Goal: Task Accomplishment & Management: Manage account settings

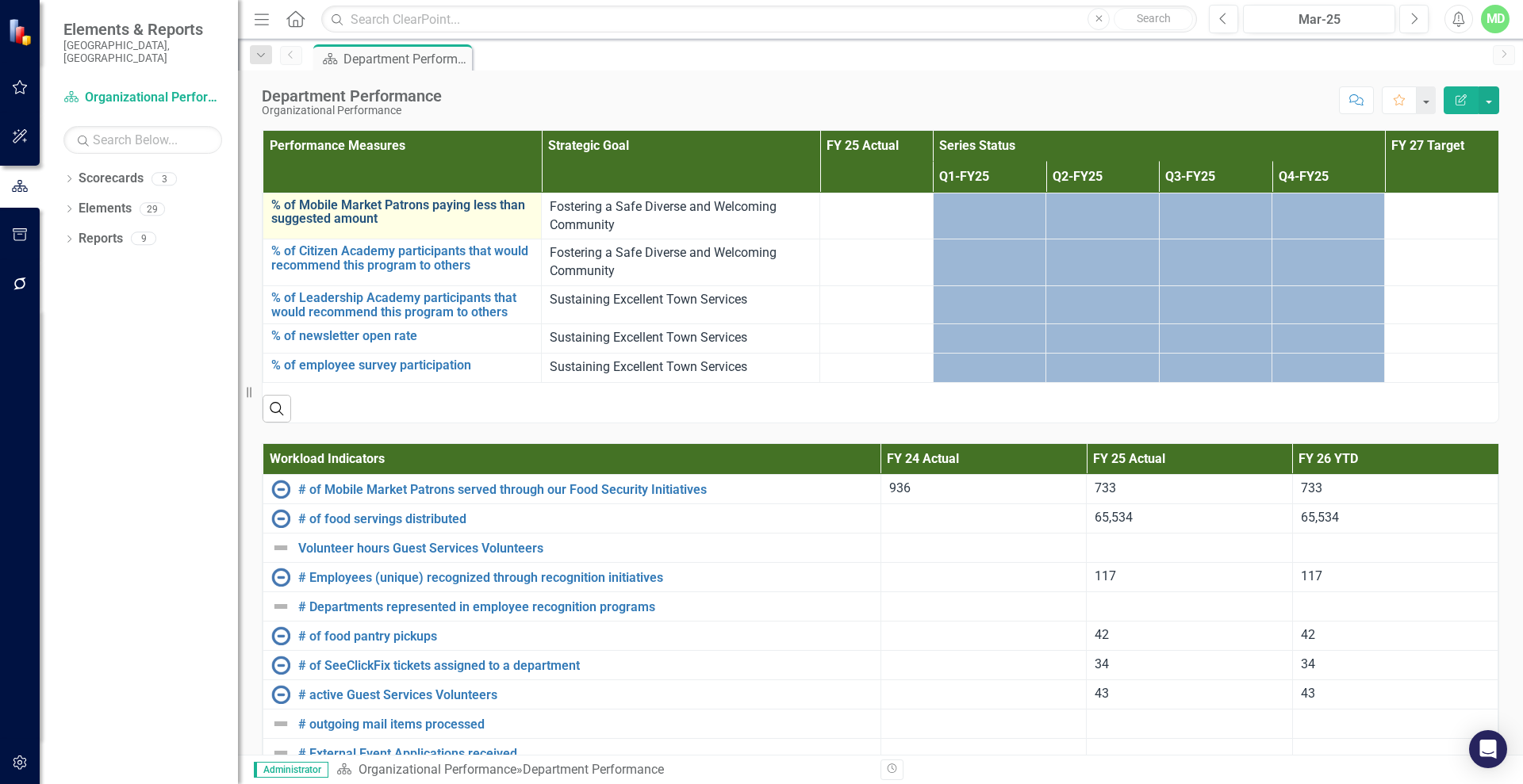
click at [349, 216] on link "% of Mobile Market Patrons paying less than suggested amount" at bounding box center [402, 212] width 261 height 27
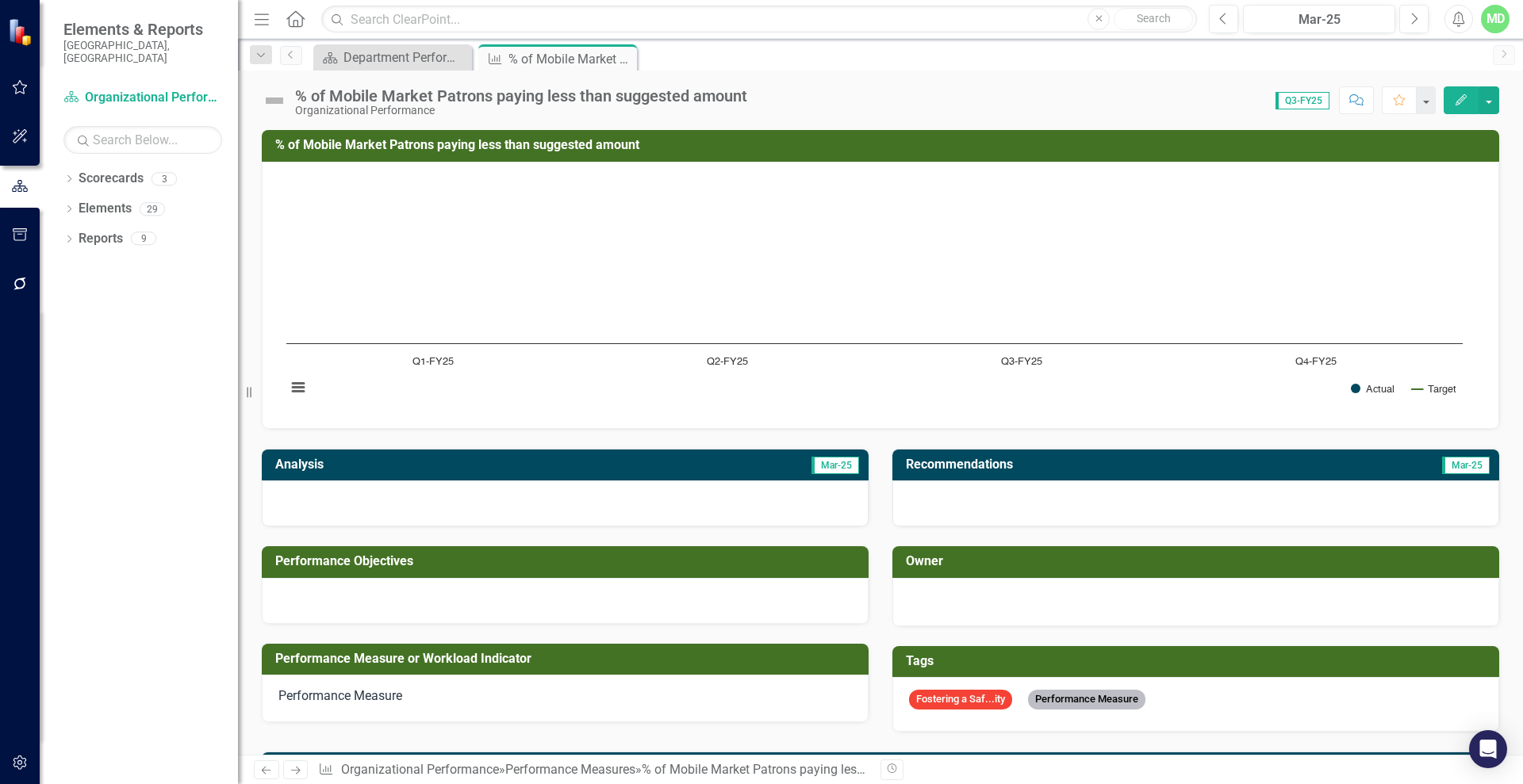
click at [1461, 100] on icon "Edit" at bounding box center [1461, 99] width 15 height 11
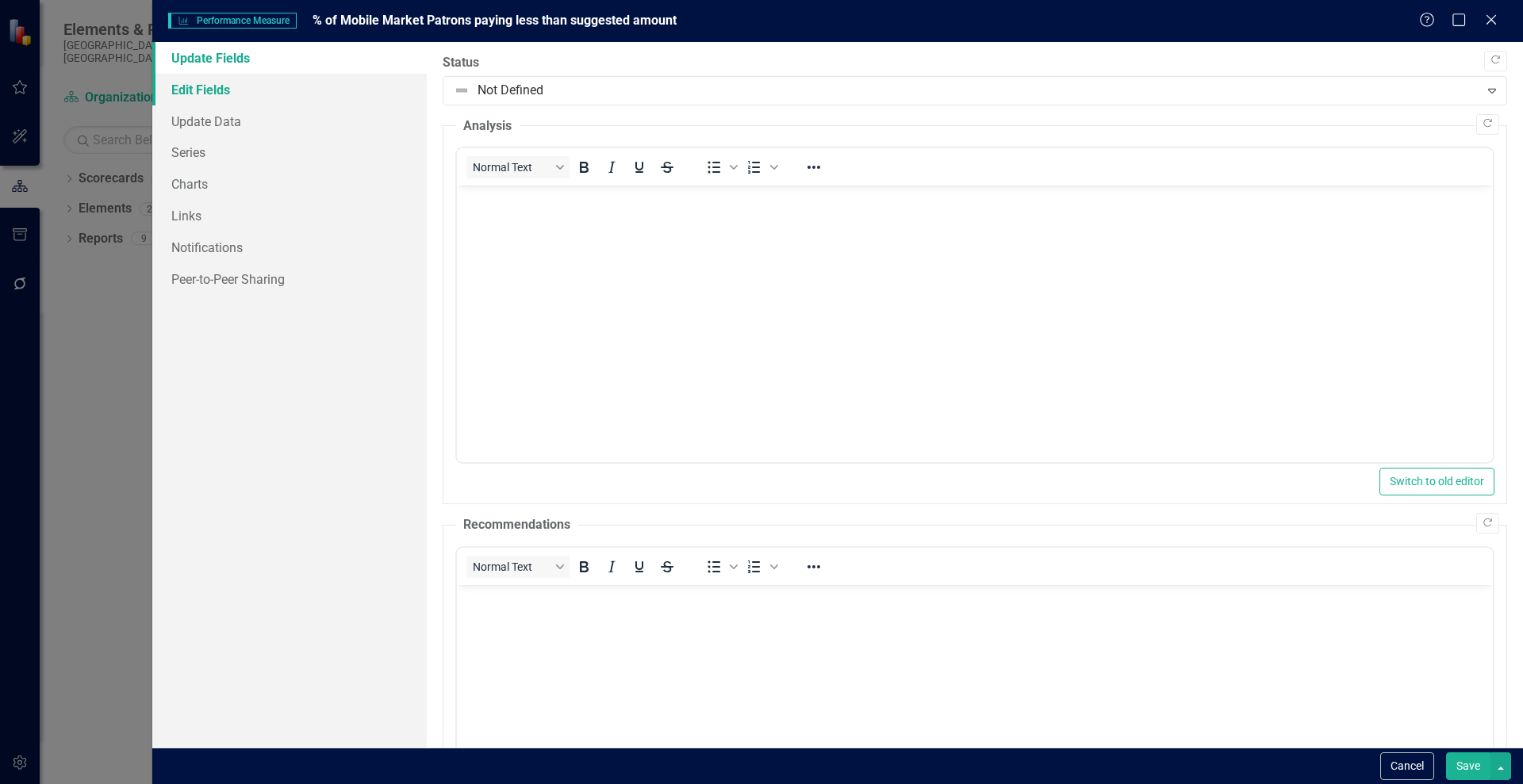
click at [190, 78] on link "Edit Fields" at bounding box center [289, 89] width 274 height 32
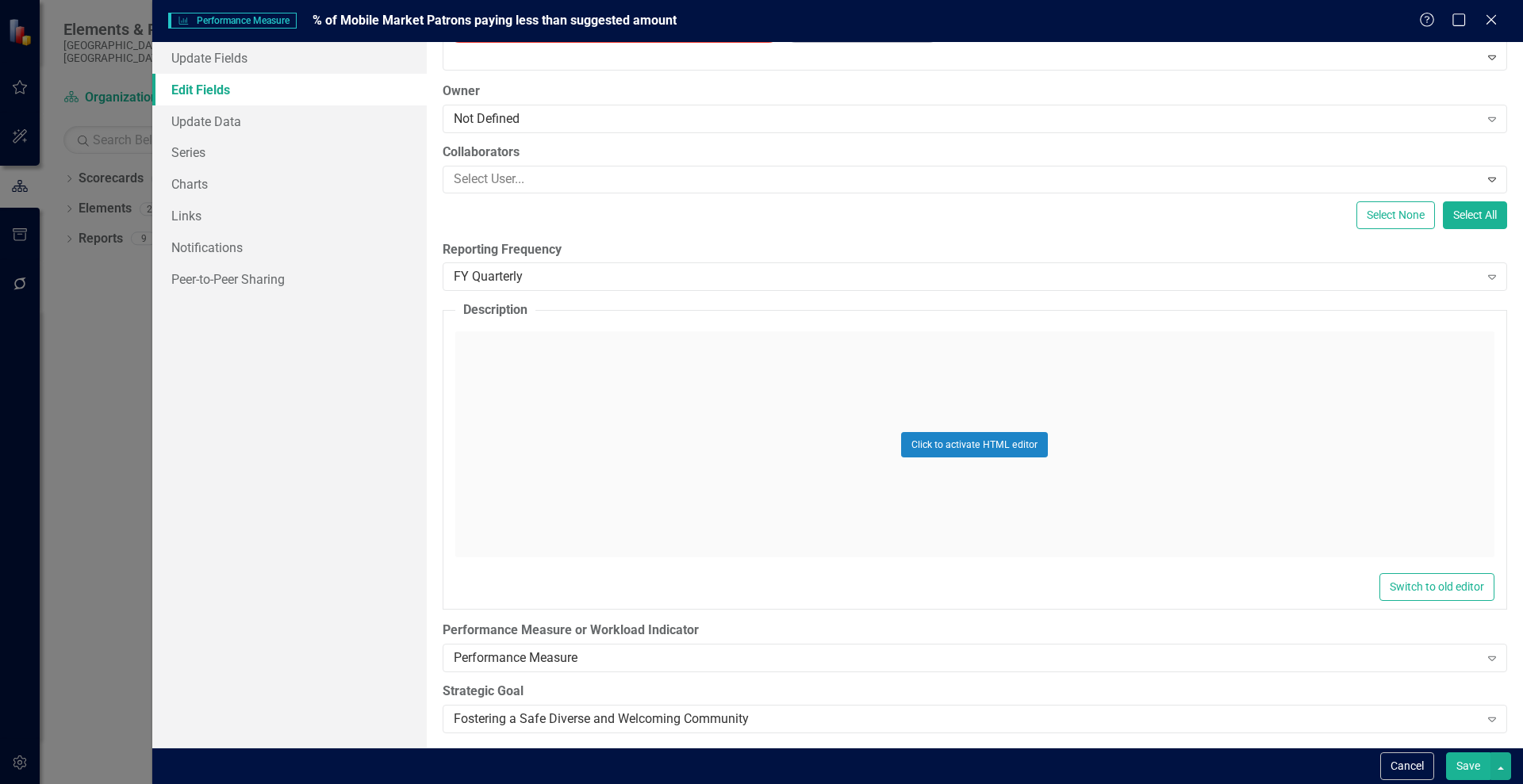
scroll to position [193, 0]
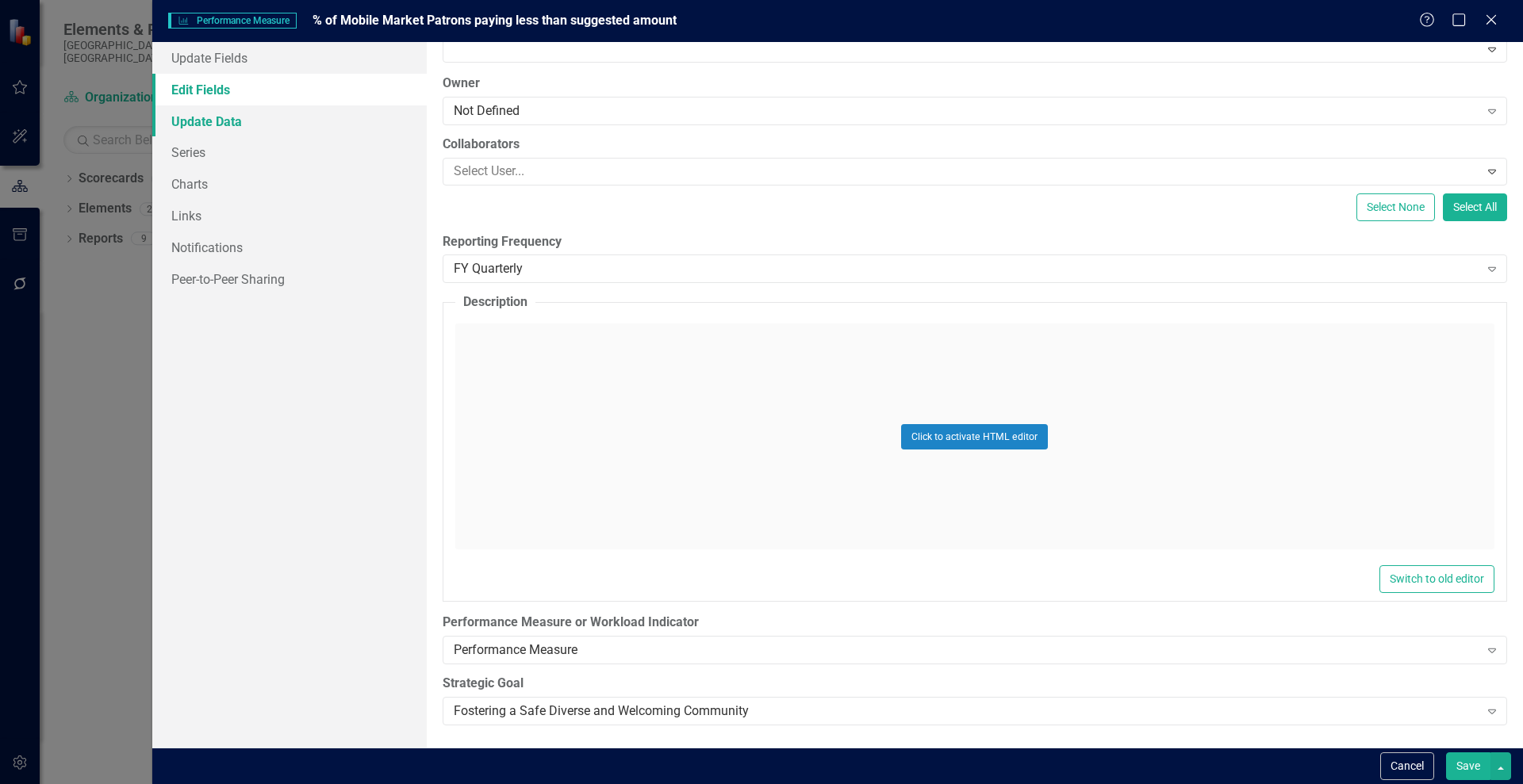
click at [211, 125] on link "Update Data" at bounding box center [289, 120] width 274 height 32
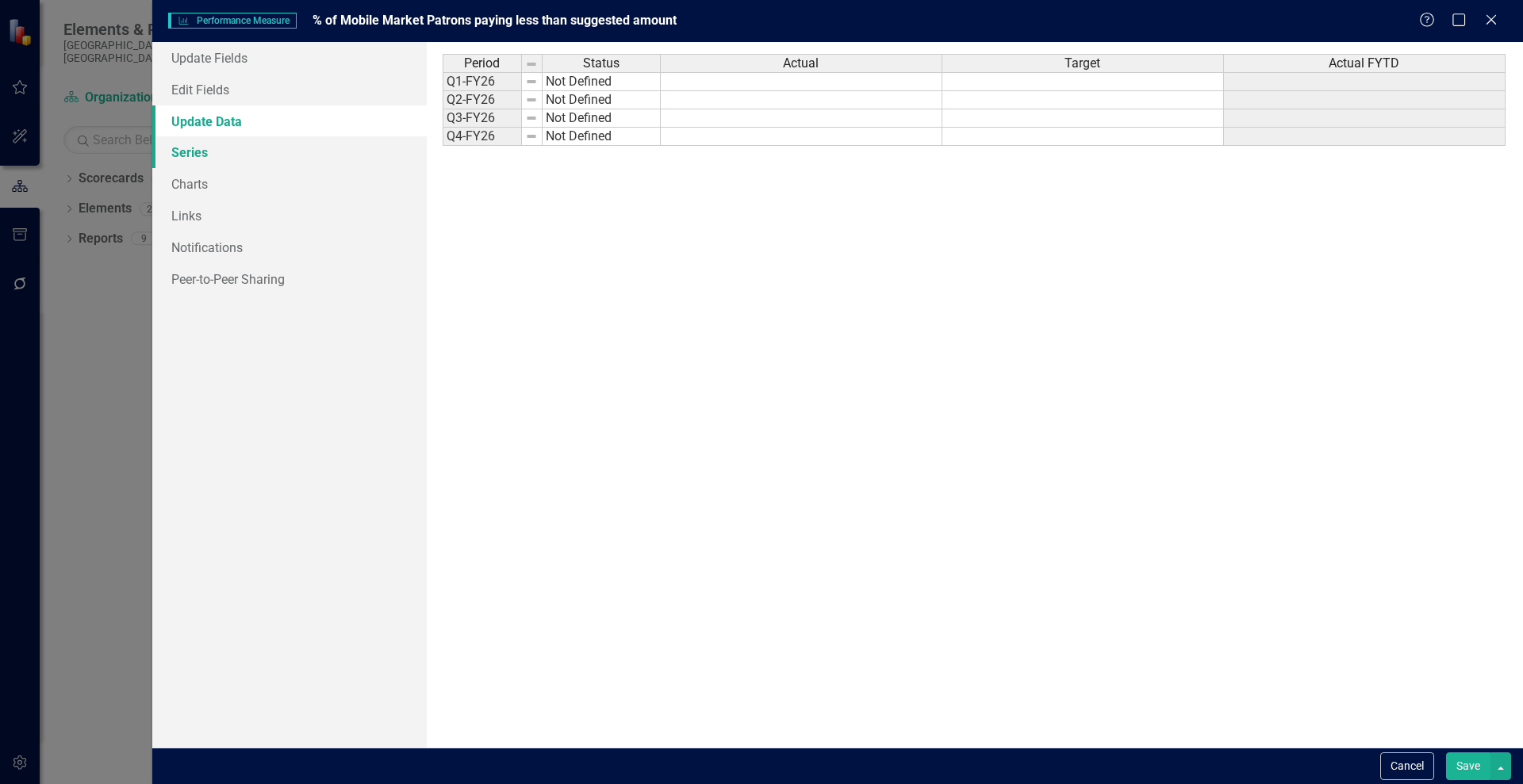
click at [188, 149] on link "Series" at bounding box center [289, 152] width 274 height 32
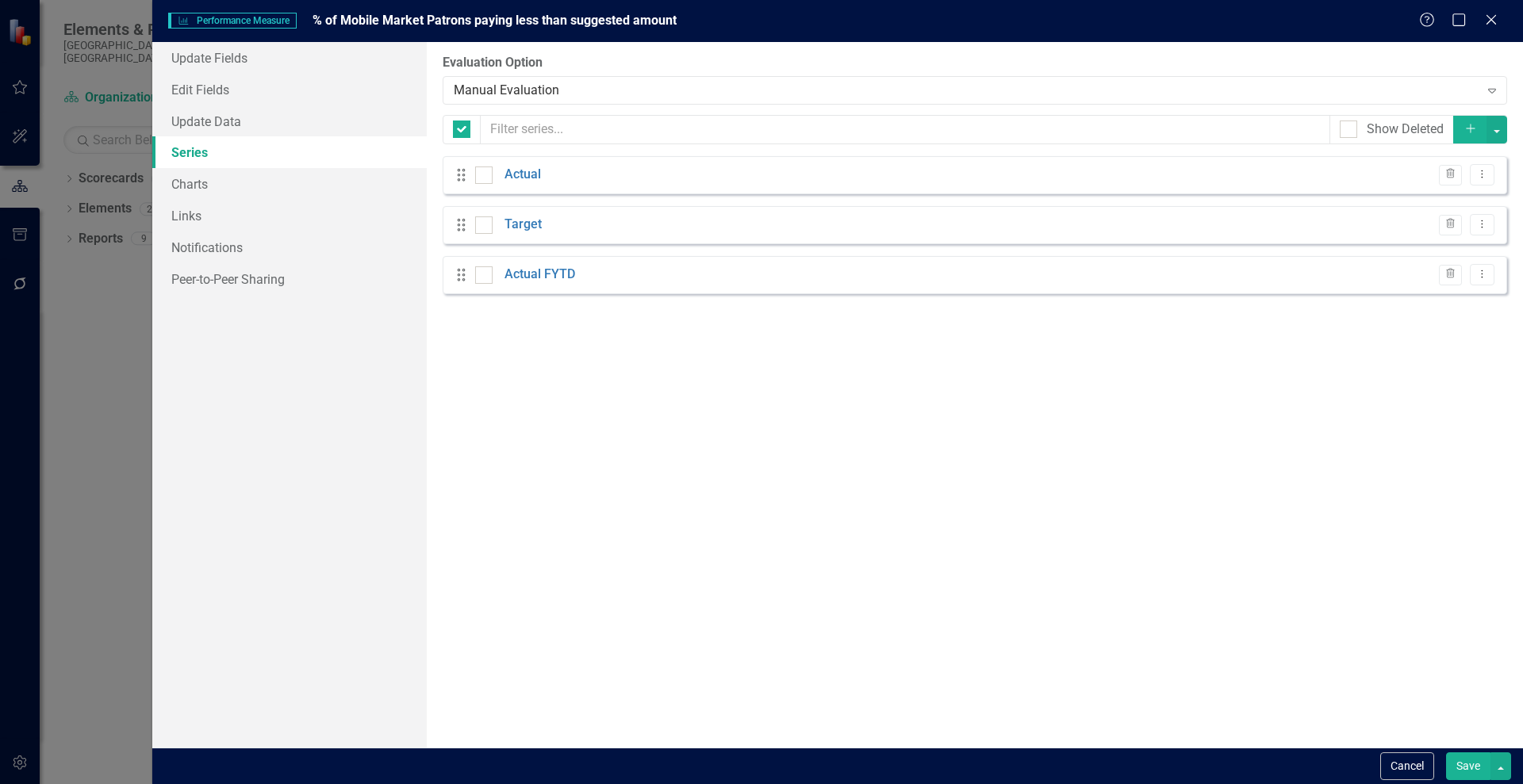
checkbox input "false"
click at [551, 90] on div "Manual Evaluation" at bounding box center [966, 90] width 1025 height 18
click at [554, 59] on label "Evaluation Option" at bounding box center [975, 62] width 1064 height 18
click at [193, 174] on link "Charts" at bounding box center [289, 184] width 274 height 32
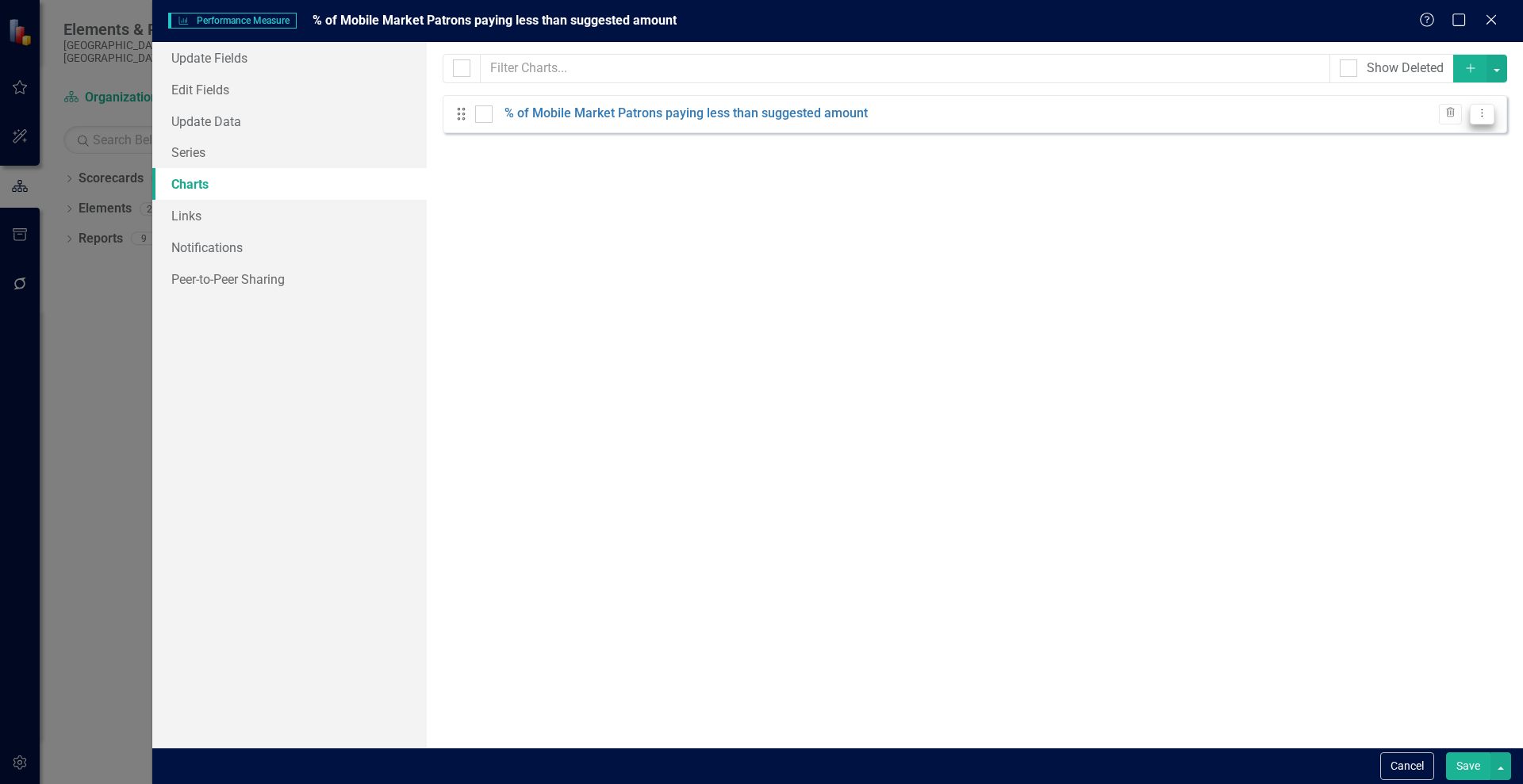
click at [1485, 113] on icon "Dropdown Menu" at bounding box center [1482, 113] width 14 height 10
click at [478, 111] on input "checkbox" at bounding box center [480, 110] width 10 height 10
checkbox input "true"
click at [582, 111] on link "% of Mobile Market Patrons paying less than suggested amount" at bounding box center [685, 114] width 363 height 18
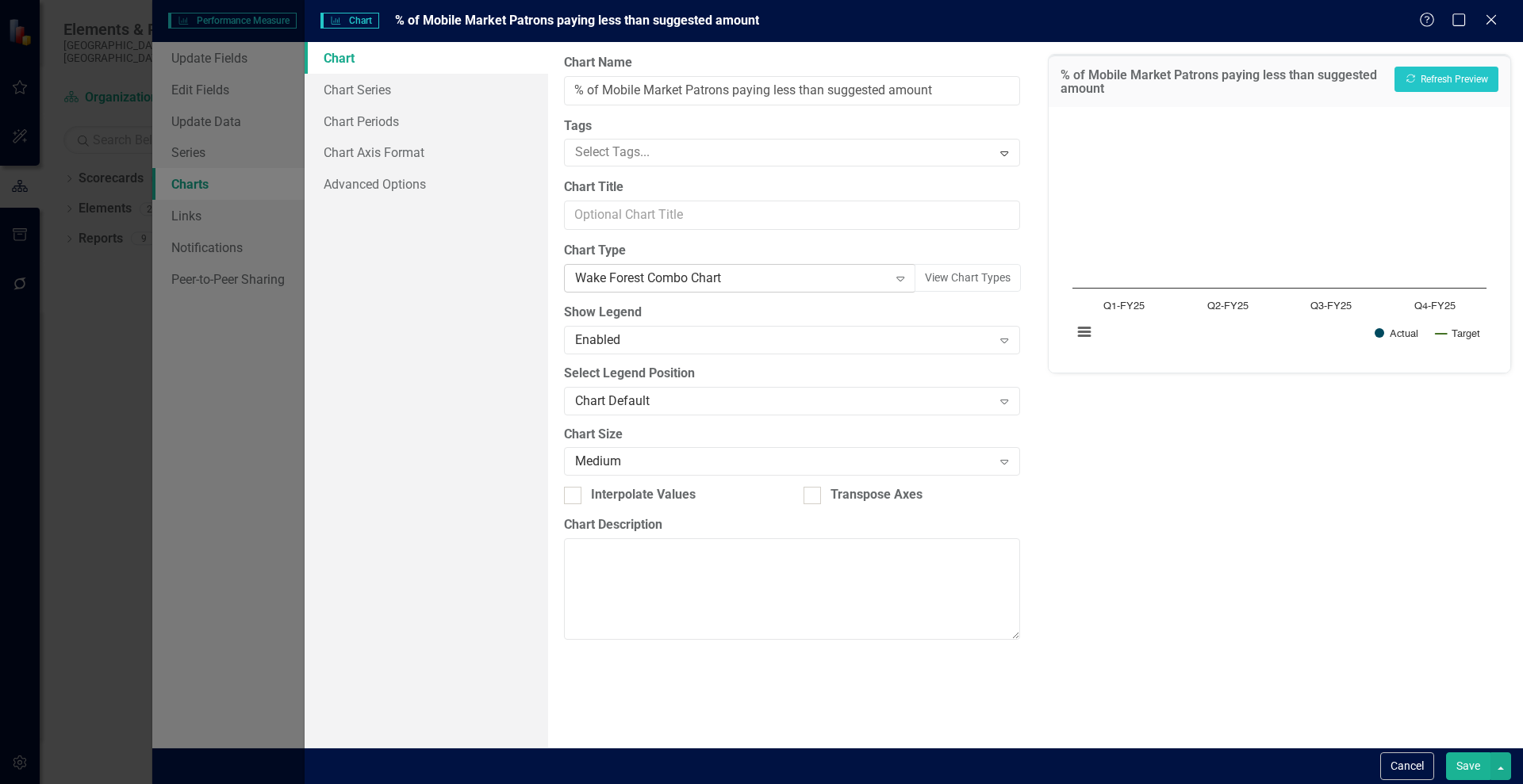
click at [903, 275] on icon "Expand" at bounding box center [900, 278] width 16 height 13
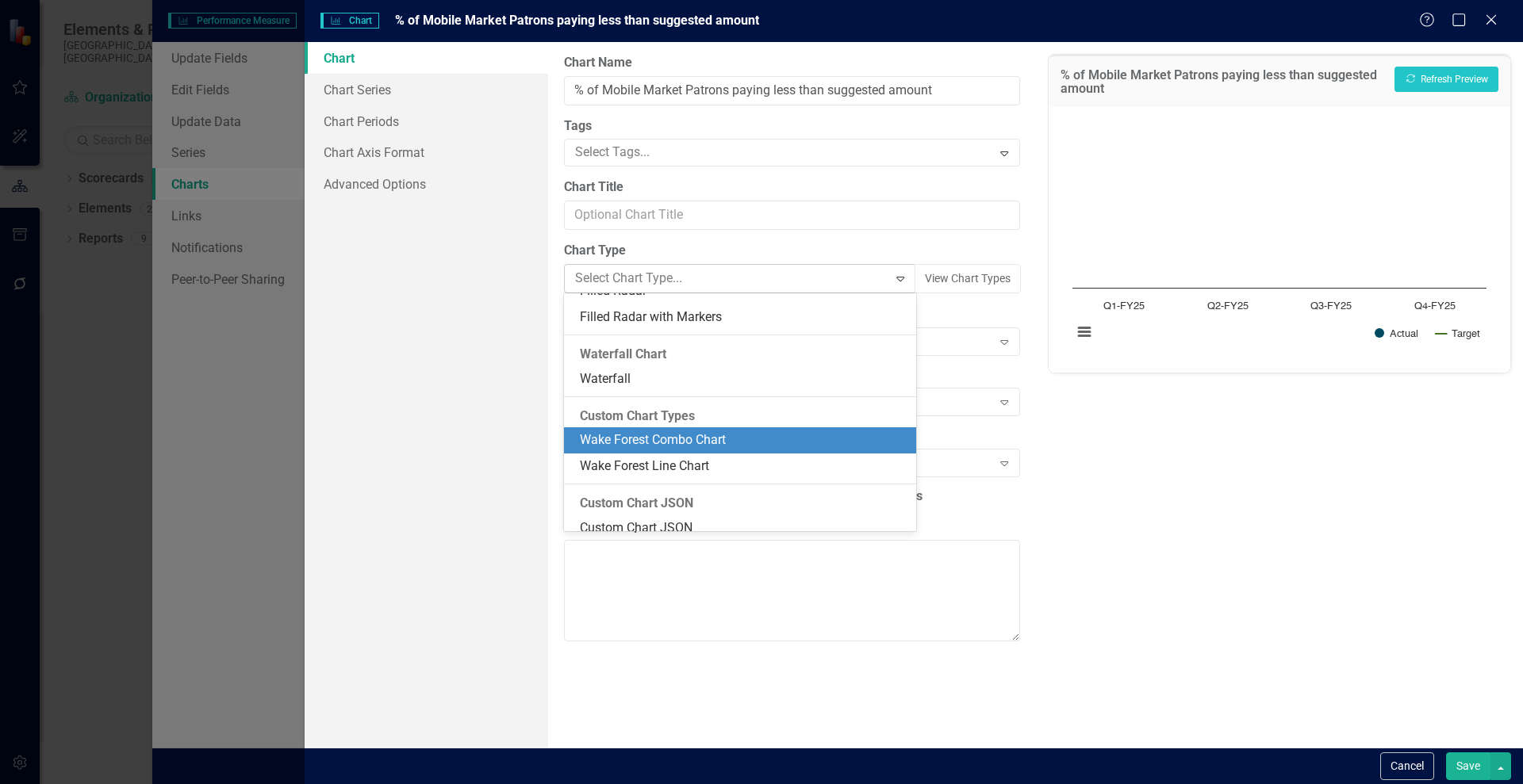
scroll to position [1325, 0]
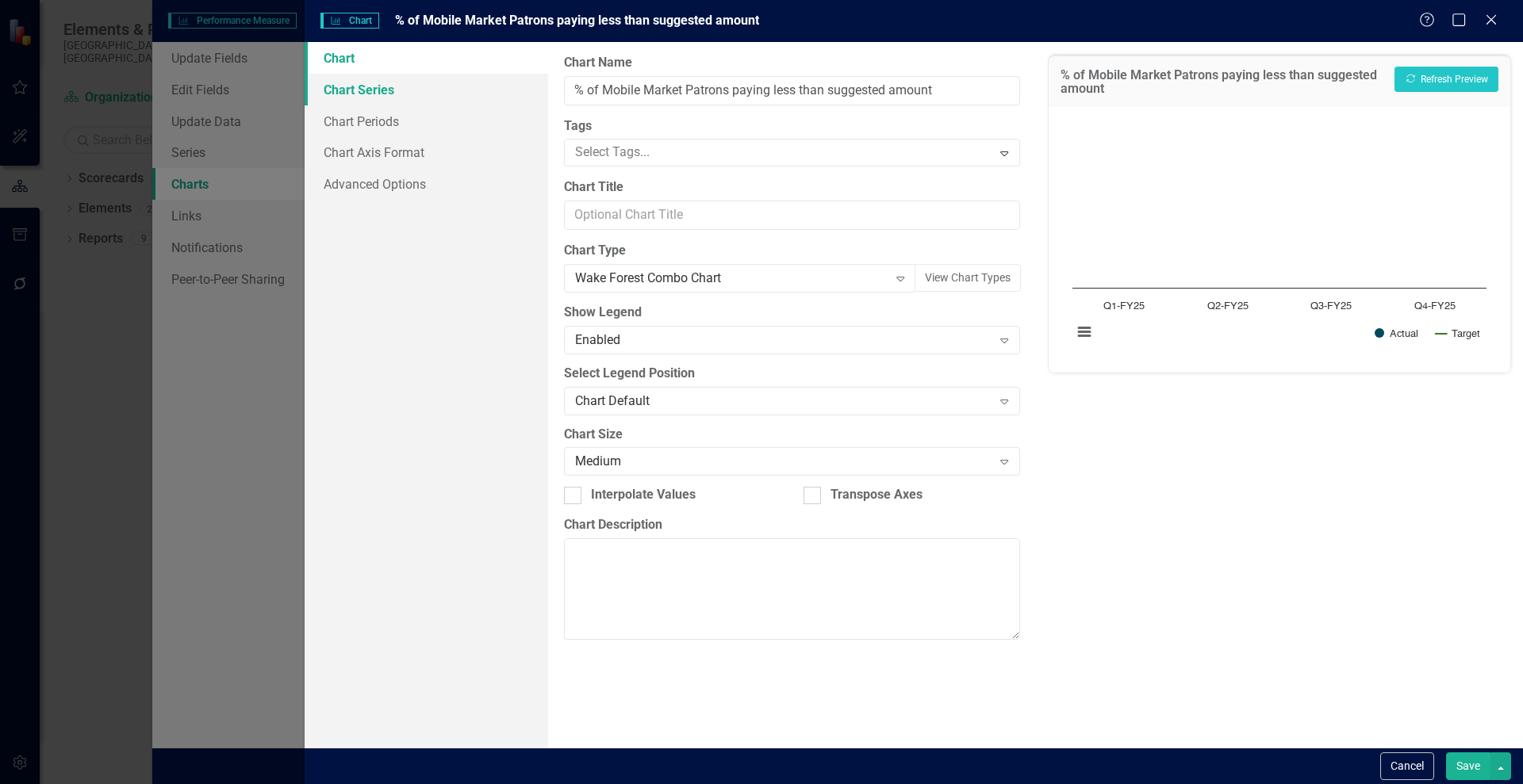
click at [339, 77] on link "Chart Series" at bounding box center [426, 89] width 243 height 32
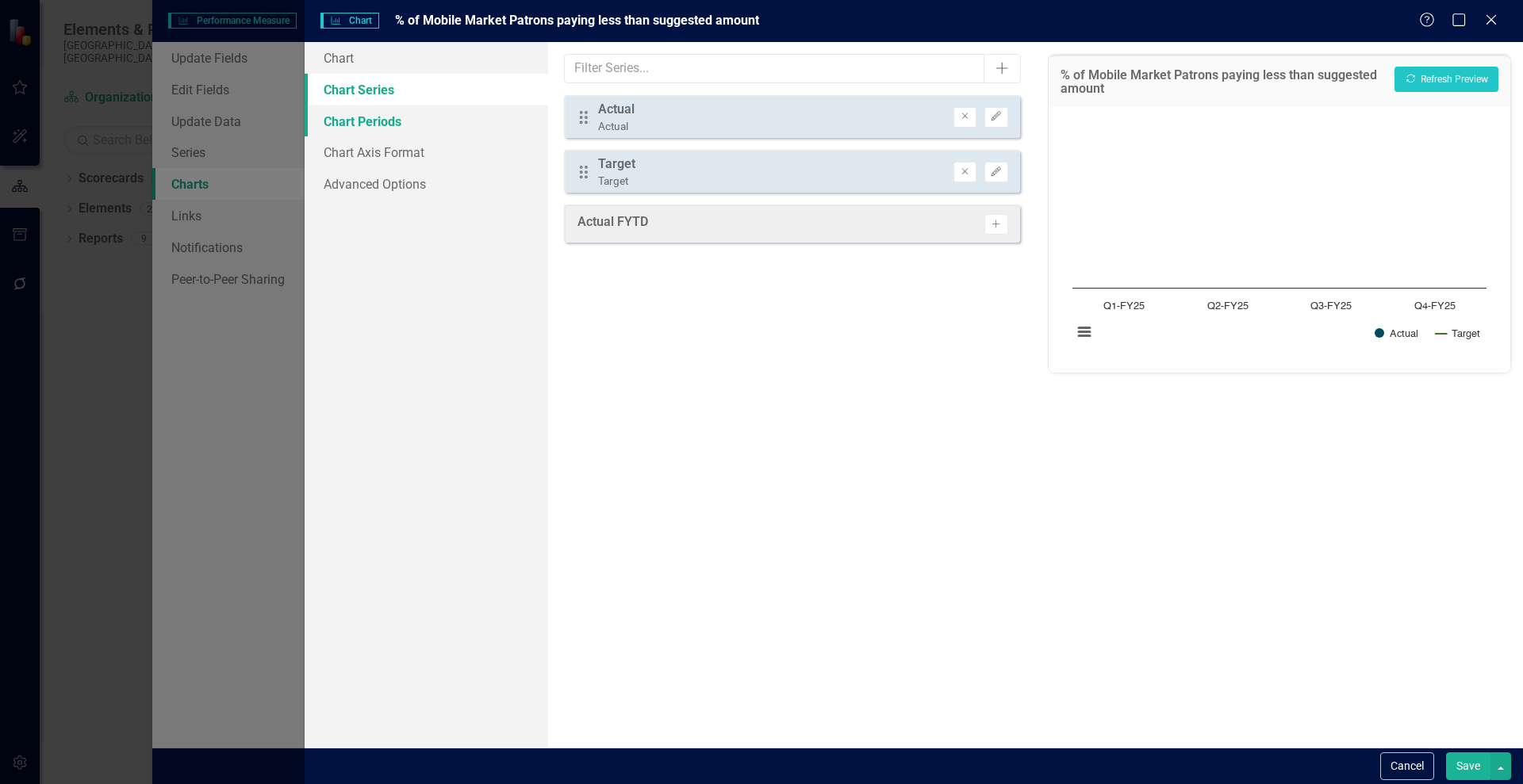
click at [341, 119] on link "Chart Periods" at bounding box center [426, 120] width 243 height 32
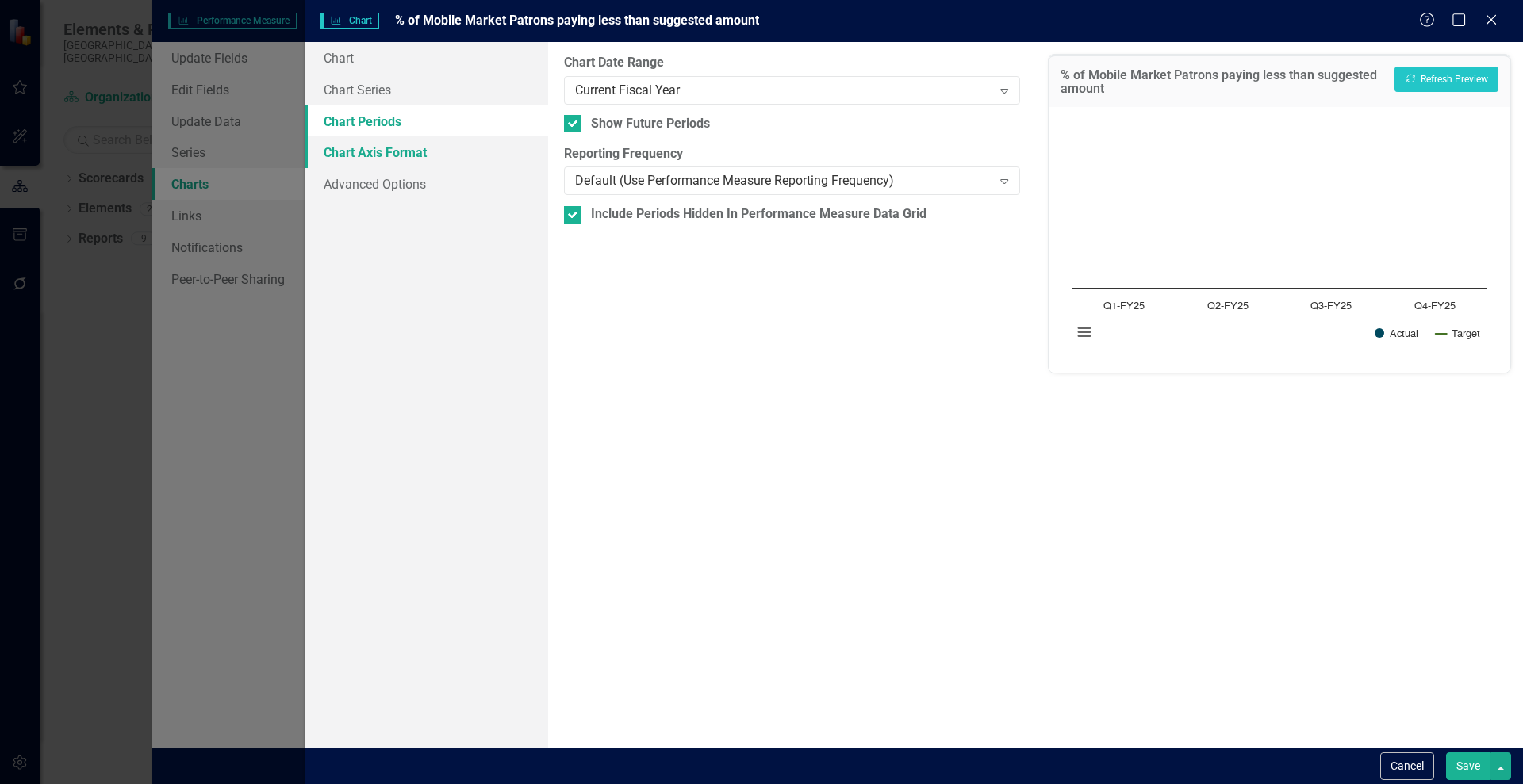
click at [350, 155] on link "Chart Axis Format" at bounding box center [426, 152] width 243 height 32
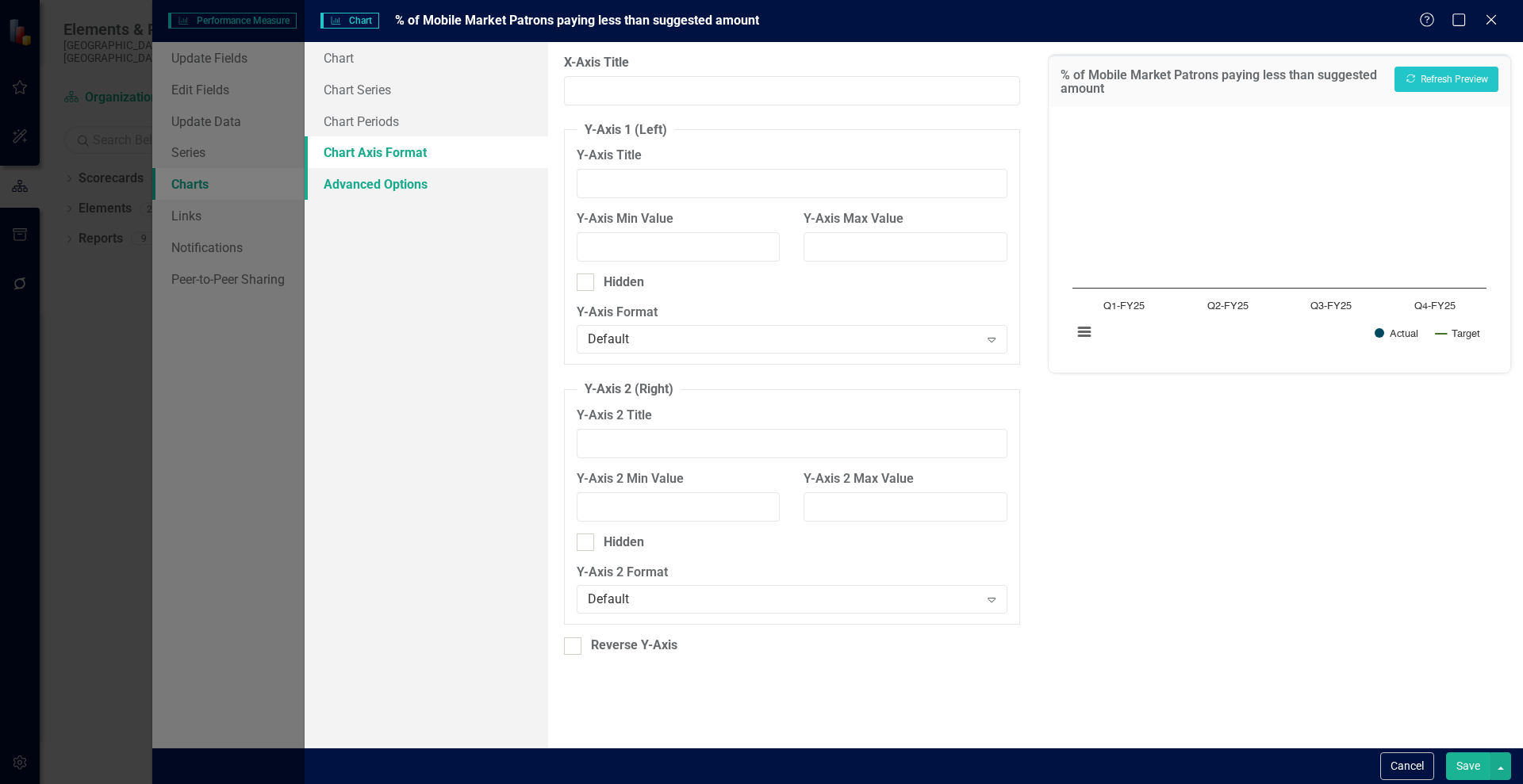
click at [348, 187] on link "Advanced Options" at bounding box center [426, 184] width 243 height 32
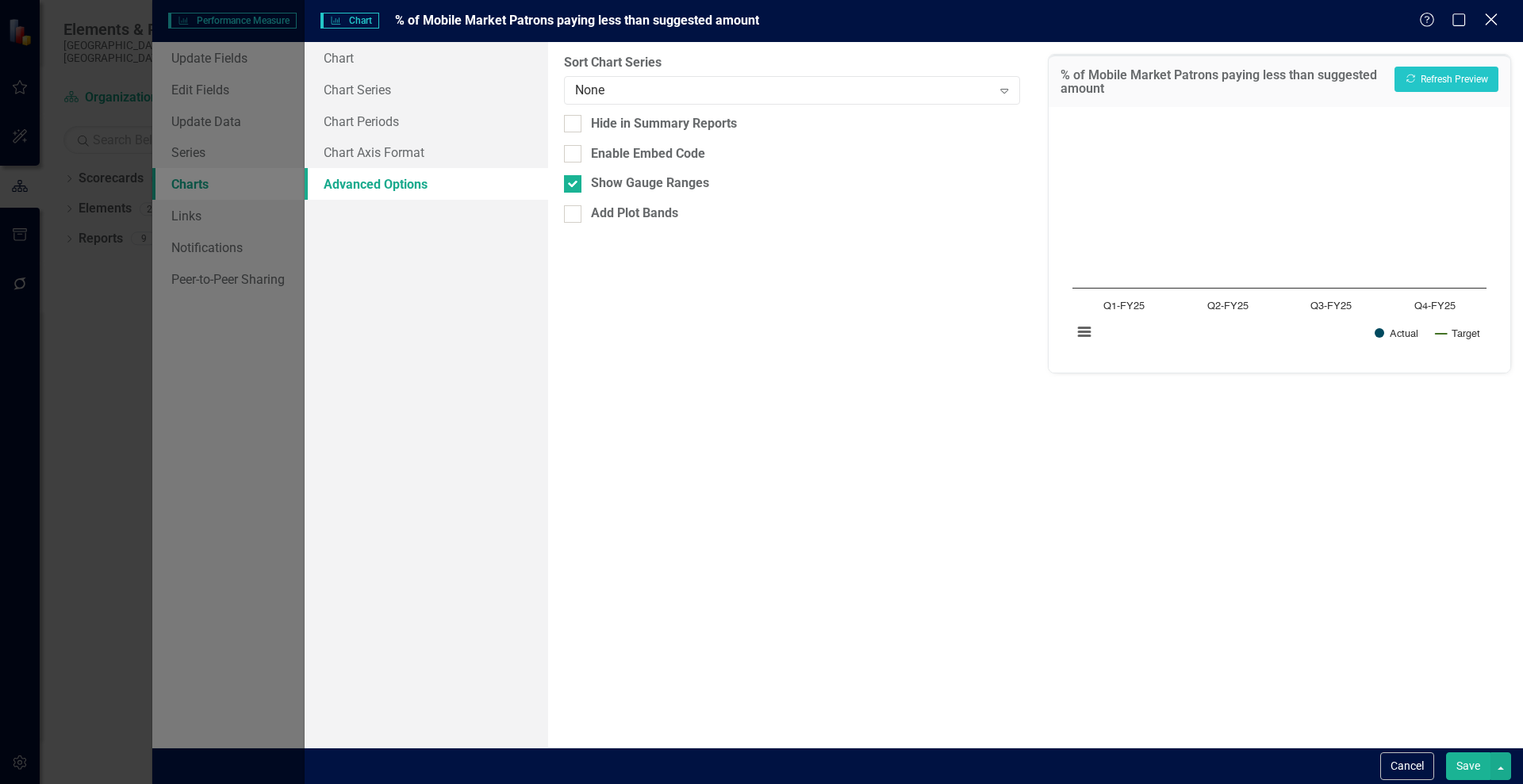
click at [1491, 21] on icon "Close" at bounding box center [1490, 20] width 20 height 15
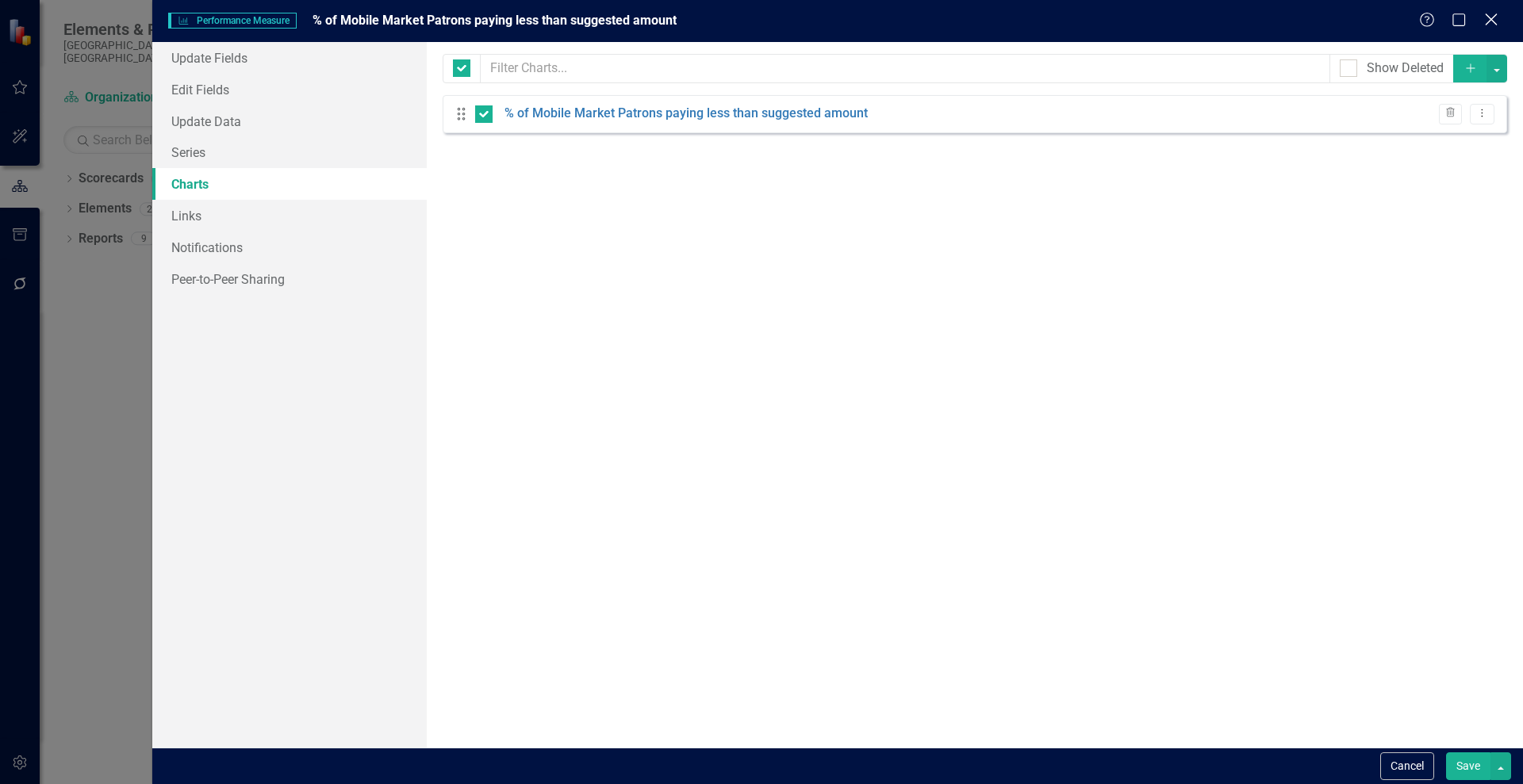
click at [1485, 11] on div "Close" at bounding box center [1490, 20] width 20 height 21
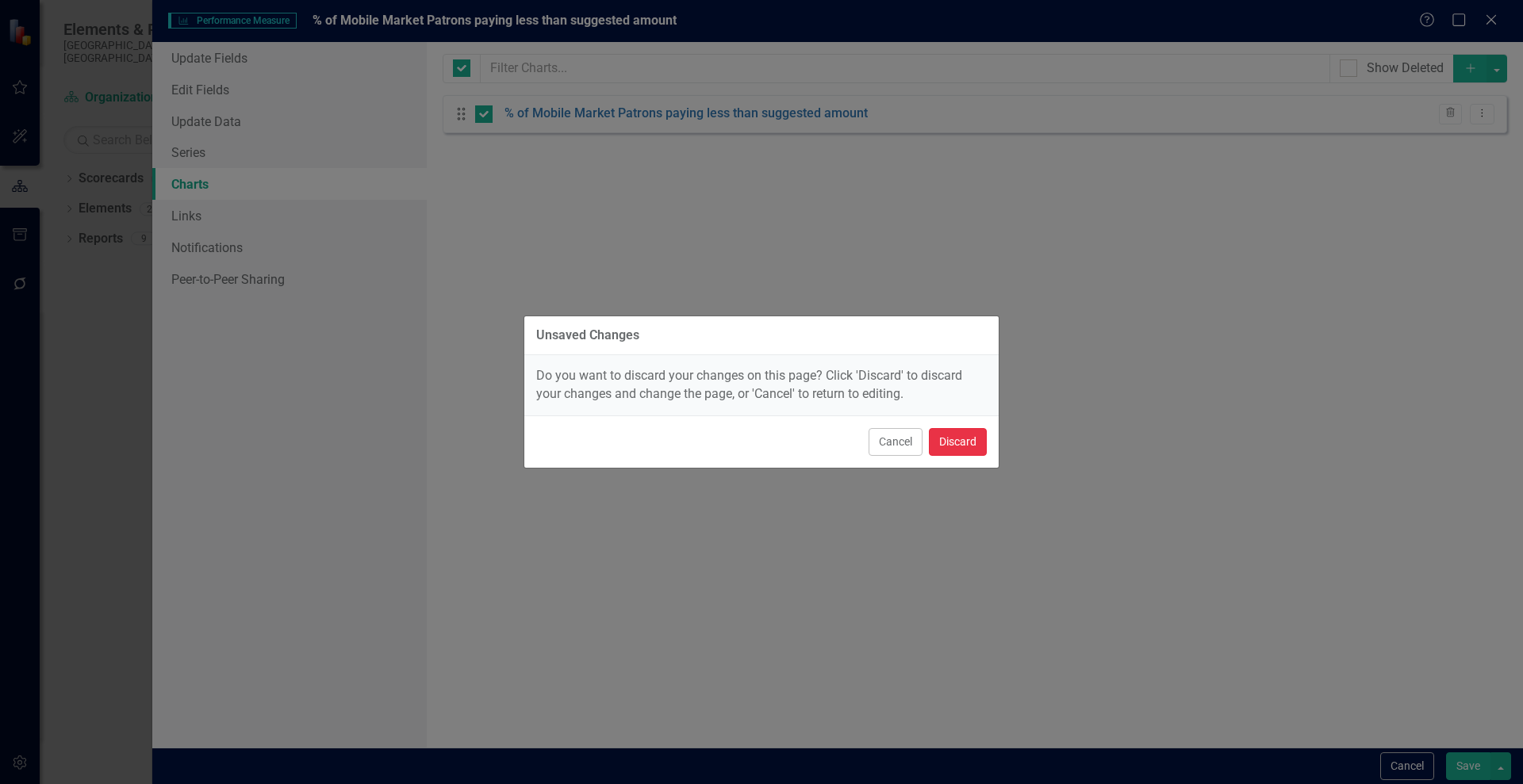
click at [958, 438] on button "Discard" at bounding box center [958, 442] width 58 height 27
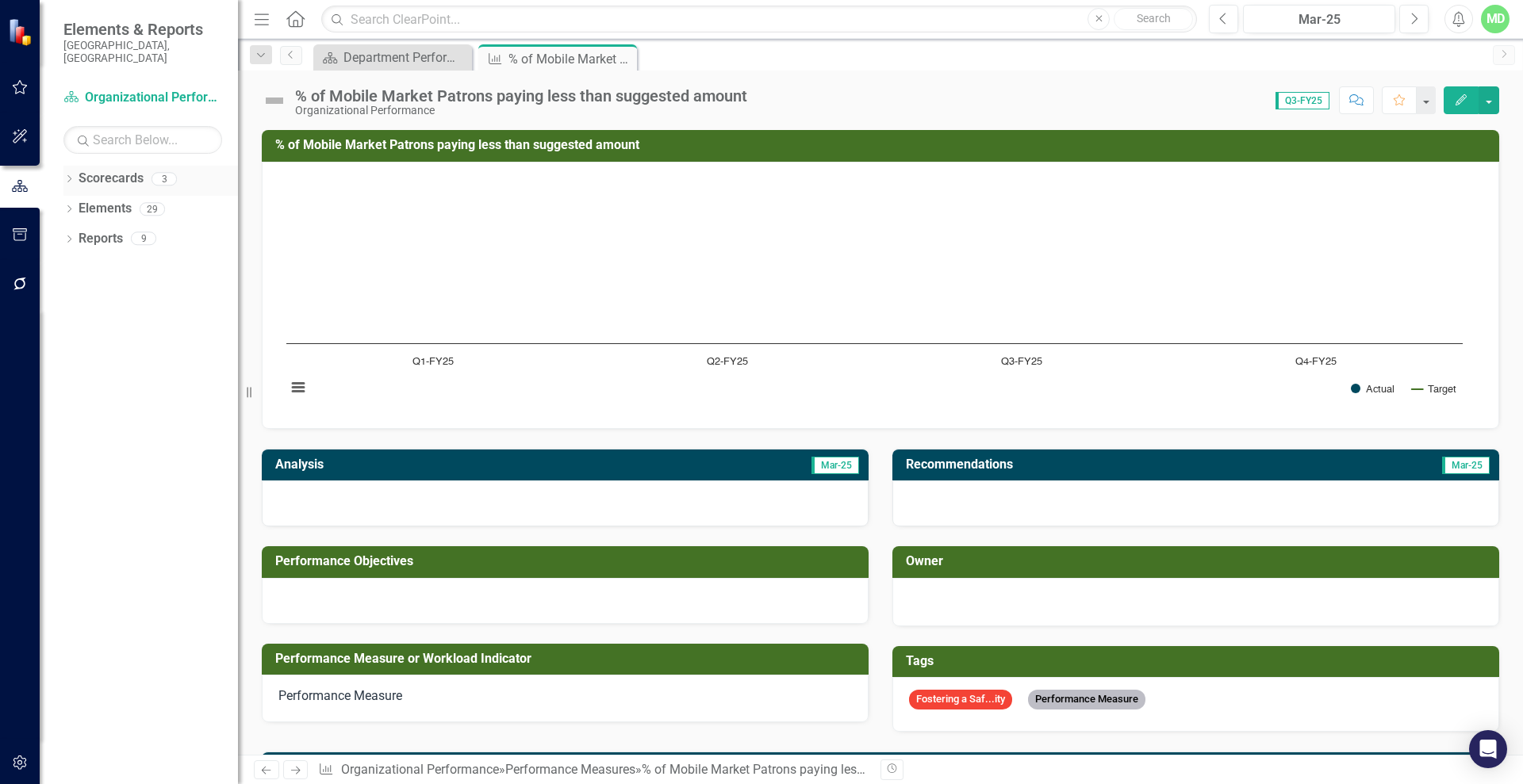
click at [102, 170] on link "Scorecards" at bounding box center [111, 178] width 65 height 18
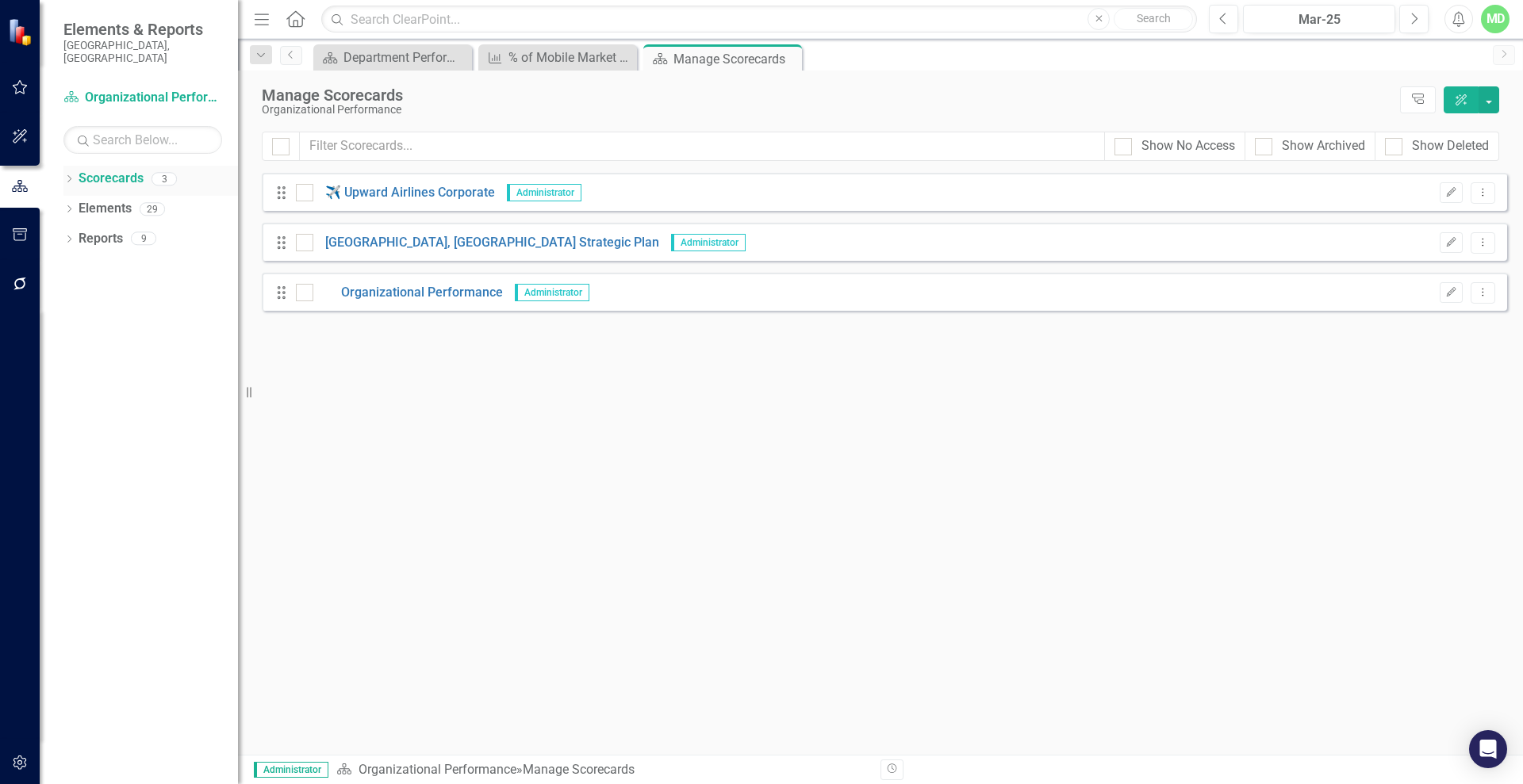
click at [102, 170] on link "Scorecards" at bounding box center [111, 178] width 65 height 18
click at [448, 289] on link "Organizational Performance" at bounding box center [408, 292] width 190 height 18
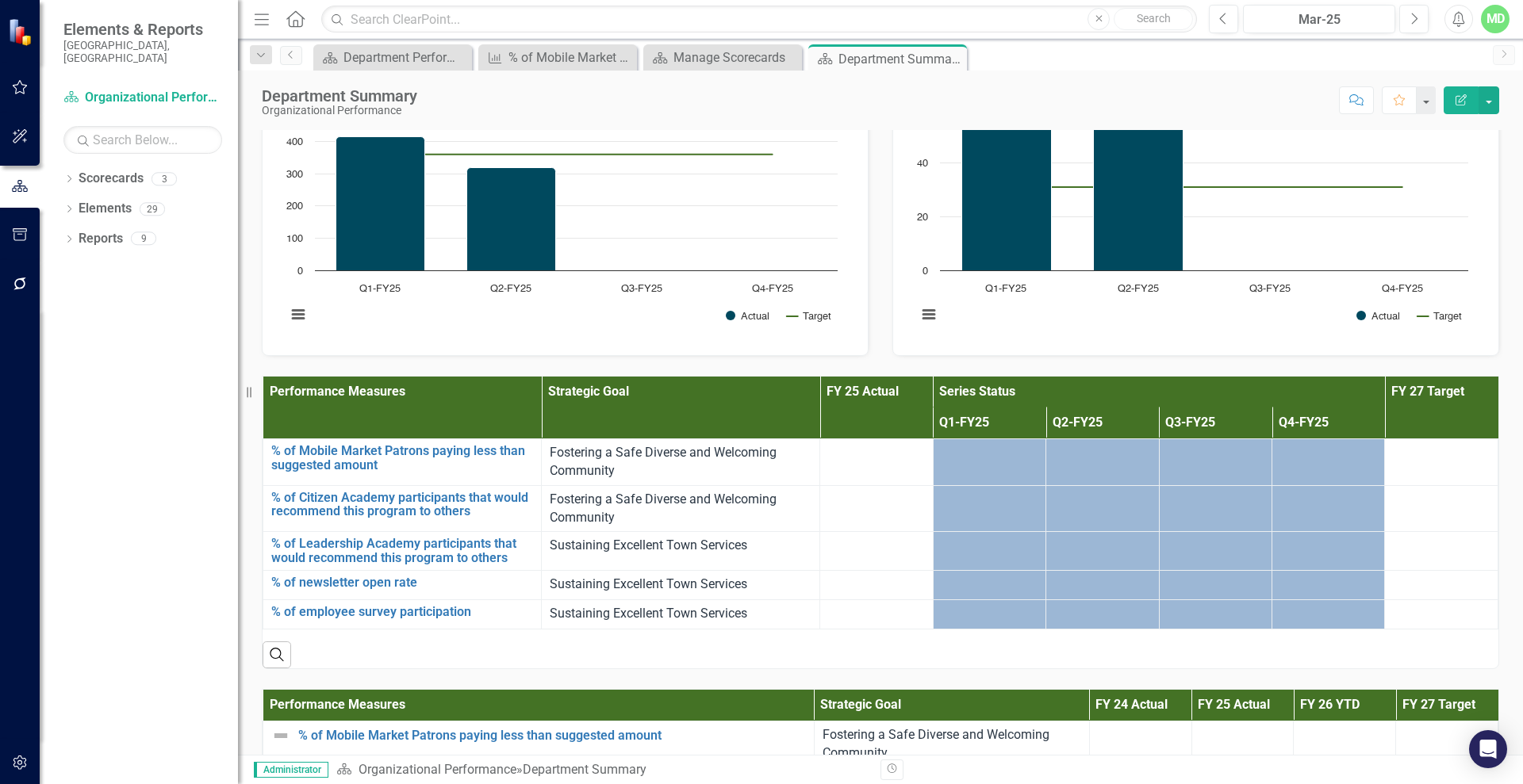
scroll to position [1680, 0]
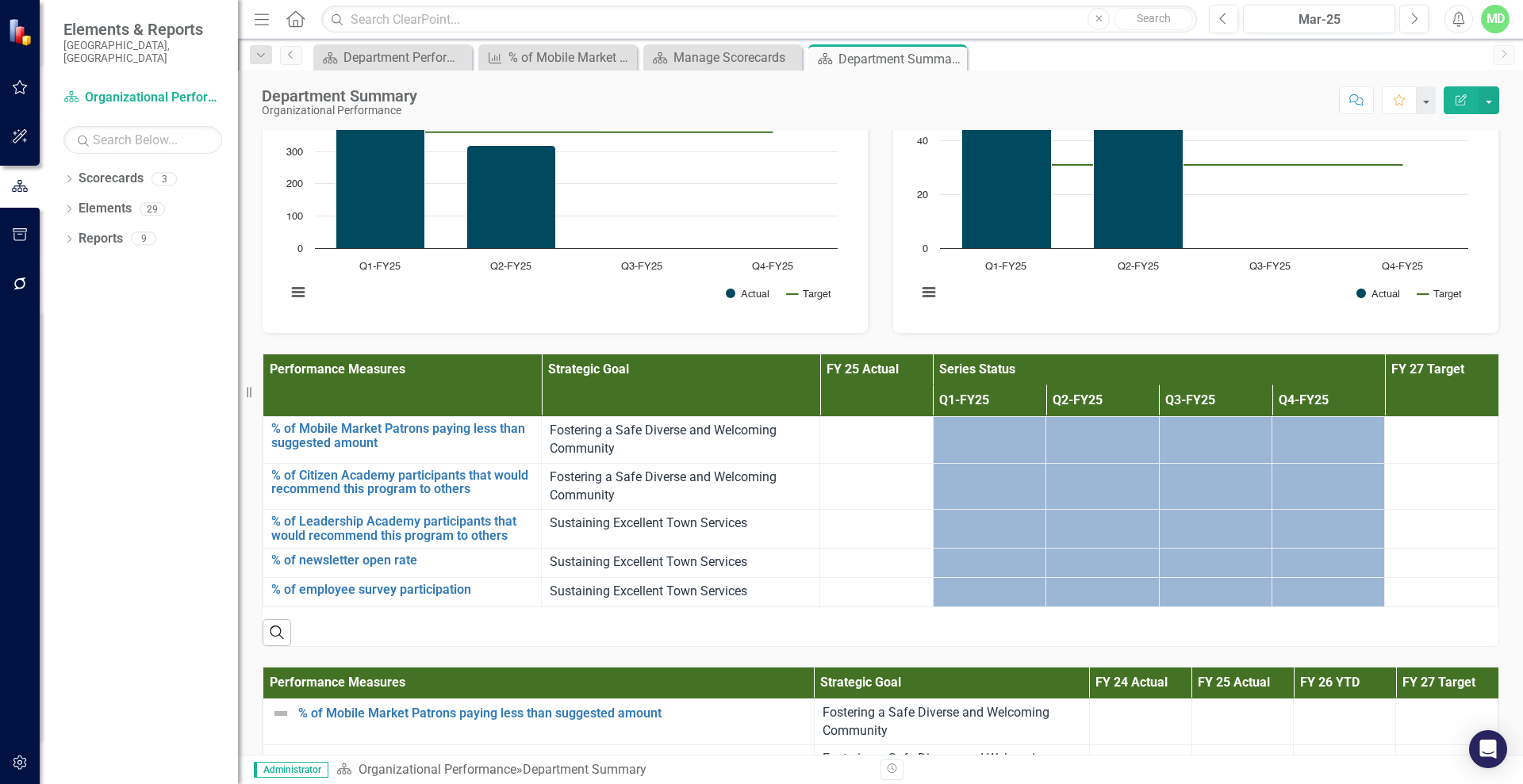
click at [518, 44] on link "# of Mobile Market Patrons served through our Food Security Initiatives" at bounding box center [503, 36] width 408 height 15
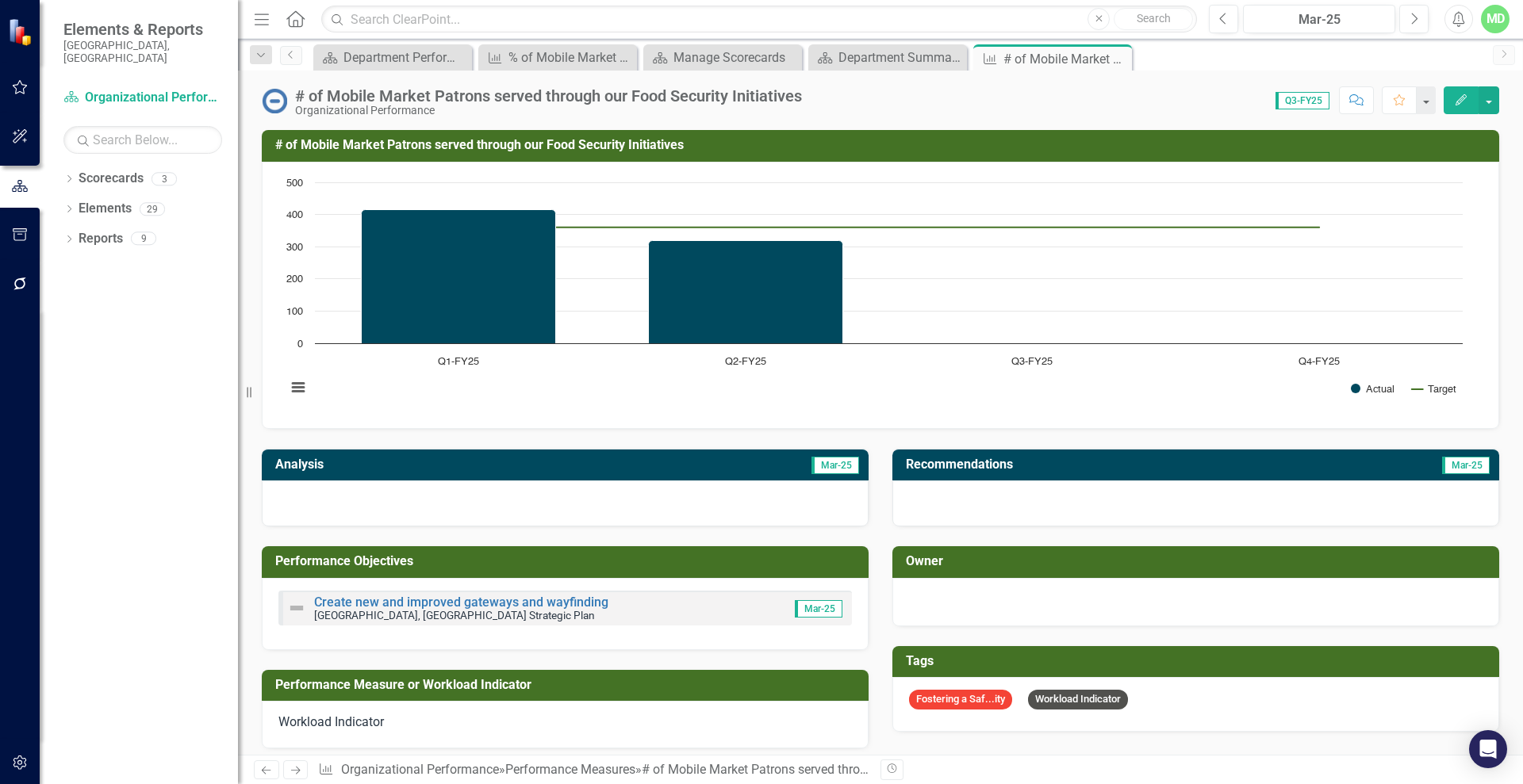
click at [606, 143] on h3 "# of Mobile Market Patrons served through our Food Security Initiatives" at bounding box center [882, 145] width 1215 height 15
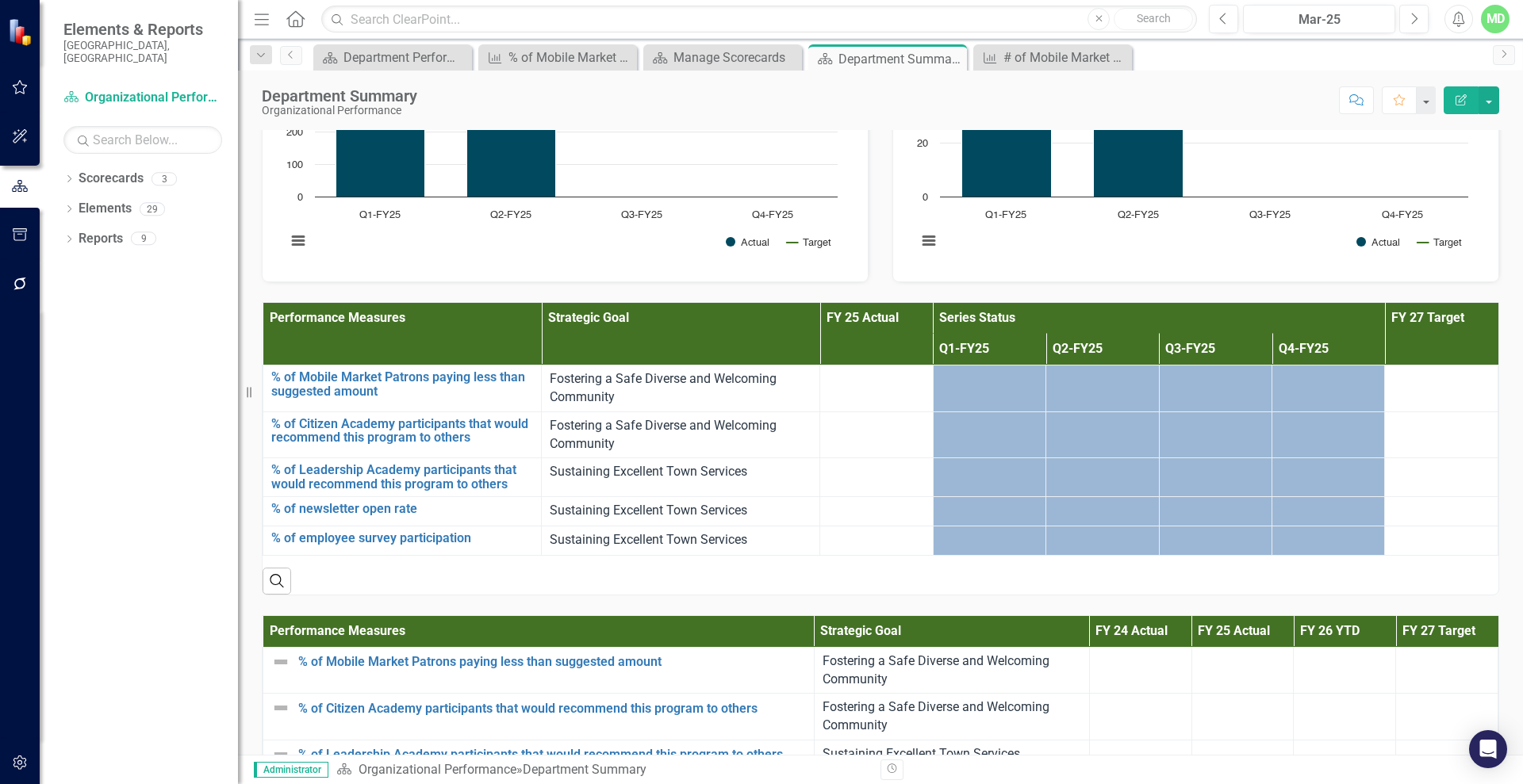
scroll to position [1735, 0]
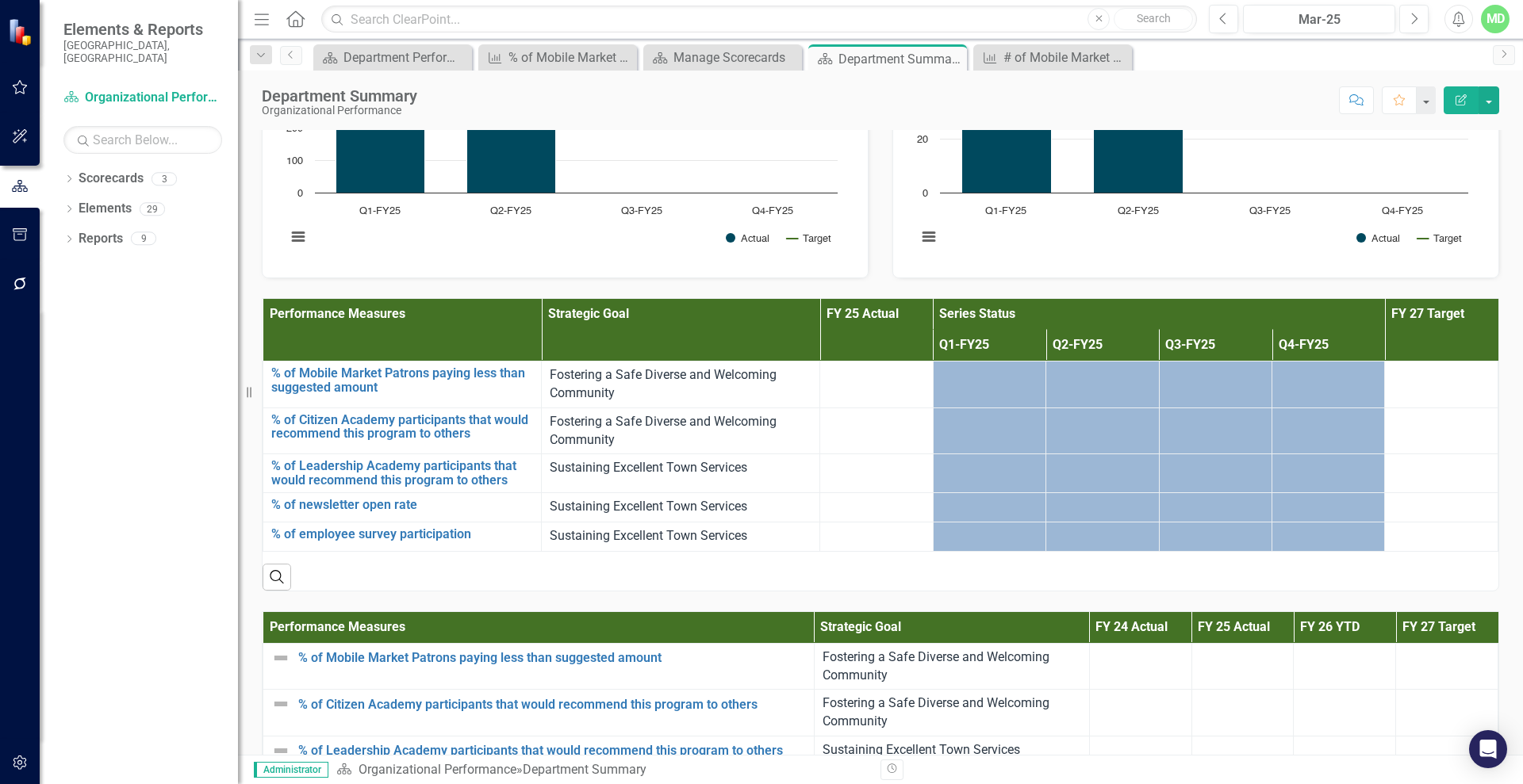
click at [1464, 100] on icon "Edit Report" at bounding box center [1461, 99] width 15 height 11
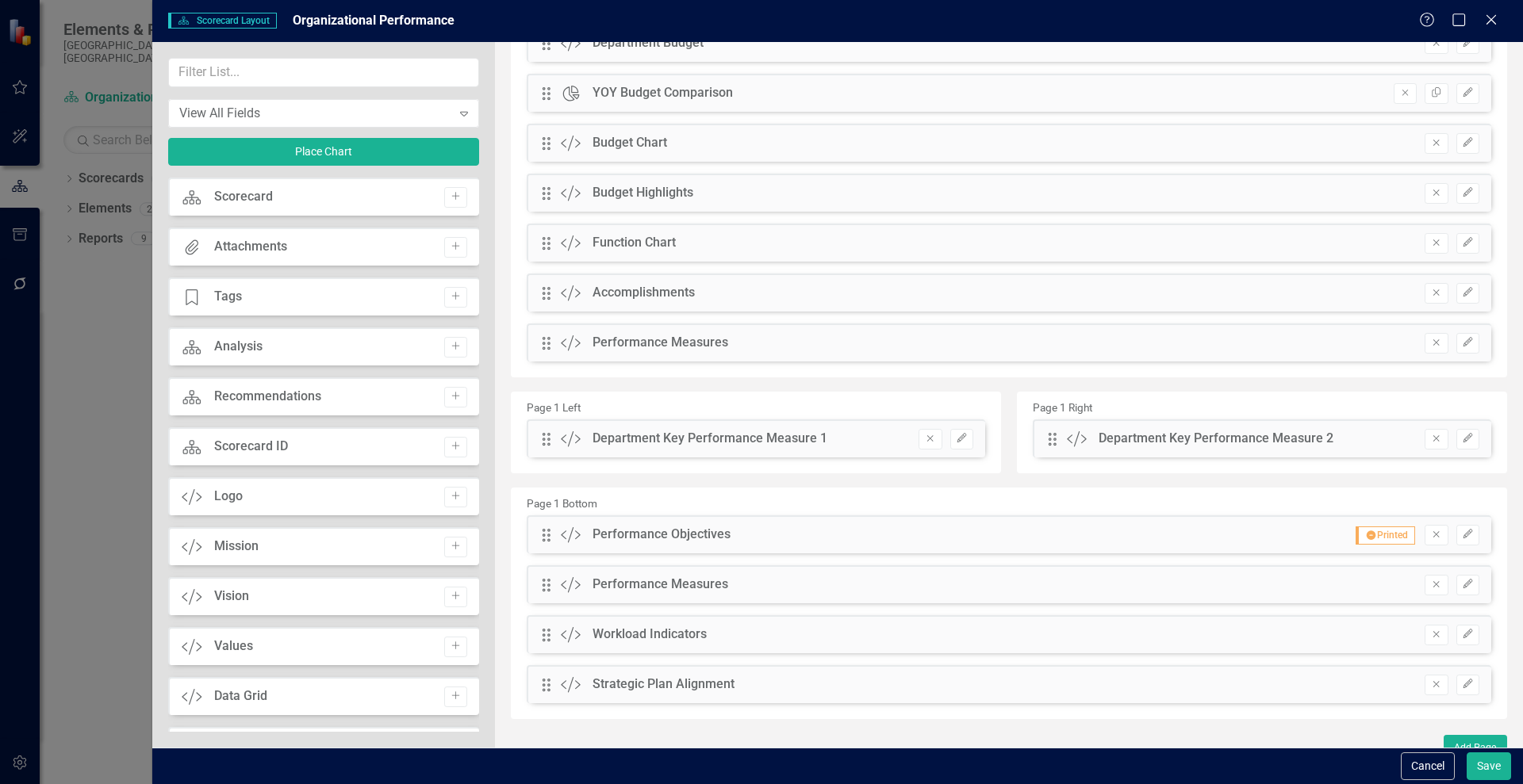
scroll to position [214, 0]
click at [958, 436] on icon "Edit" at bounding box center [962, 436] width 12 height 9
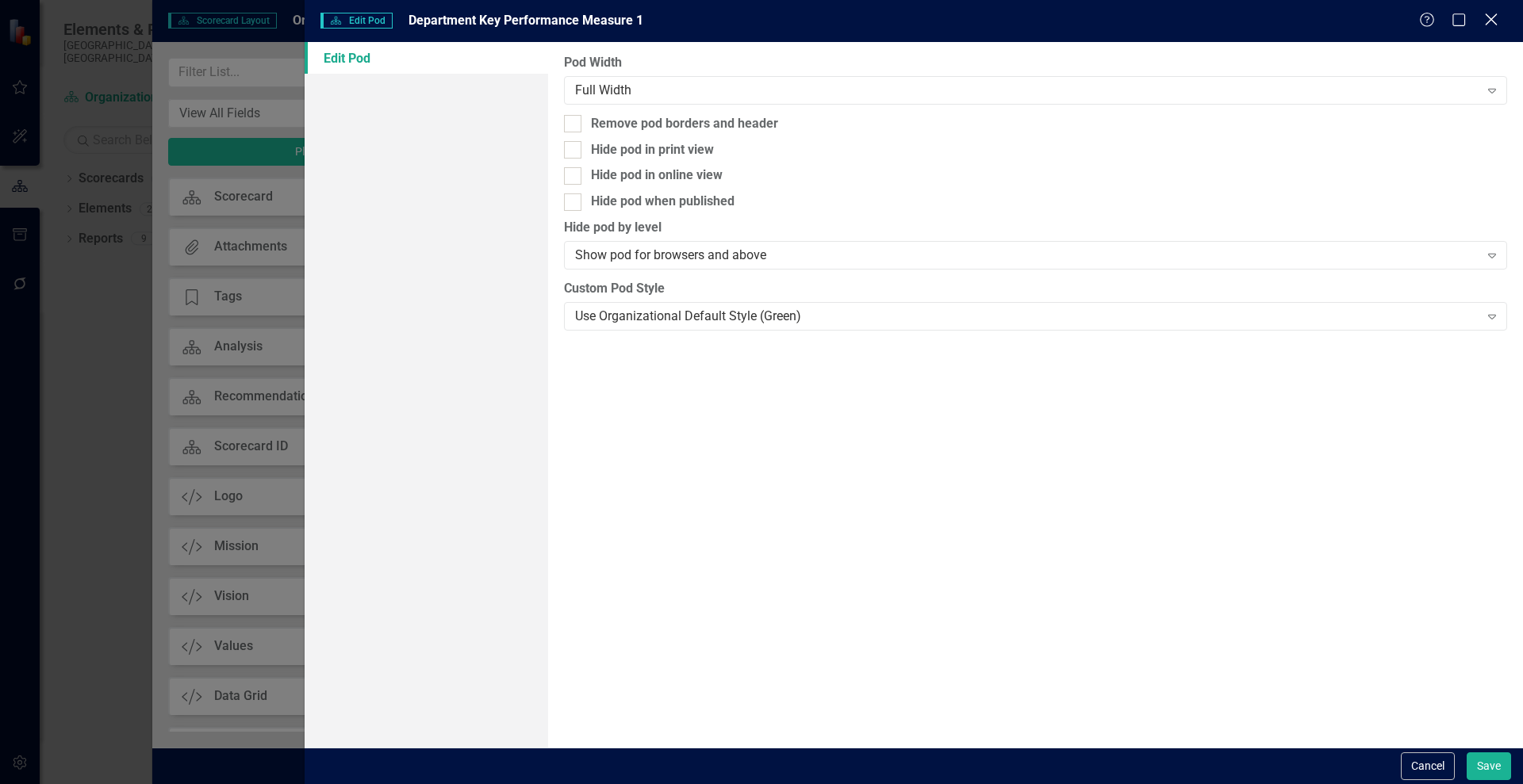
click at [1485, 15] on icon "Close" at bounding box center [1490, 20] width 20 height 15
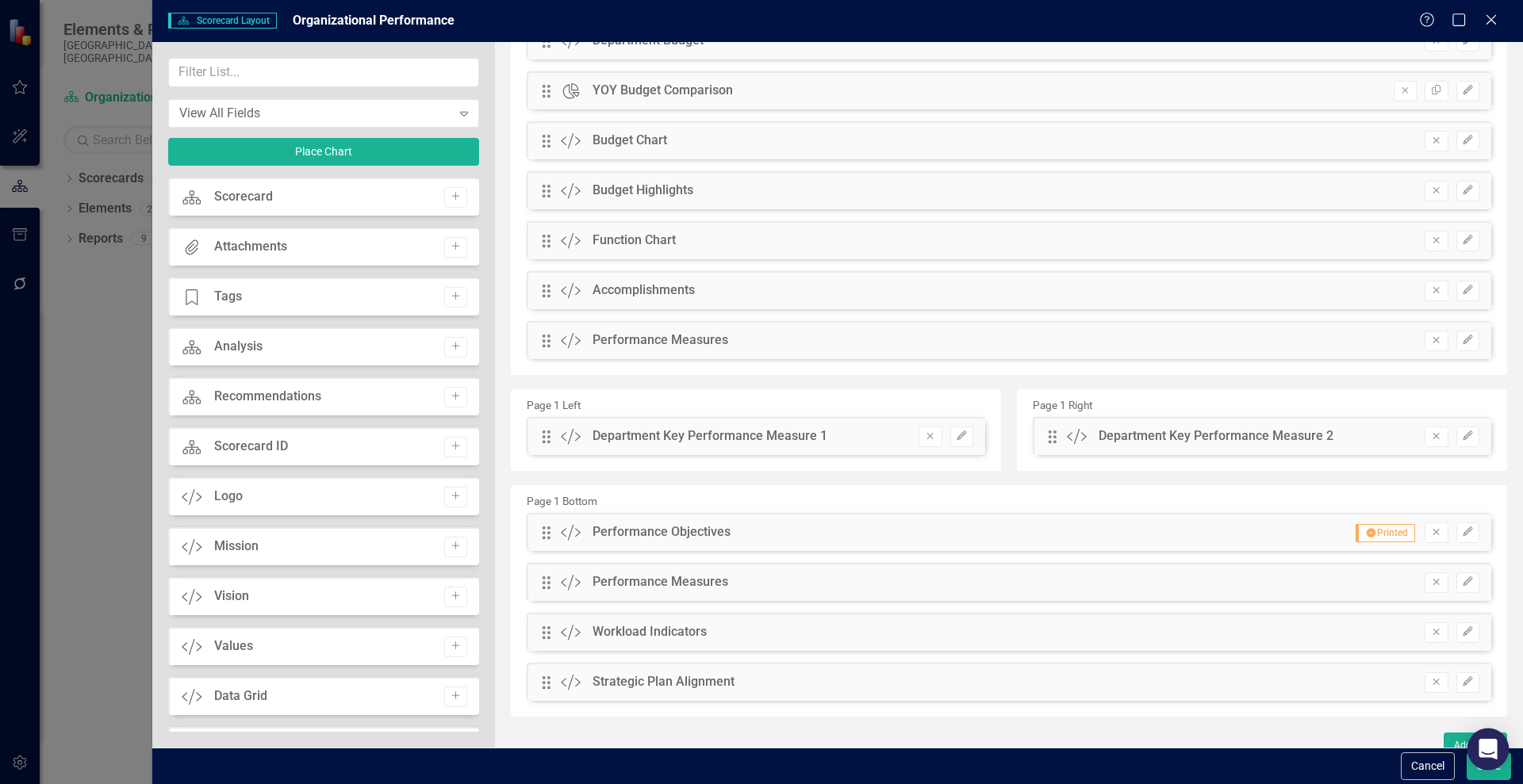
click at [1493, 742] on icon "Open Intercom Messenger" at bounding box center [1487, 749] width 18 height 20
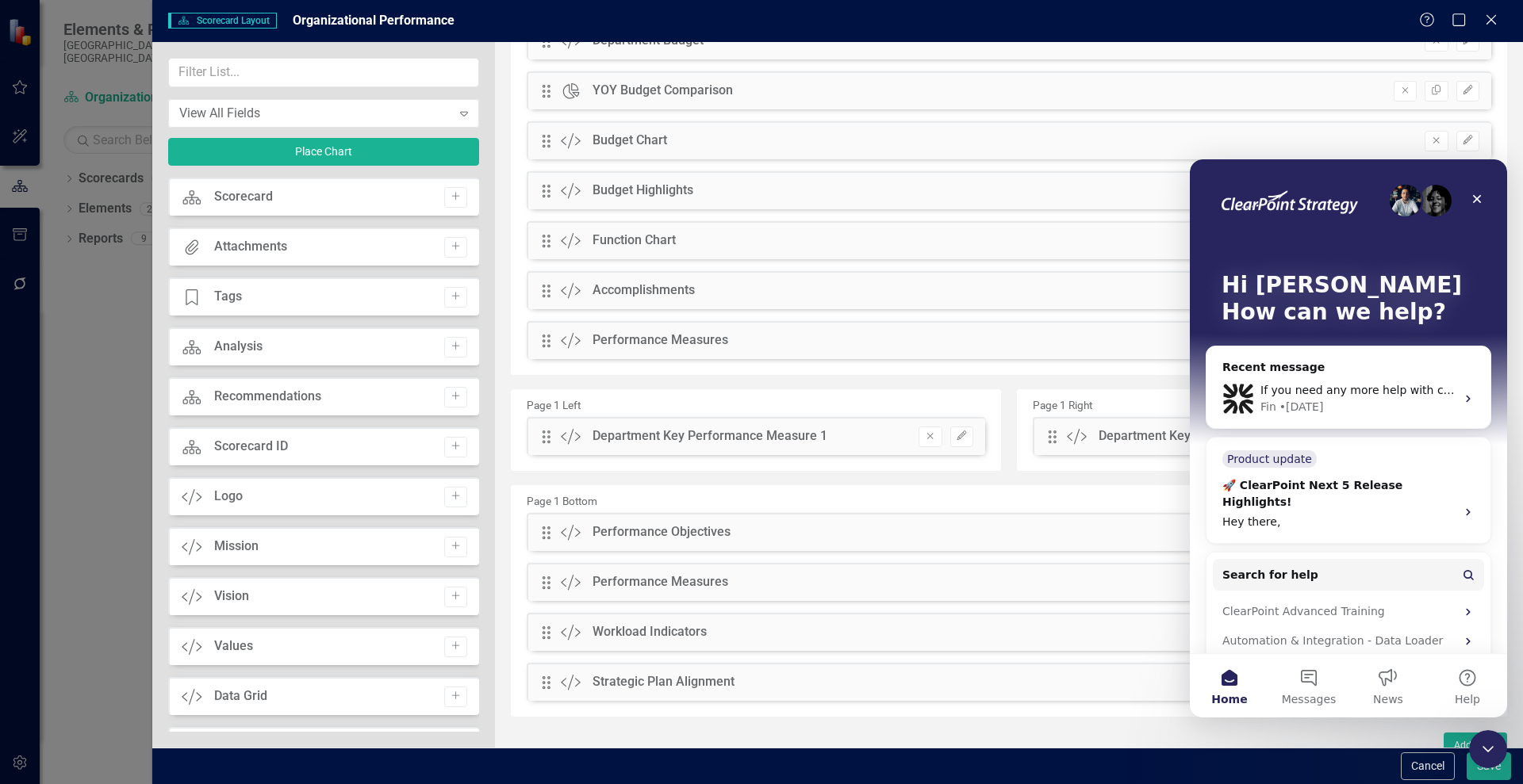
scroll to position [0, 0]
click at [1478, 194] on icon "Close" at bounding box center [1476, 199] width 13 height 13
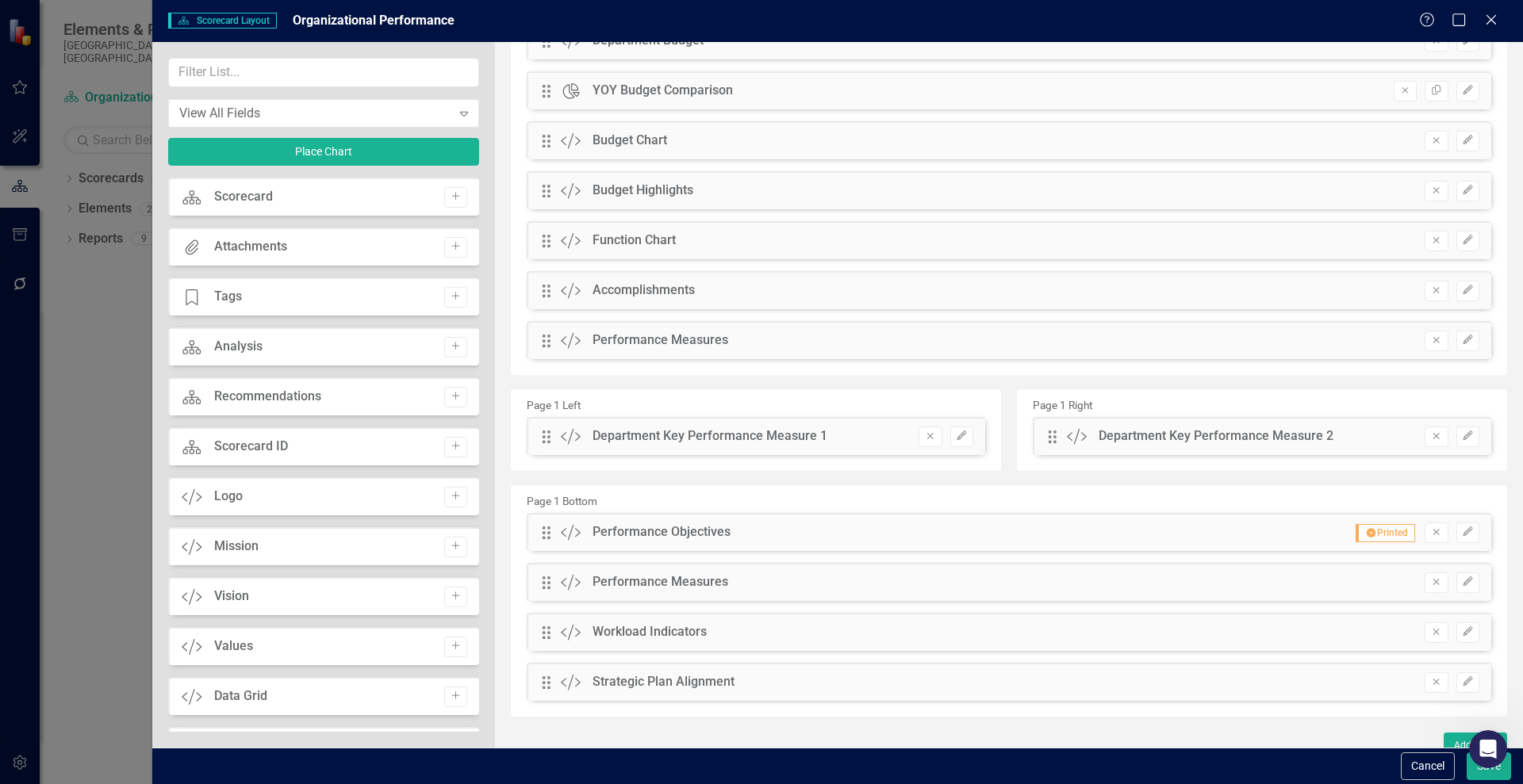
click at [654, 433] on div "Department Key Performance Measure 1" at bounding box center [710, 436] width 235 height 18
click at [1485, 16] on icon "Close" at bounding box center [1490, 20] width 20 height 15
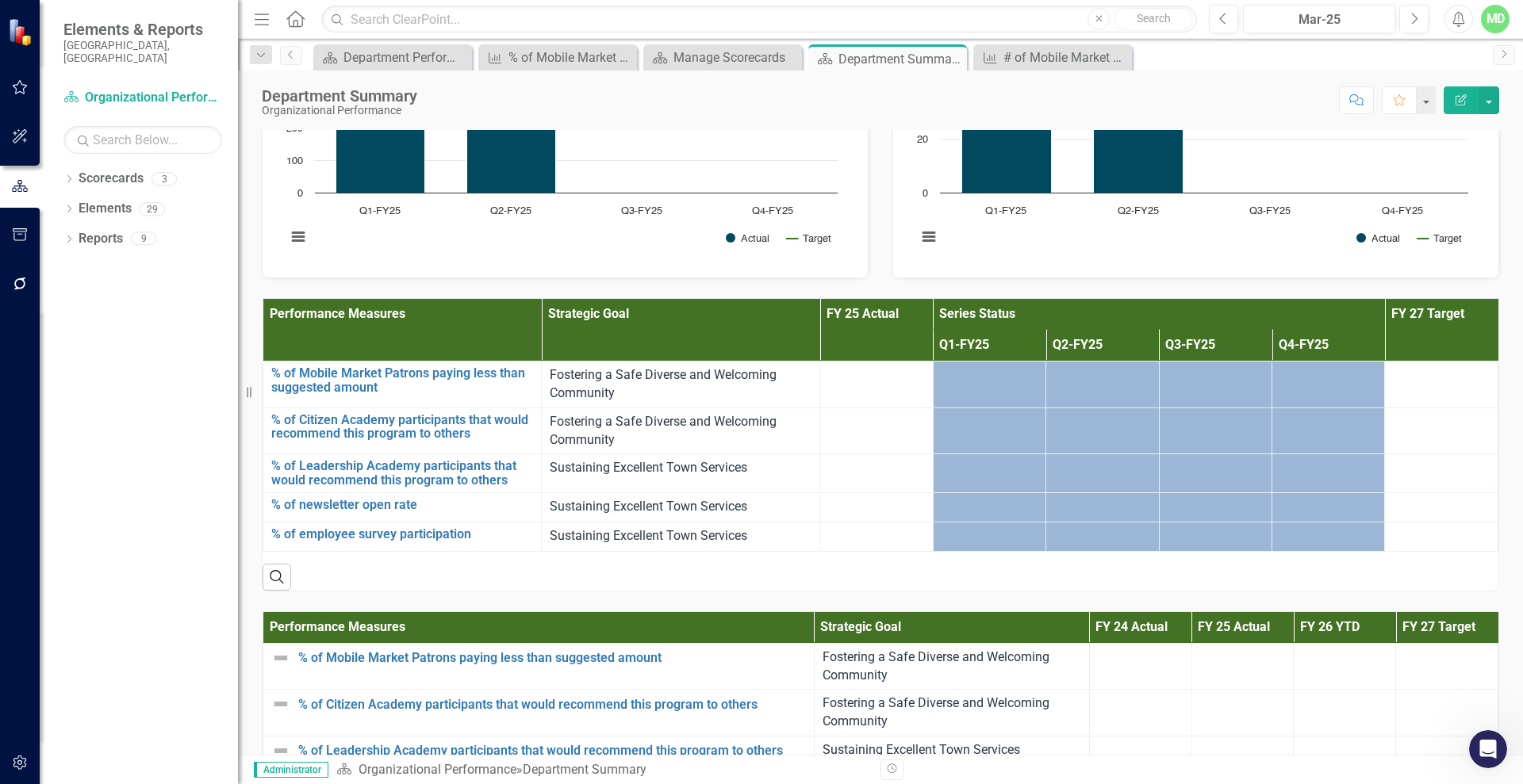
click at [21, 763] on icon "button" at bounding box center [20, 763] width 16 height 13
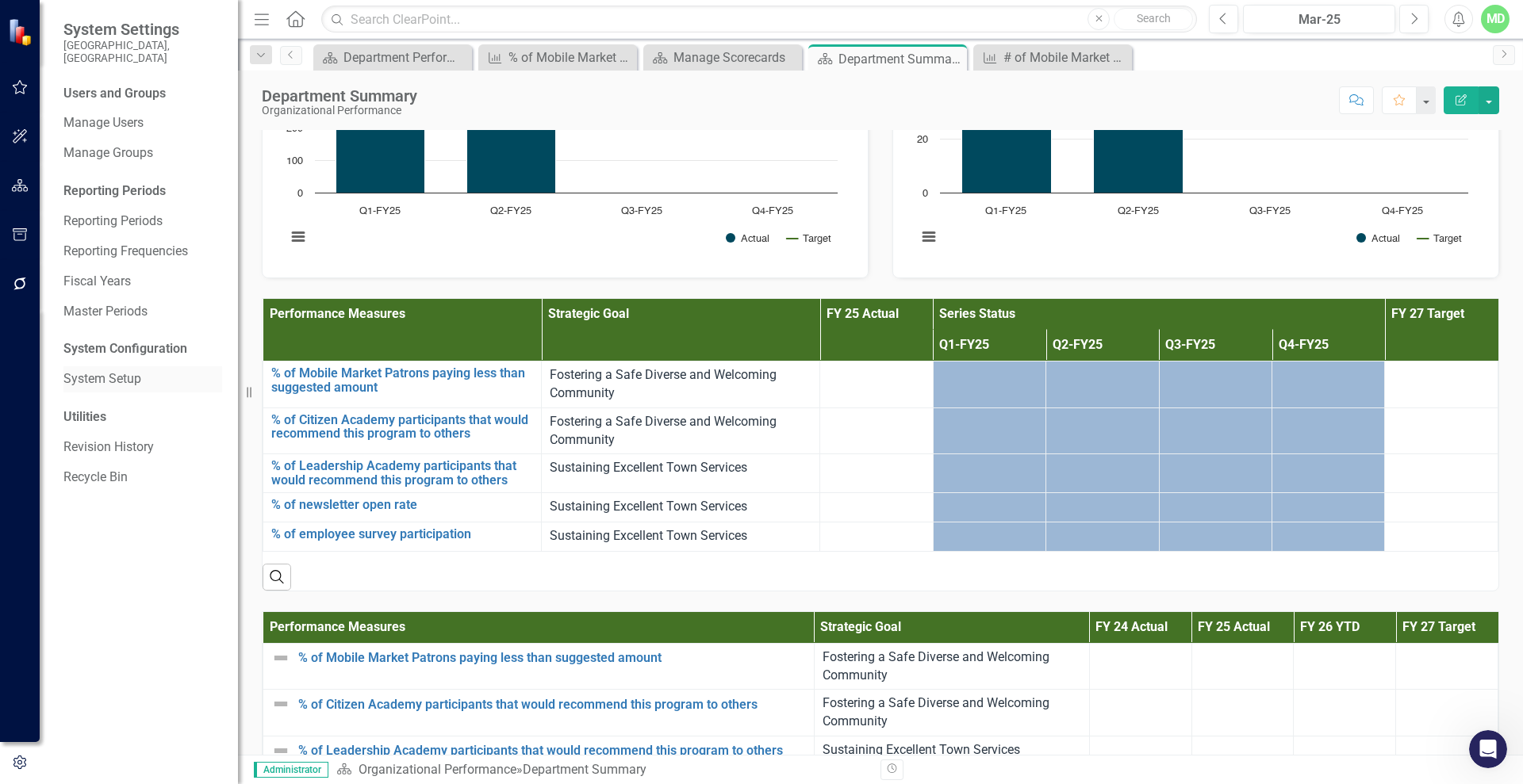
click at [106, 371] on link "System Setup" at bounding box center [143, 379] width 159 height 18
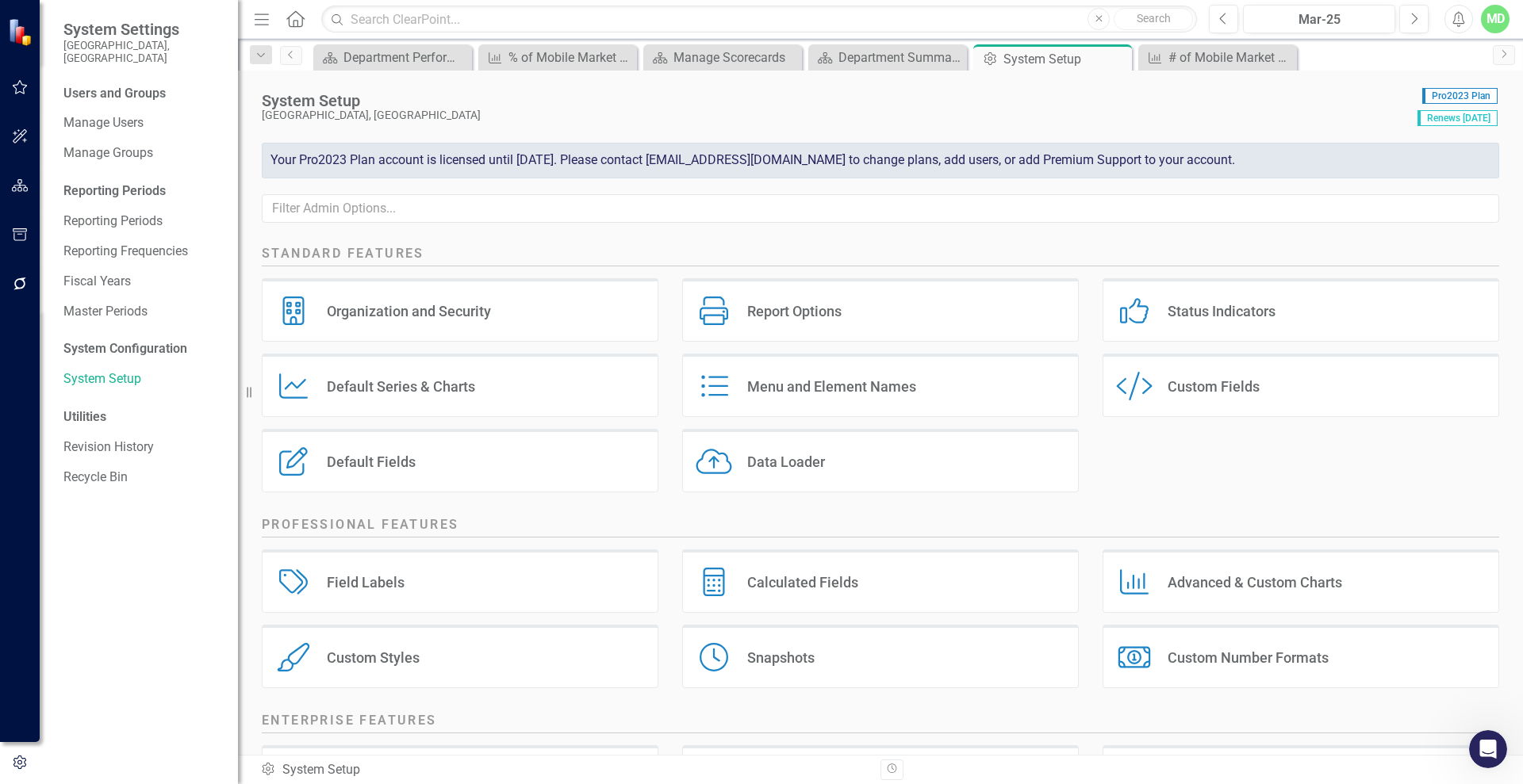
click at [1198, 396] on div "Custom Style Custom Fields" at bounding box center [1301, 385] width 396 height 63
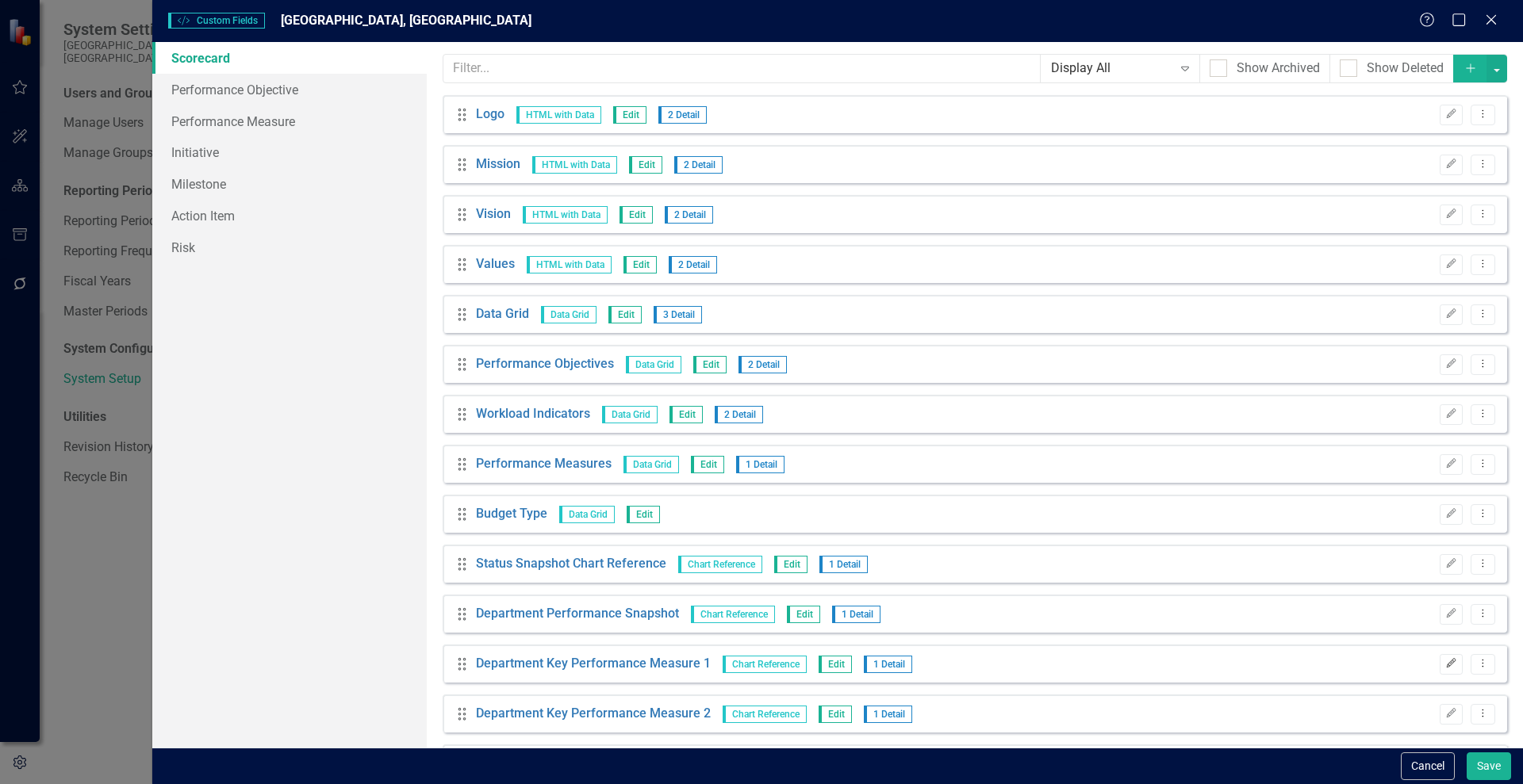
click at [1445, 663] on icon "Edit" at bounding box center [1451, 664] width 12 height 9
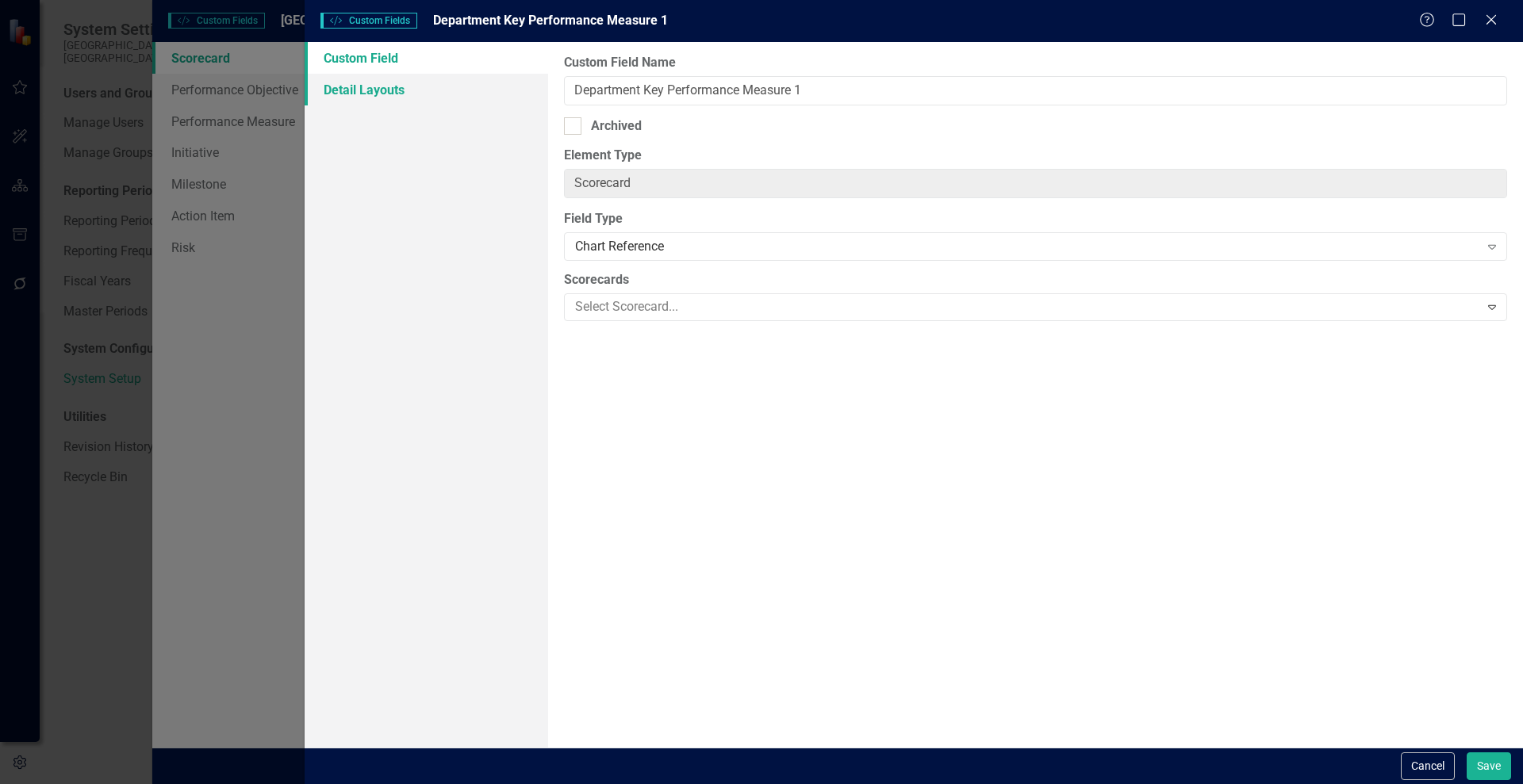
click at [360, 84] on link "Detail Layouts" at bounding box center [426, 89] width 243 height 32
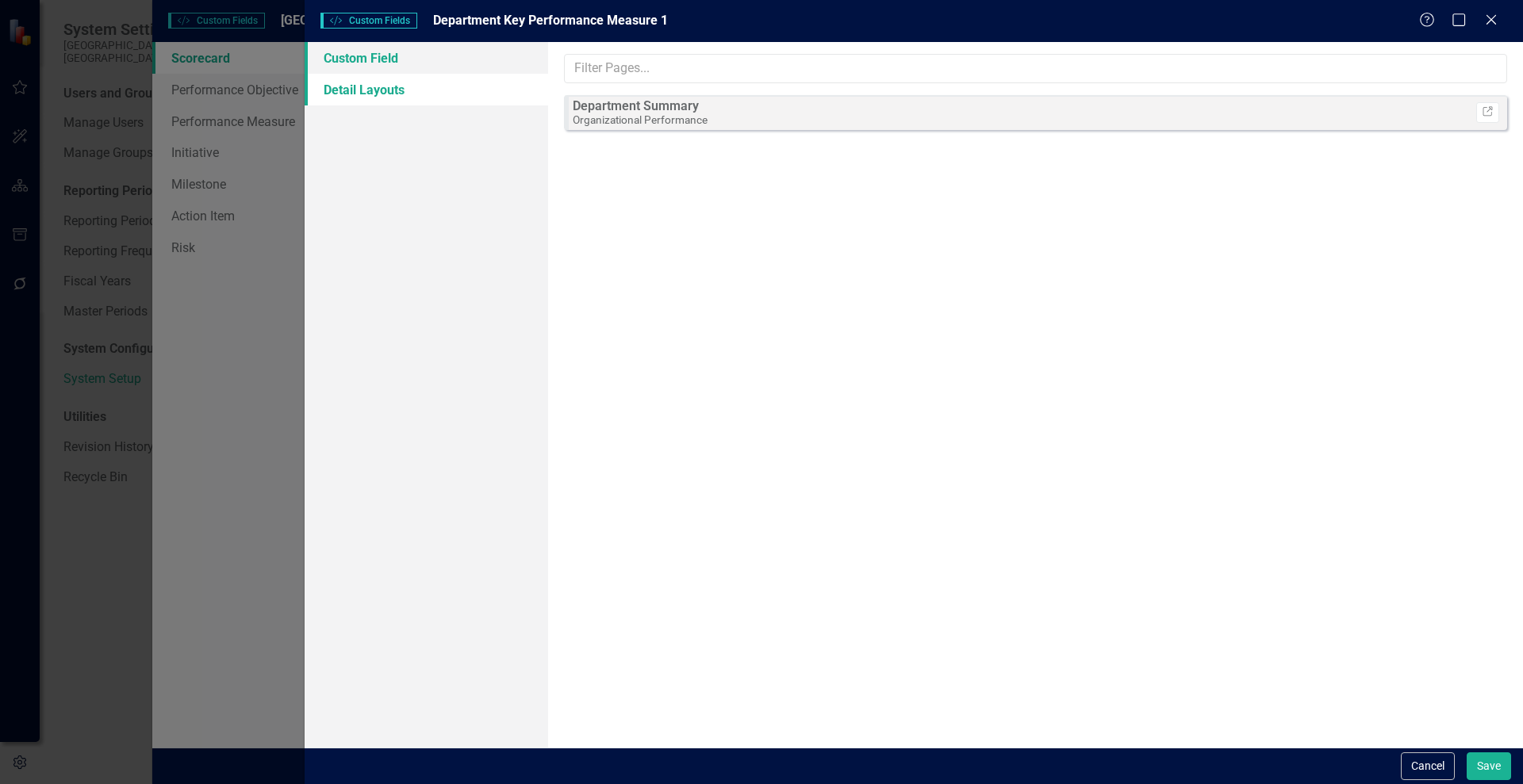
click at [359, 58] on link "Custom Field" at bounding box center [426, 57] width 243 height 32
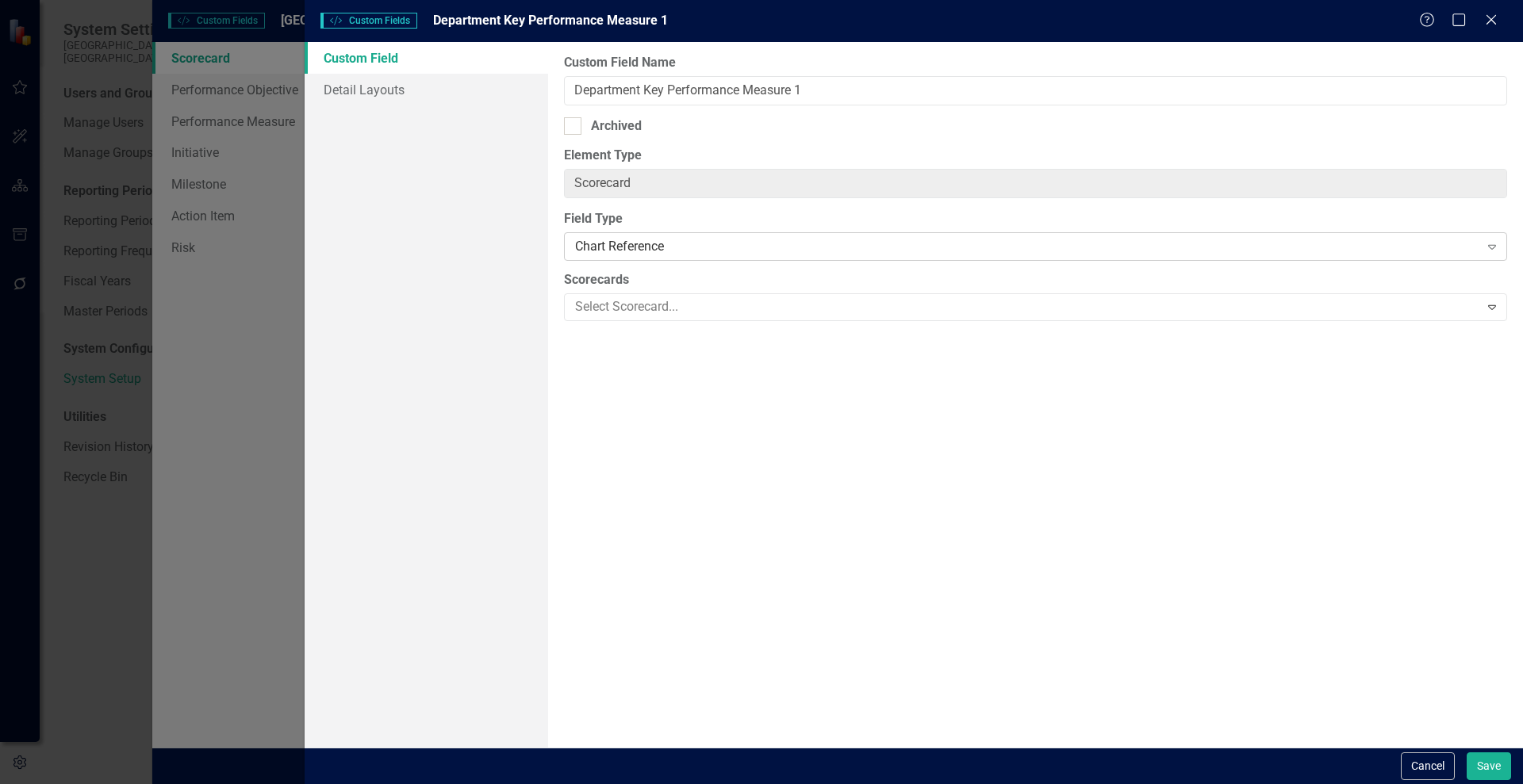
click at [686, 245] on div "Chart Reference" at bounding box center [1027, 247] width 904 height 18
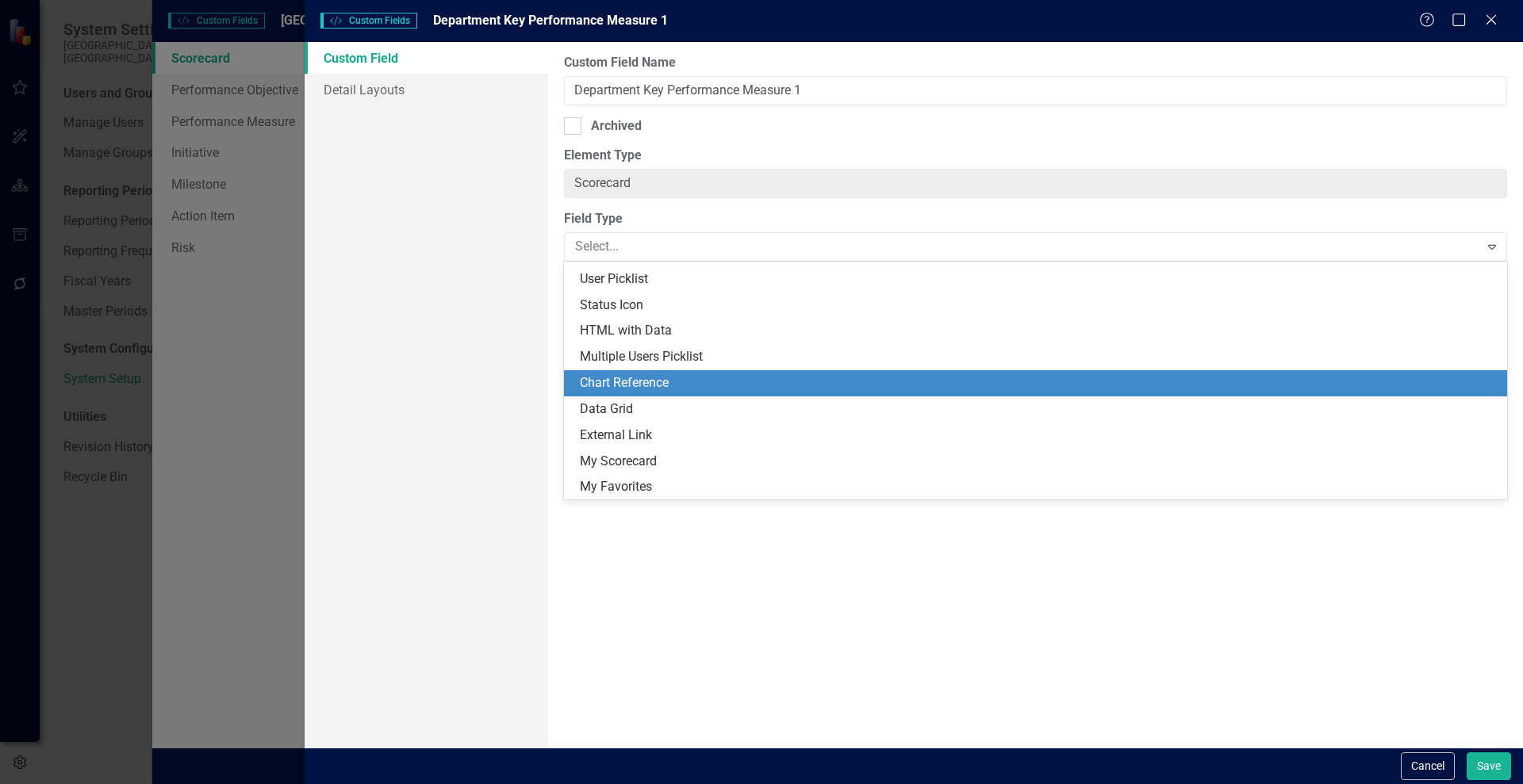
scroll to position [335, 0]
click at [695, 377] on div "Chart Reference" at bounding box center [1039, 382] width 917 height 18
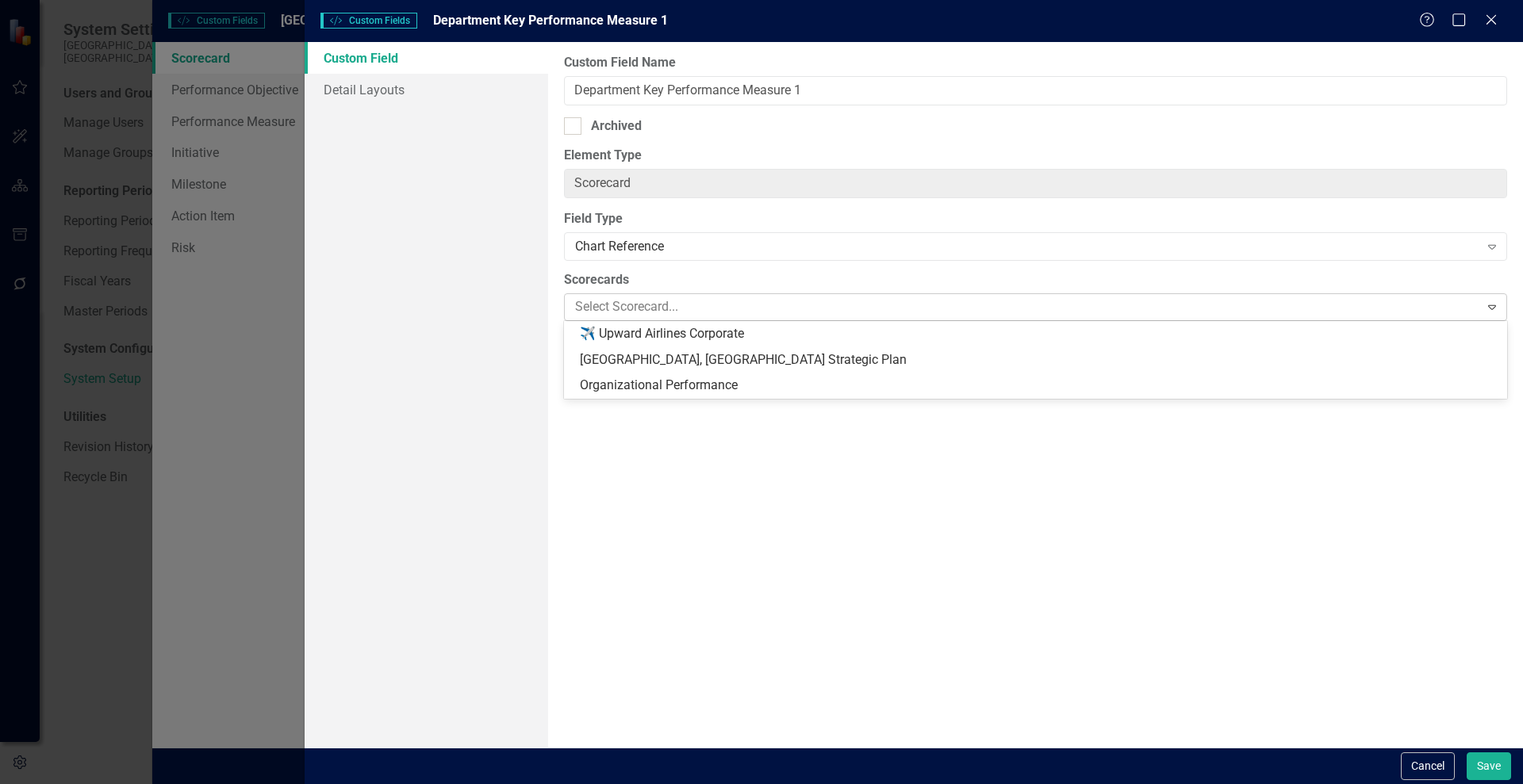
click at [679, 308] on div at bounding box center [1023, 307] width 910 height 21
click at [681, 305] on div at bounding box center [1023, 307] width 910 height 21
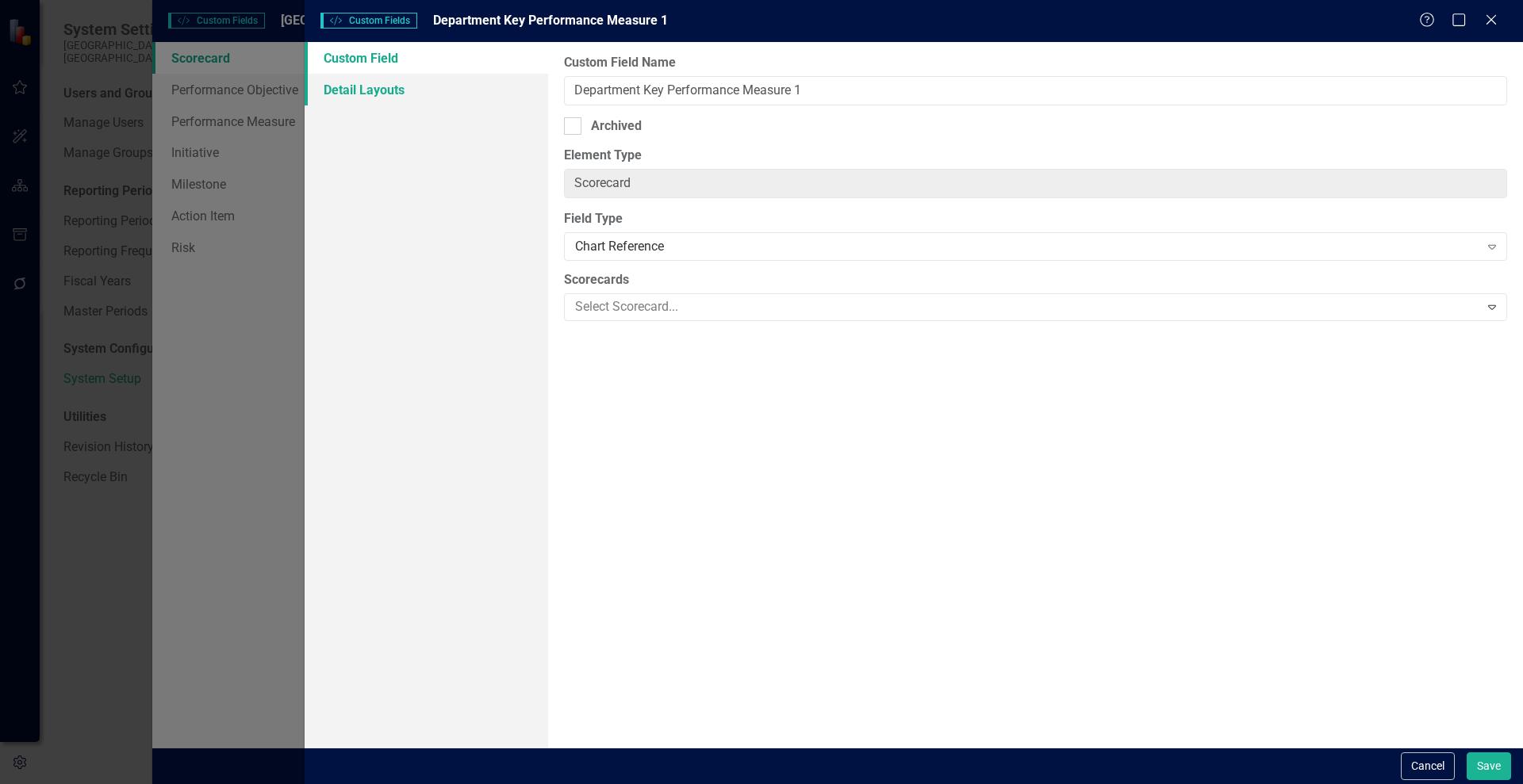
click at [376, 91] on link "Detail Layouts" at bounding box center [426, 89] width 243 height 32
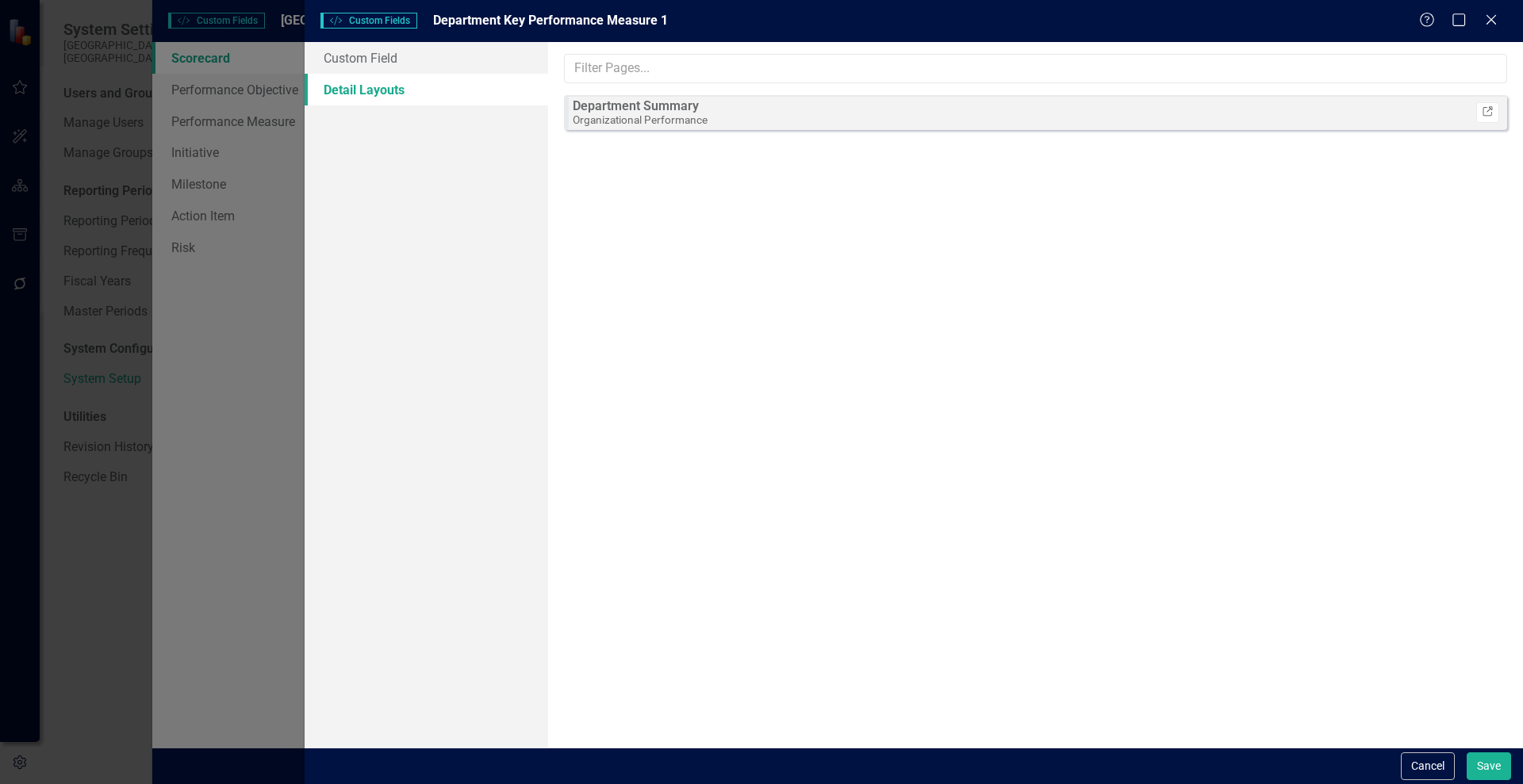
click at [1485, 111] on icon "Link" at bounding box center [1487, 112] width 12 height 9
drag, startPoint x: 1420, startPoint y: 764, endPoint x: 1190, endPoint y: 769, distance: 230.1
click at [1190, 769] on div "Cancel Save" at bounding box center [914, 766] width 1218 height 37
click at [338, 61] on link "Custom Field" at bounding box center [426, 57] width 243 height 32
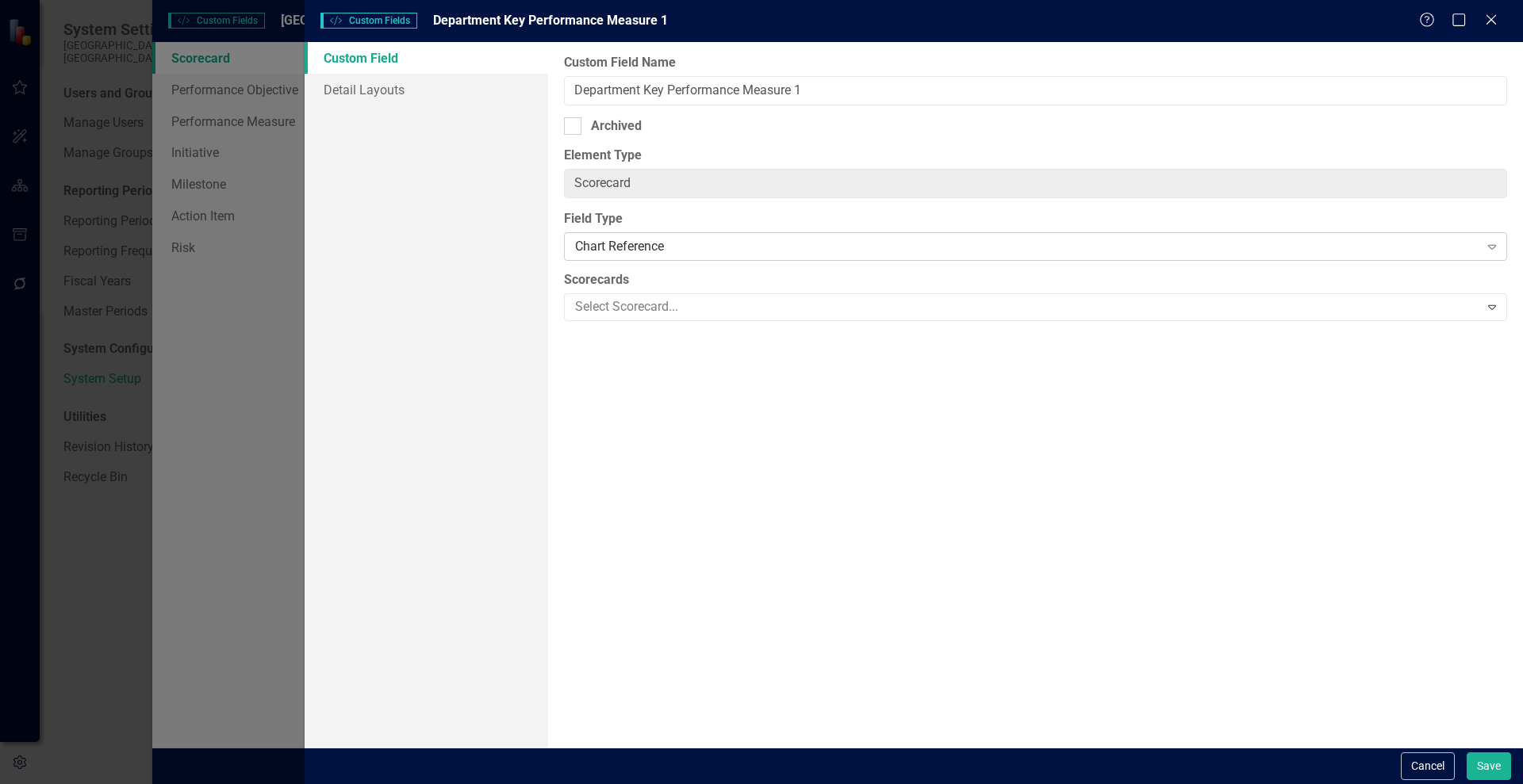
click at [858, 243] on div "Chart Reference" at bounding box center [1027, 247] width 904 height 18
click at [1437, 769] on button "Cancel" at bounding box center [1427, 766] width 54 height 27
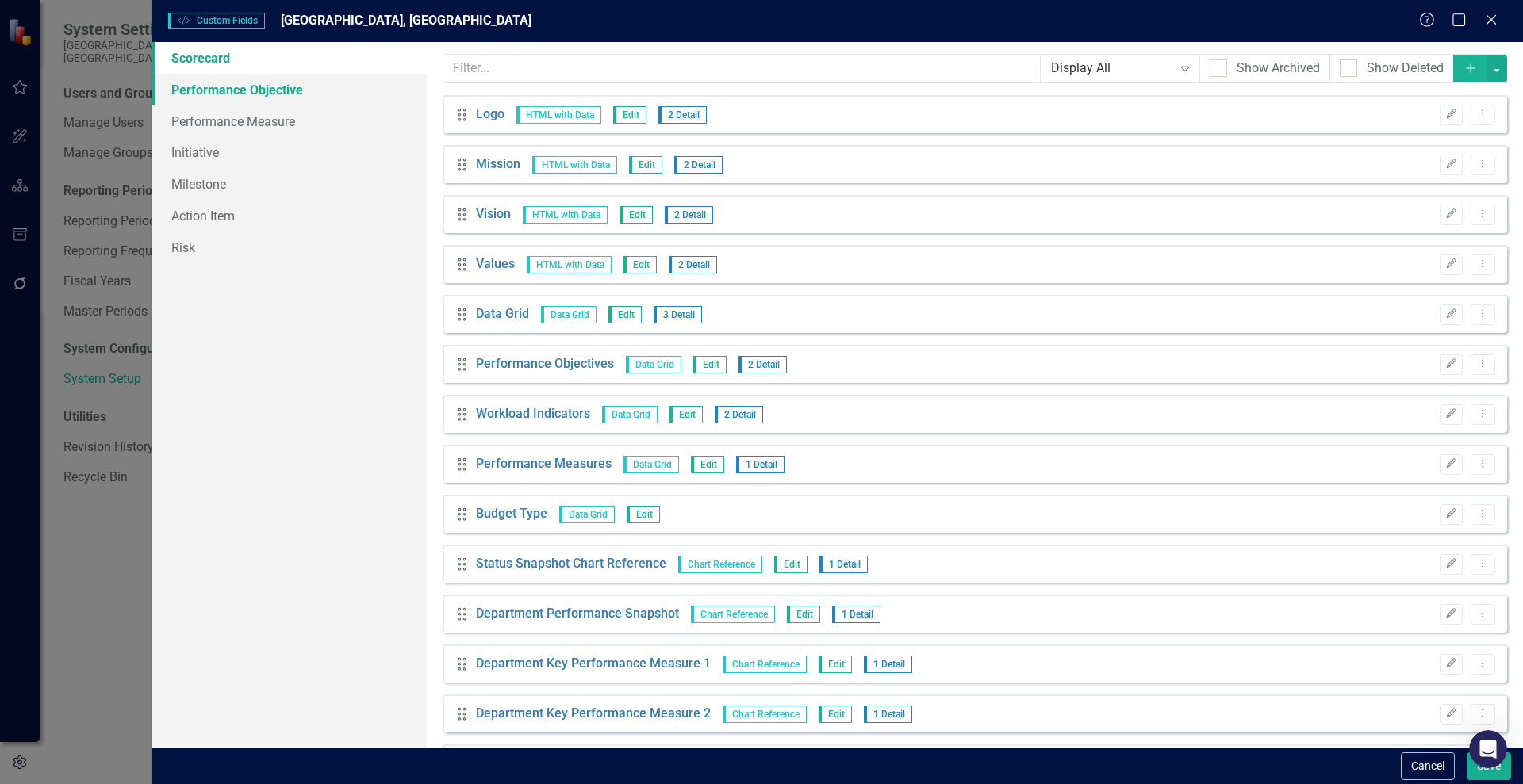
click at [213, 94] on link "Performance Objective" at bounding box center [289, 89] width 274 height 32
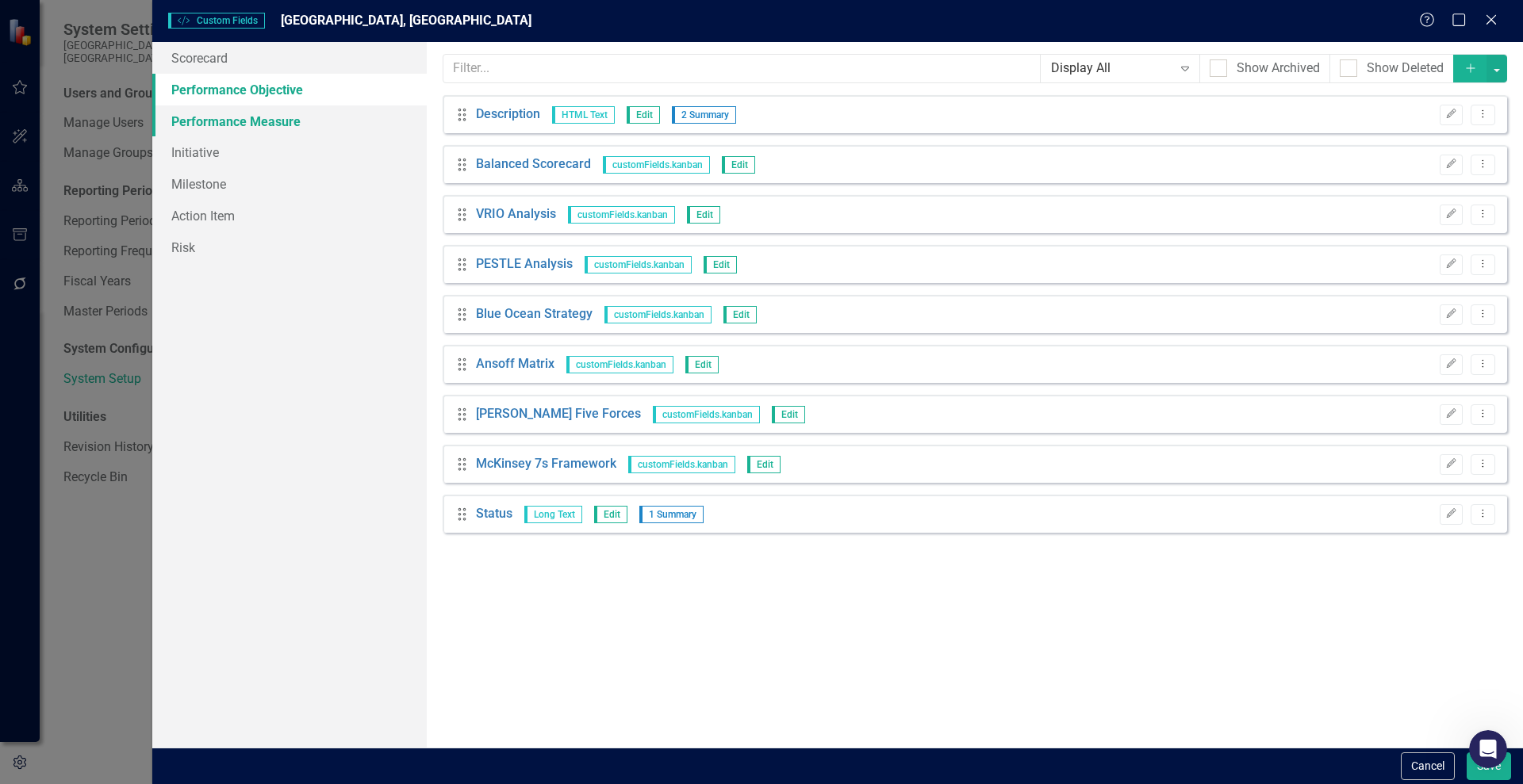
click at [196, 118] on link "Performance Measure" at bounding box center [289, 120] width 274 height 32
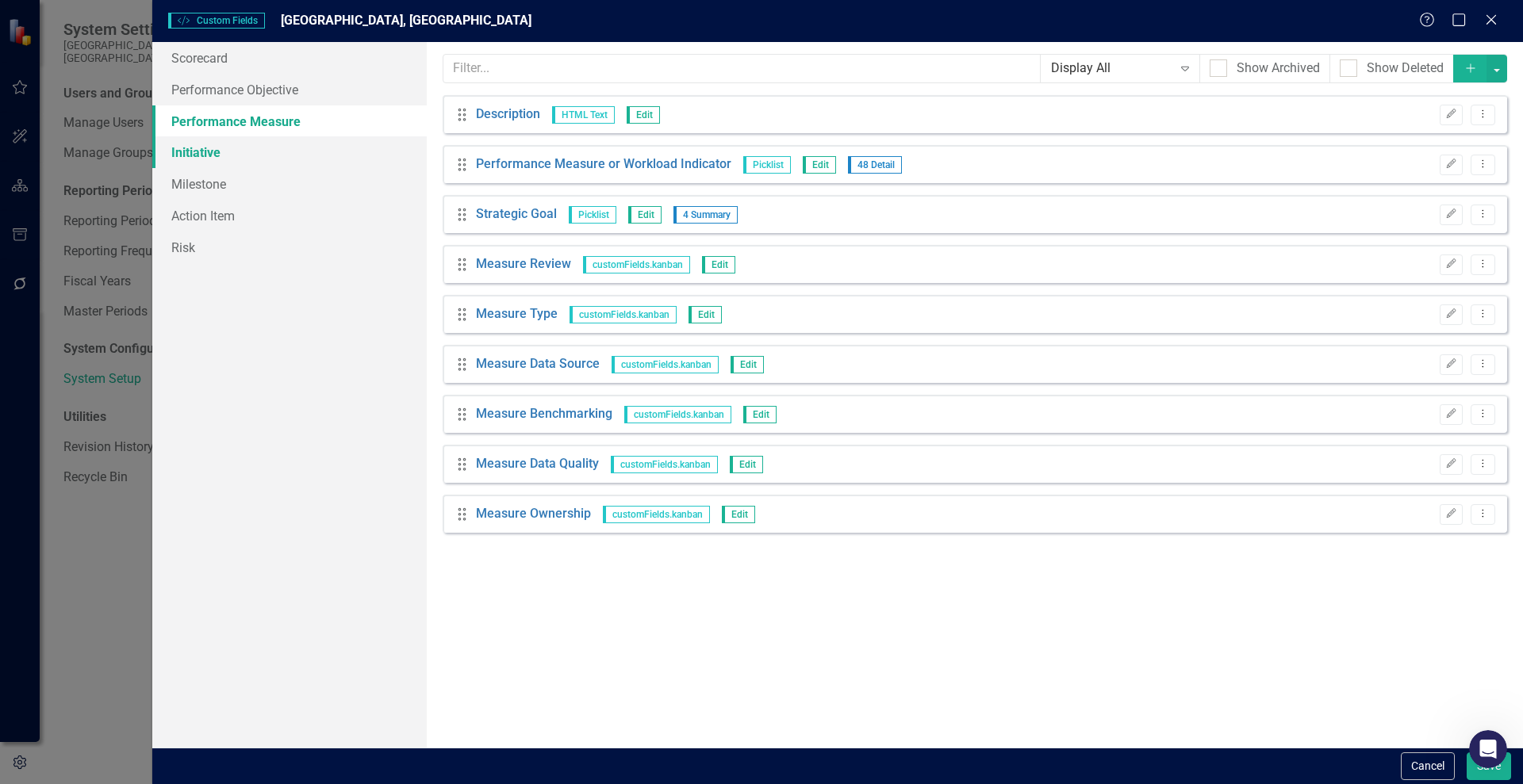
click at [208, 150] on link "Initiative" at bounding box center [289, 152] width 274 height 32
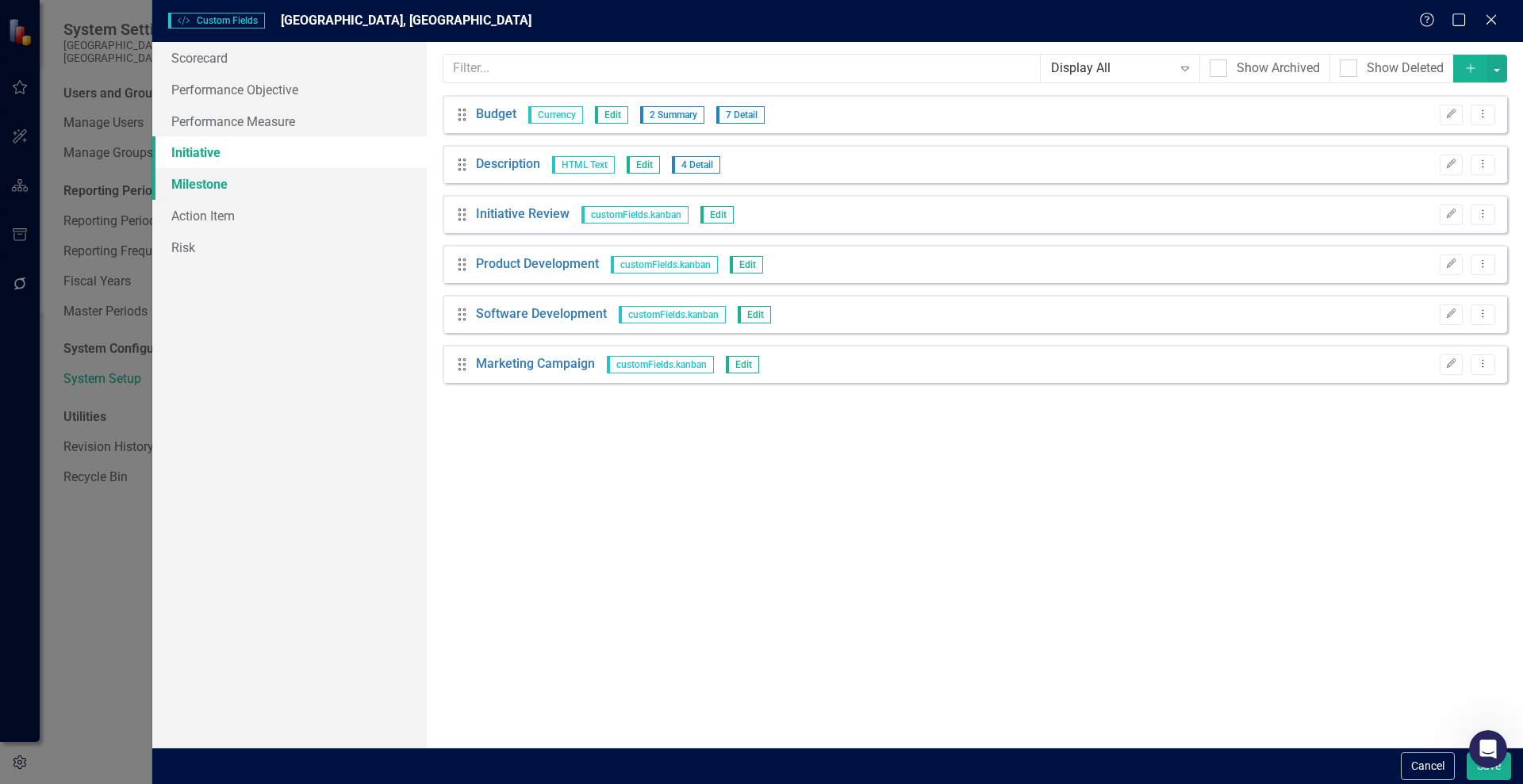
click at [213, 173] on link "Milestone" at bounding box center [289, 184] width 274 height 32
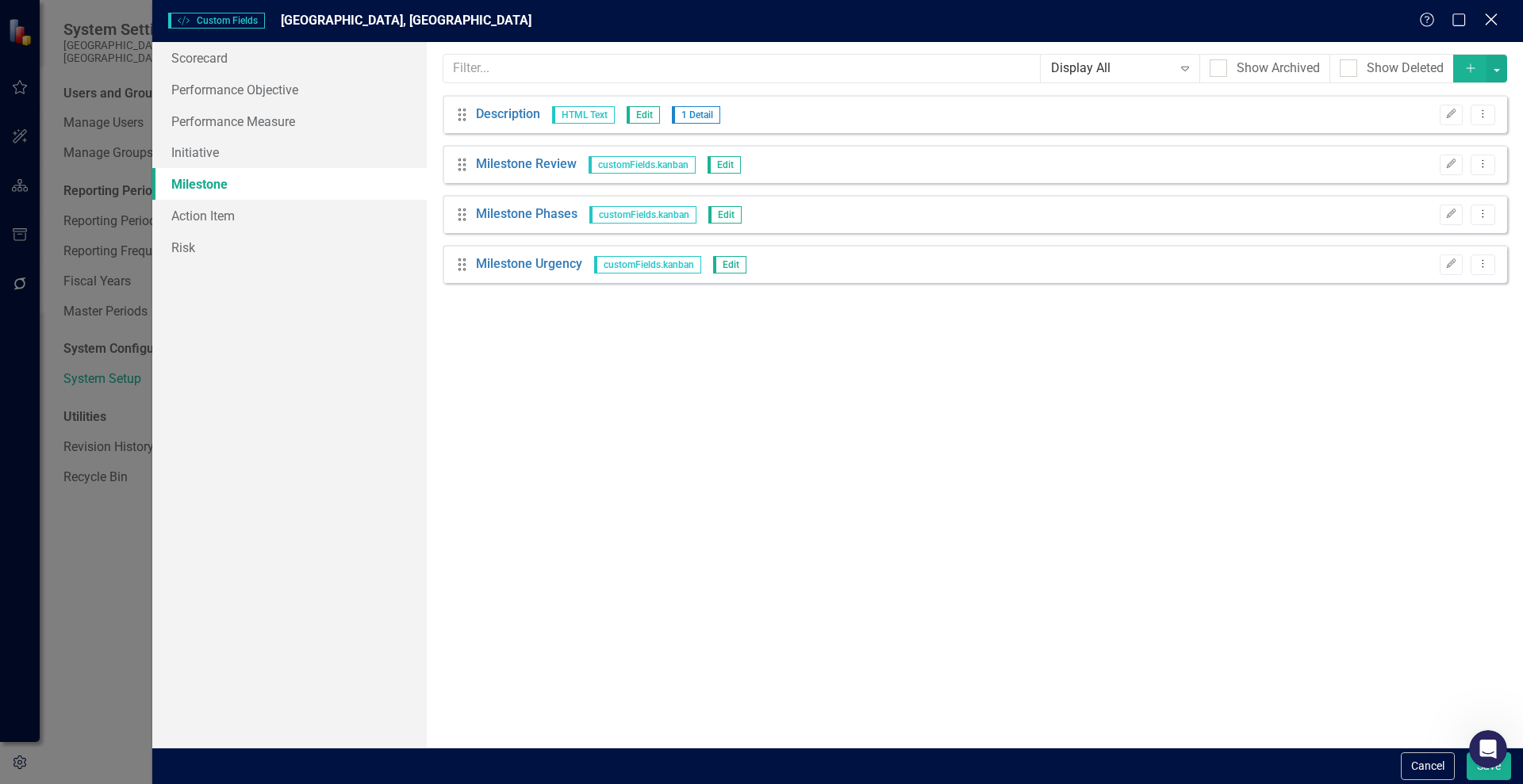
click at [1491, 20] on icon at bounding box center [1491, 20] width 12 height 12
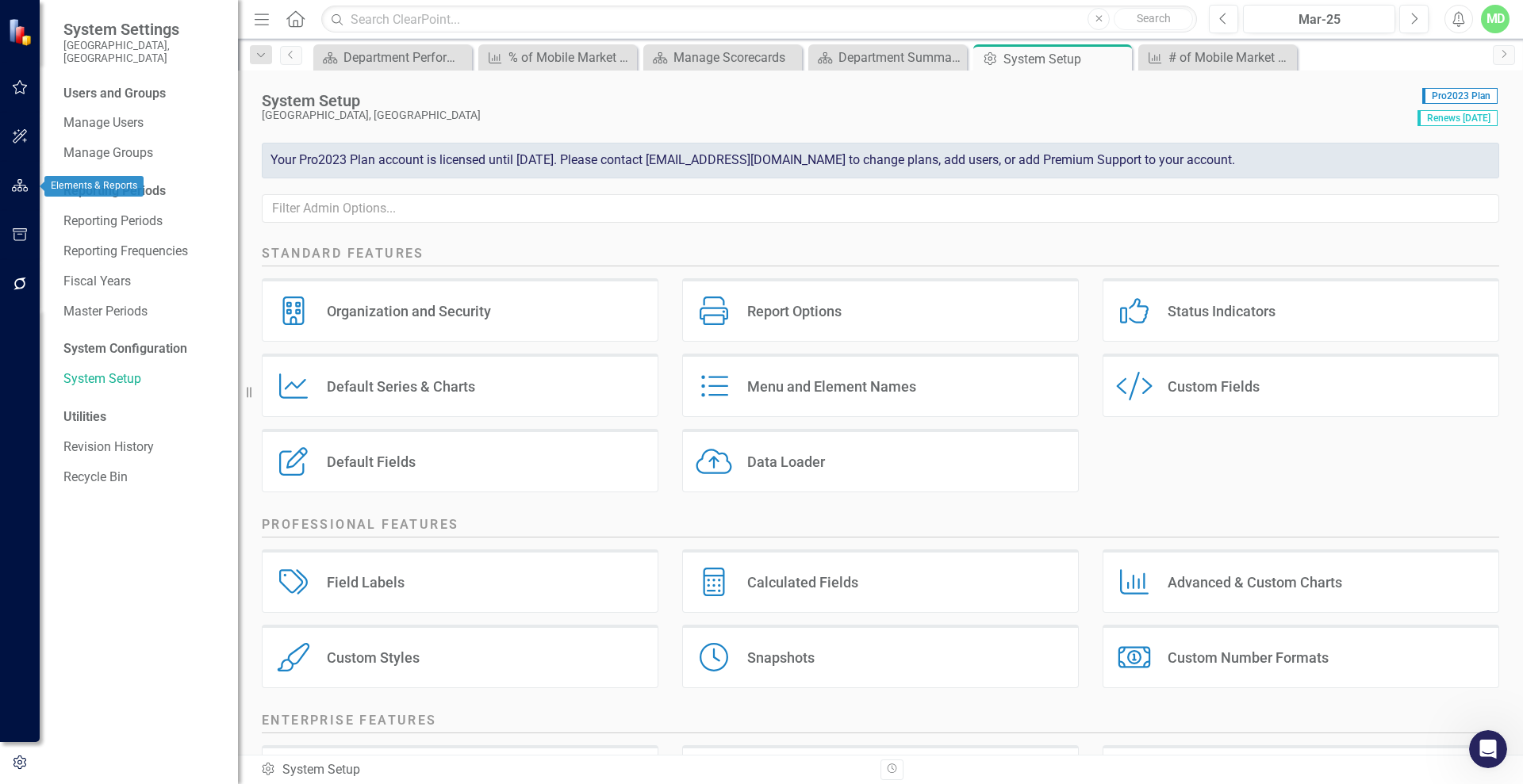
click at [19, 189] on icon "button" at bounding box center [20, 185] width 16 height 13
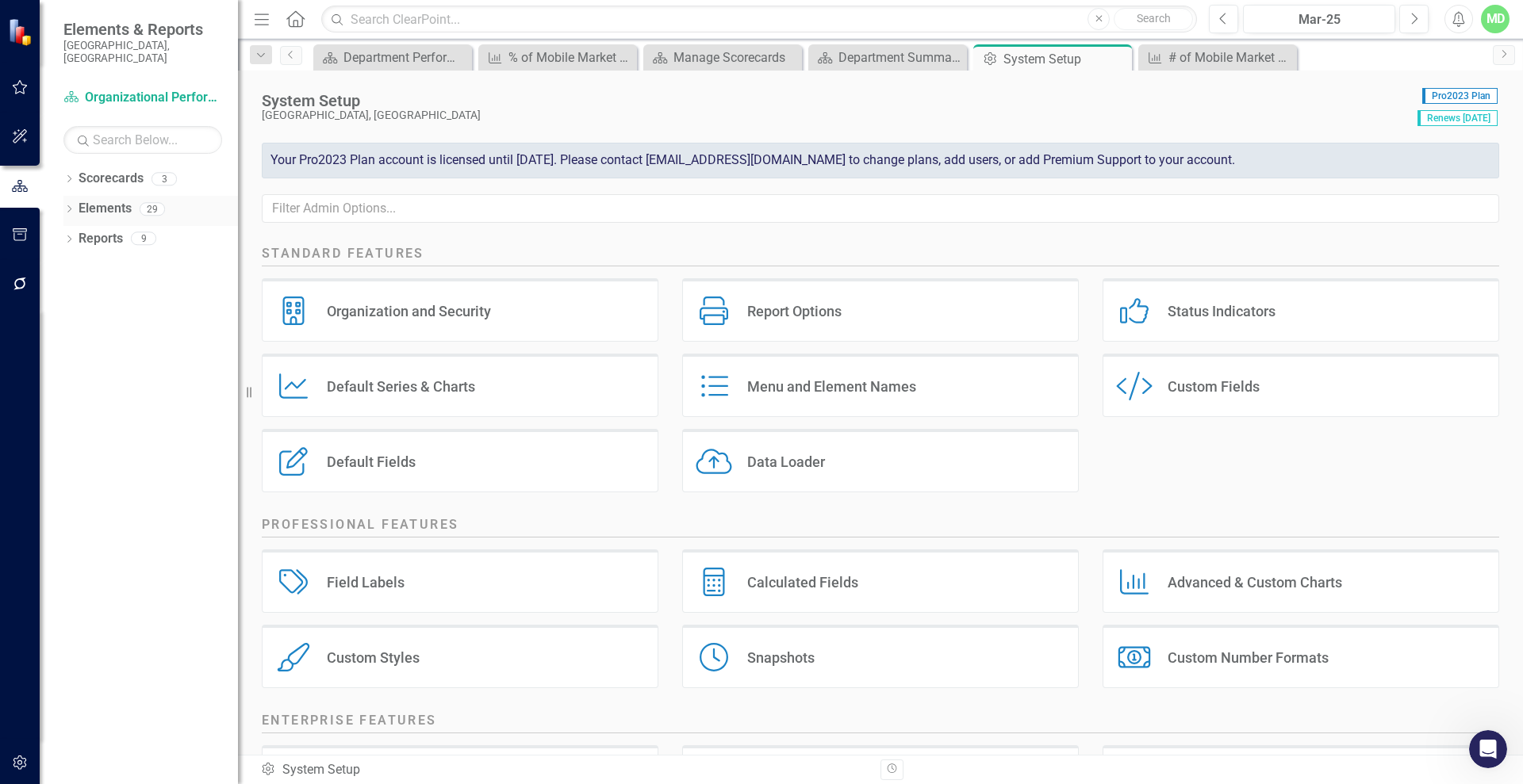
click at [102, 200] on link "Elements" at bounding box center [105, 208] width 53 height 18
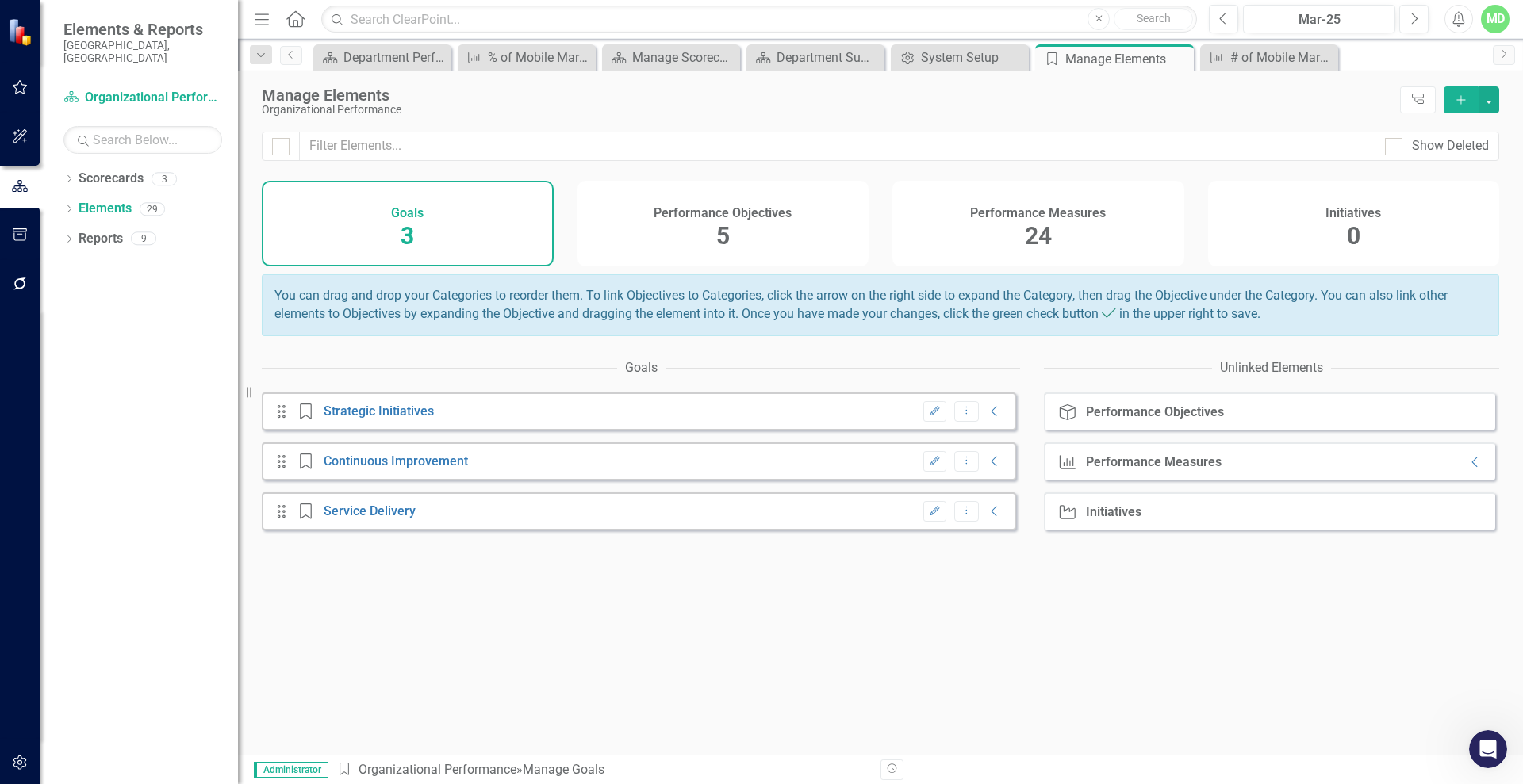
click at [978, 211] on h4 "Performance Measures" at bounding box center [1037, 213] width 136 height 15
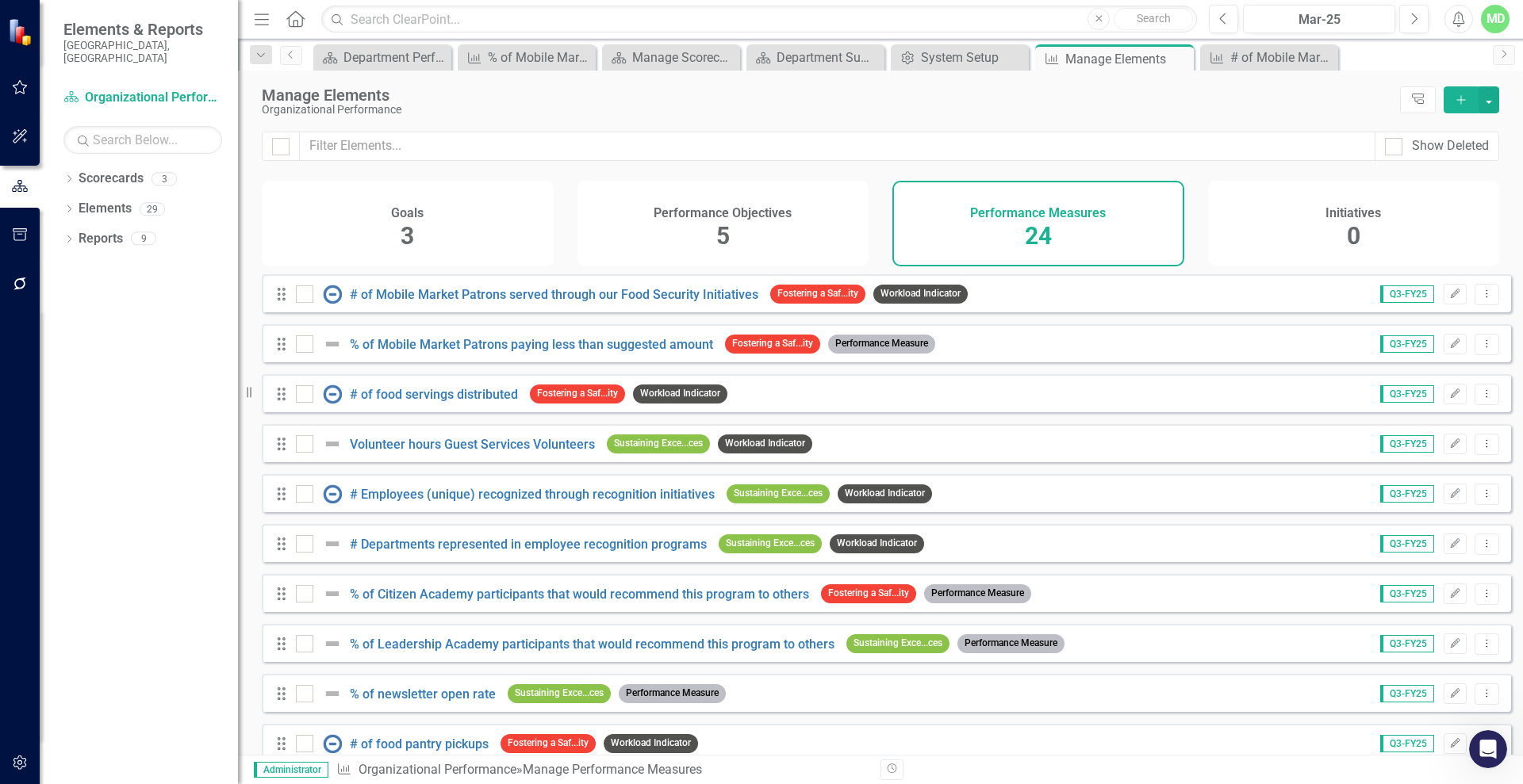
click at [687, 194] on div "Performance Objectives 5" at bounding box center [723, 224] width 292 height 85
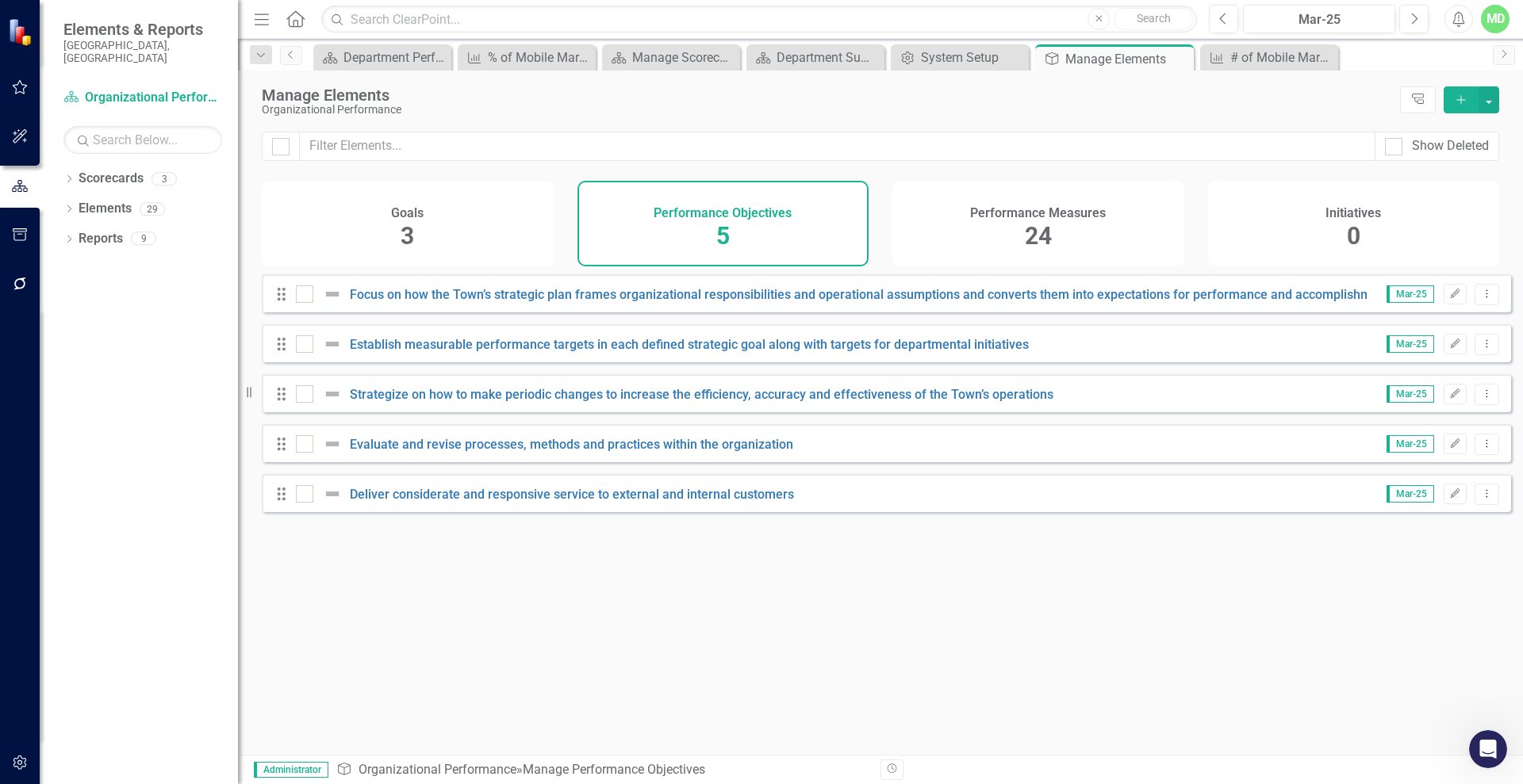
click at [1022, 195] on div "Performance Measures 24" at bounding box center [1039, 224] width 292 height 85
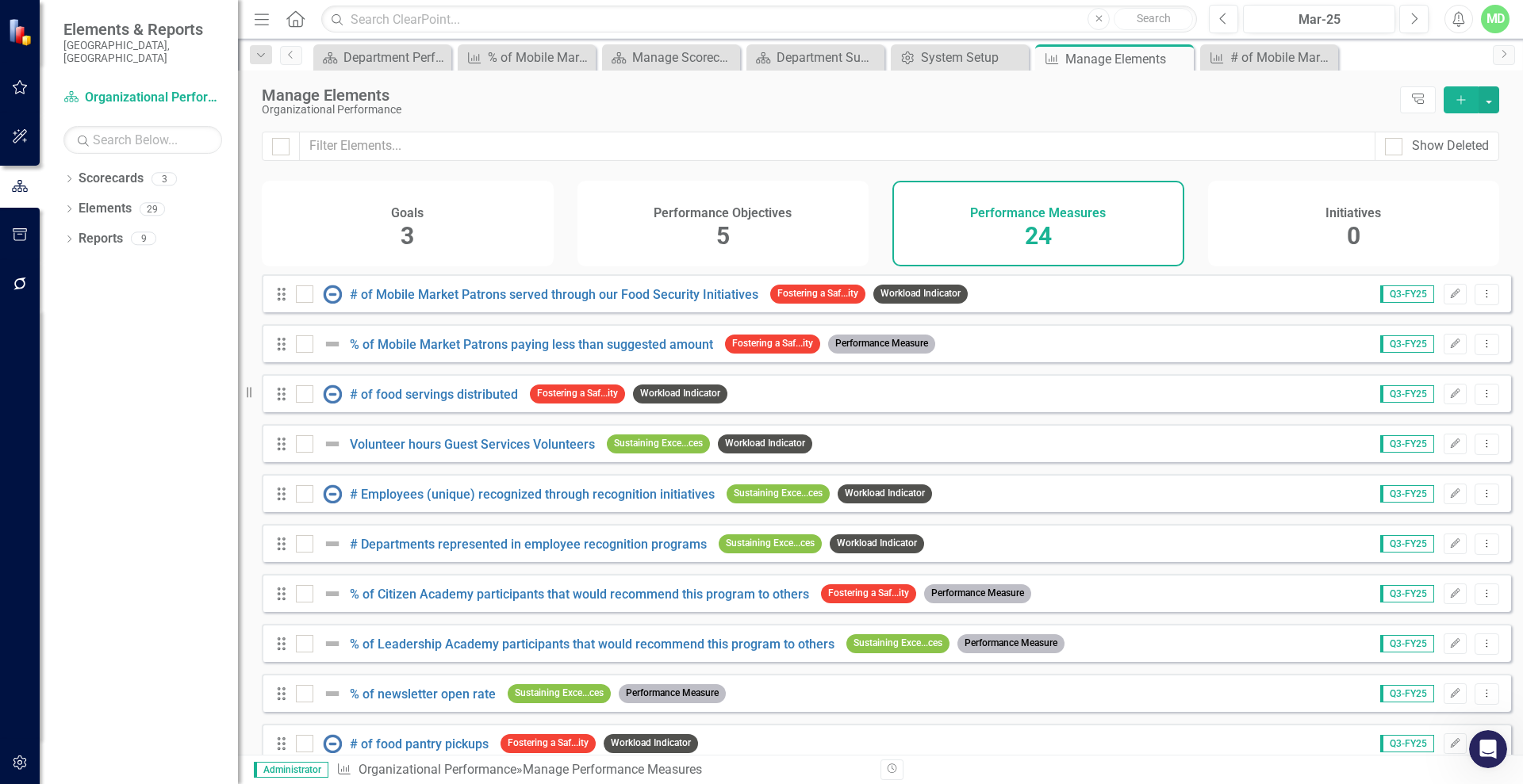
click at [1308, 216] on div "Initiatives 0" at bounding box center [1354, 224] width 292 height 85
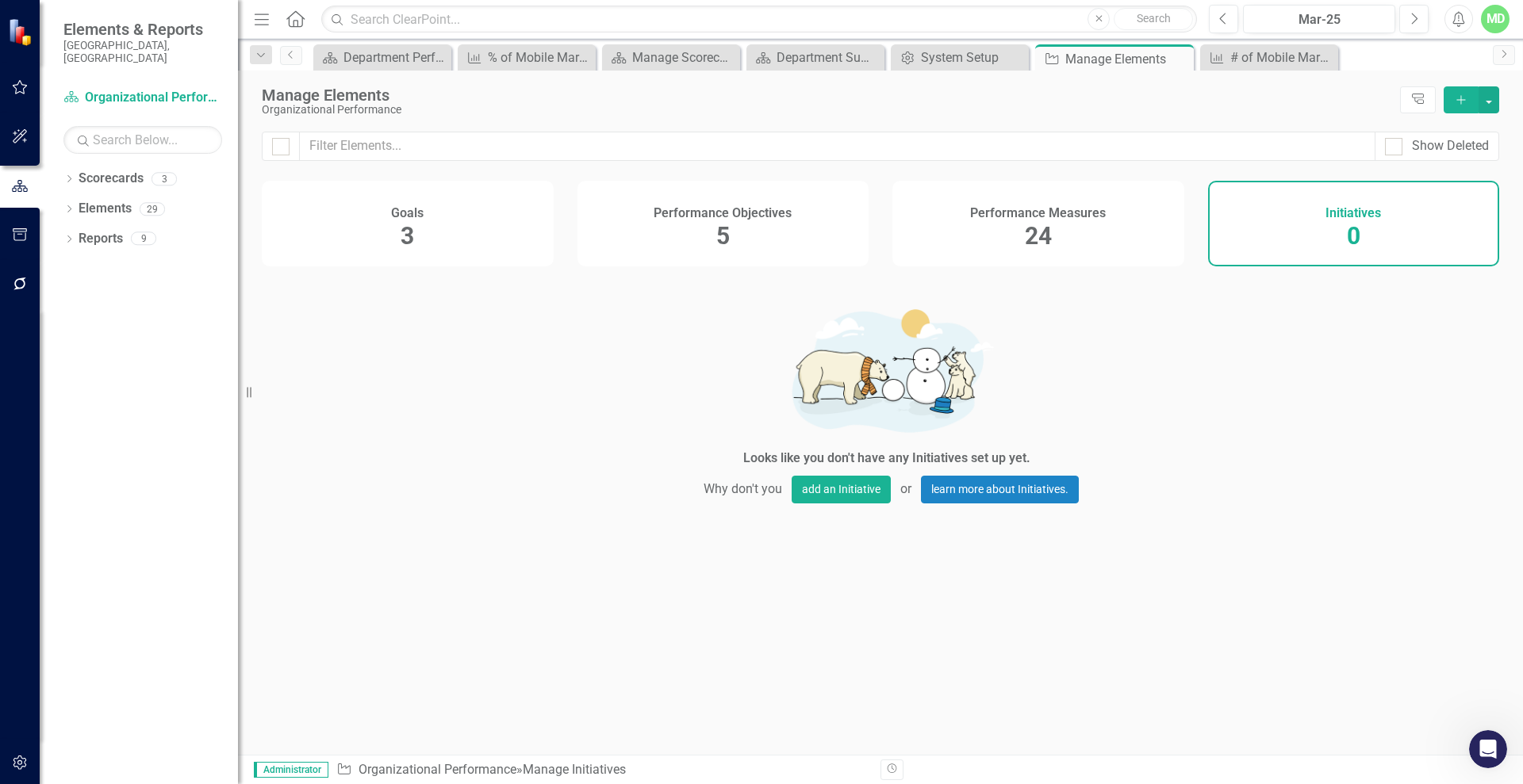
click at [500, 223] on div "Goals 3" at bounding box center [407, 224] width 292 height 85
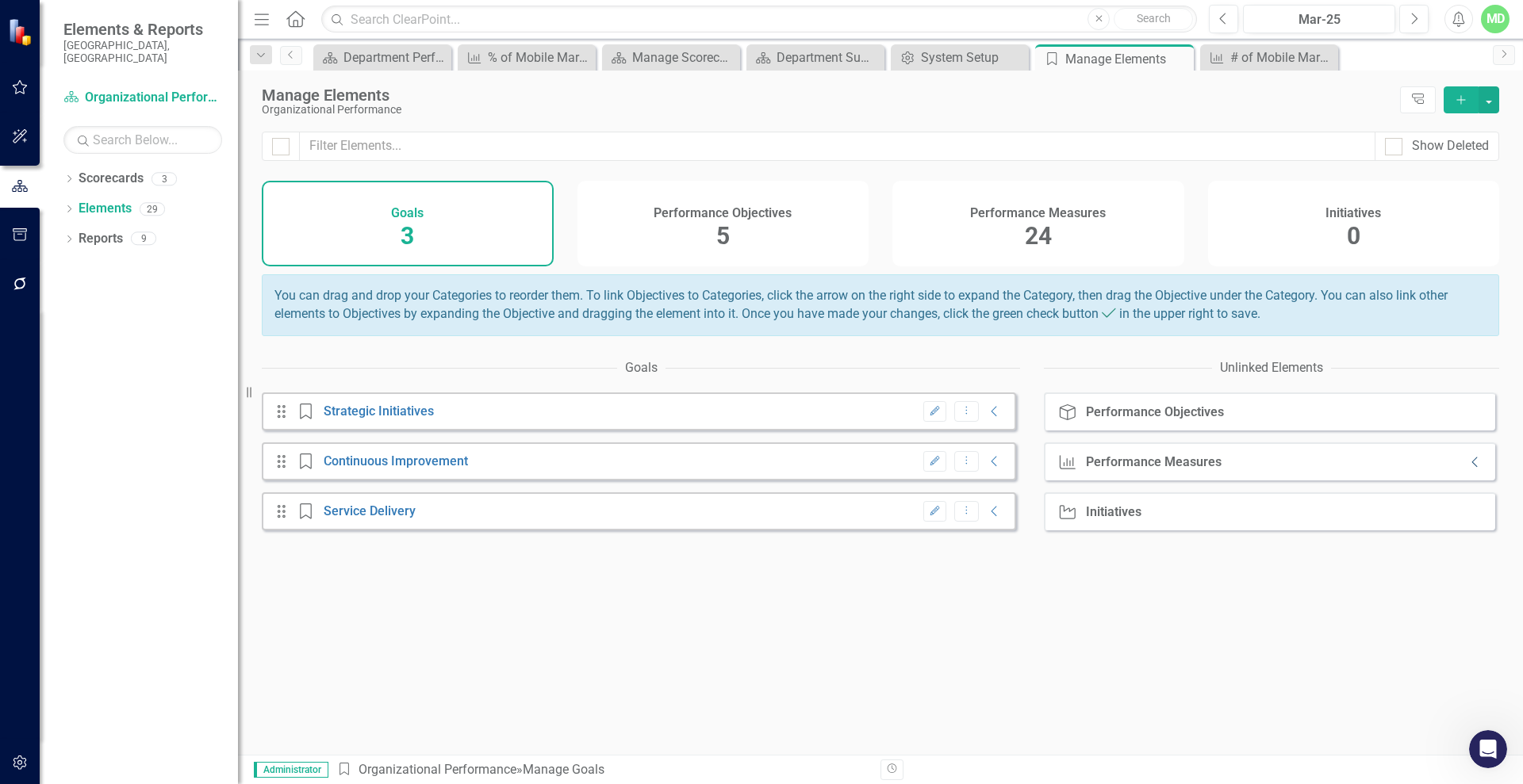
click at [1471, 468] on icon at bounding box center [1473, 463] width 5 height 10
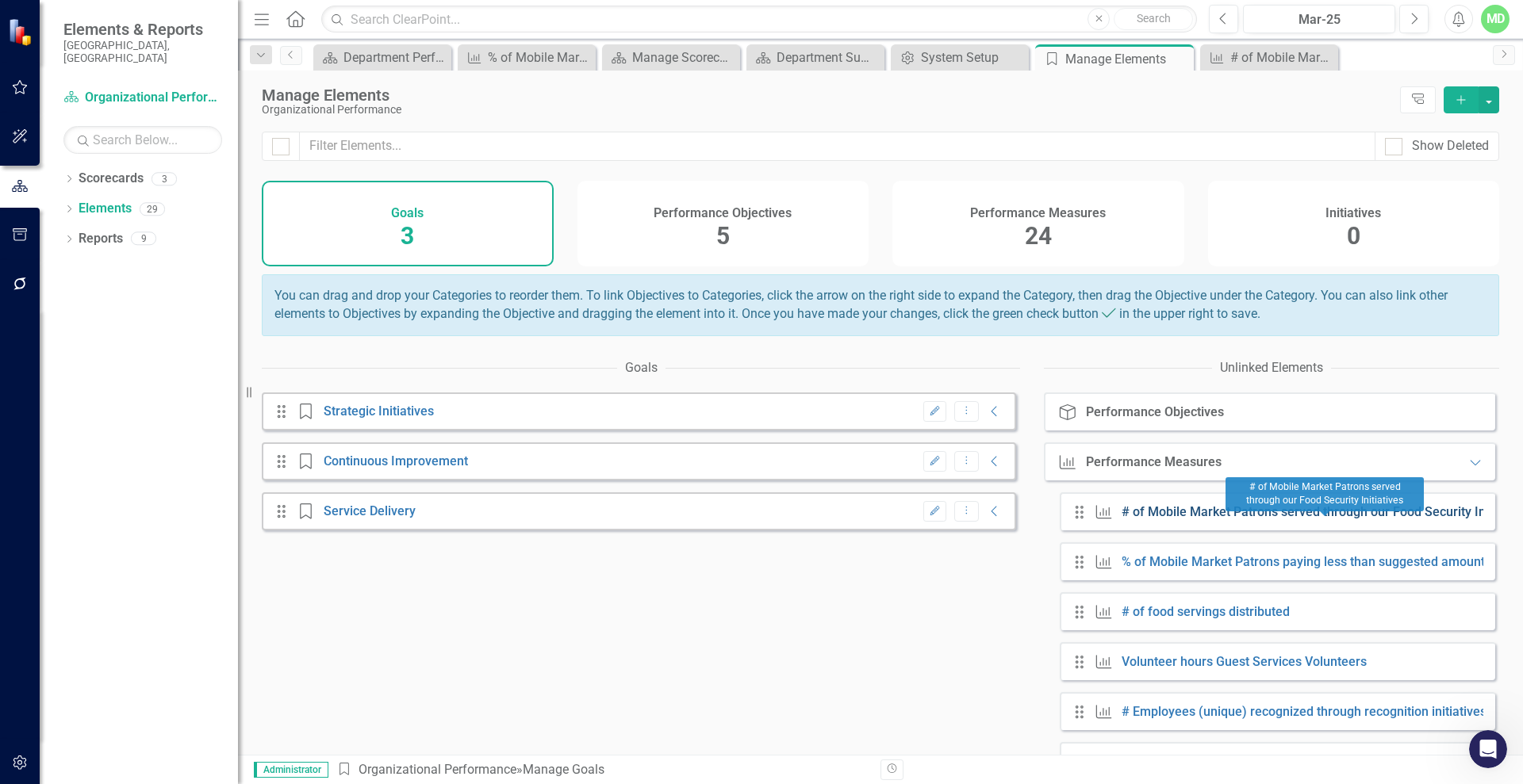
click at [1167, 519] on link "# of Mobile Market Patrons served through our Food Security Initiatives" at bounding box center [1326, 512] width 408 height 15
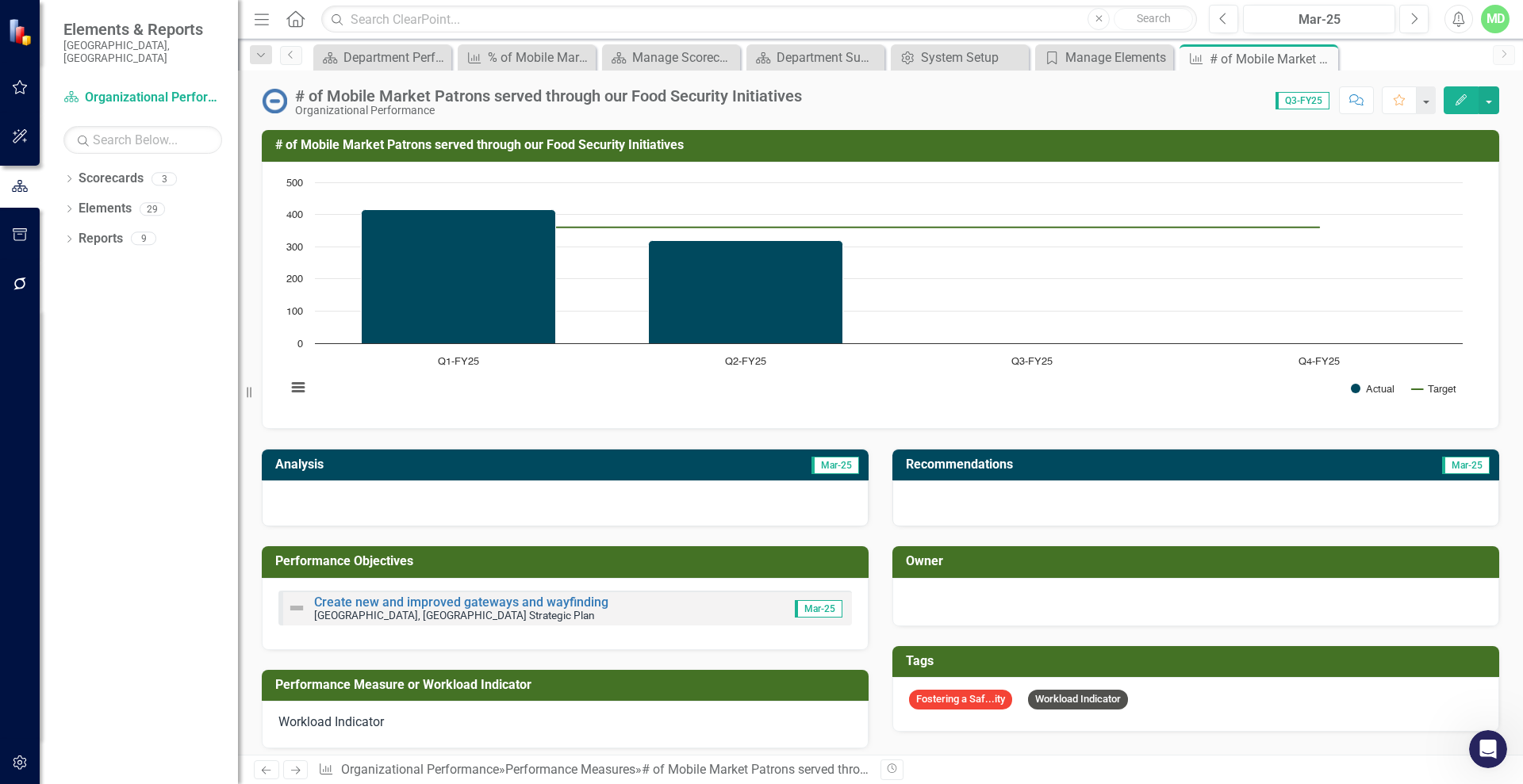
click at [1464, 94] on icon "Edit" at bounding box center [1461, 99] width 15 height 11
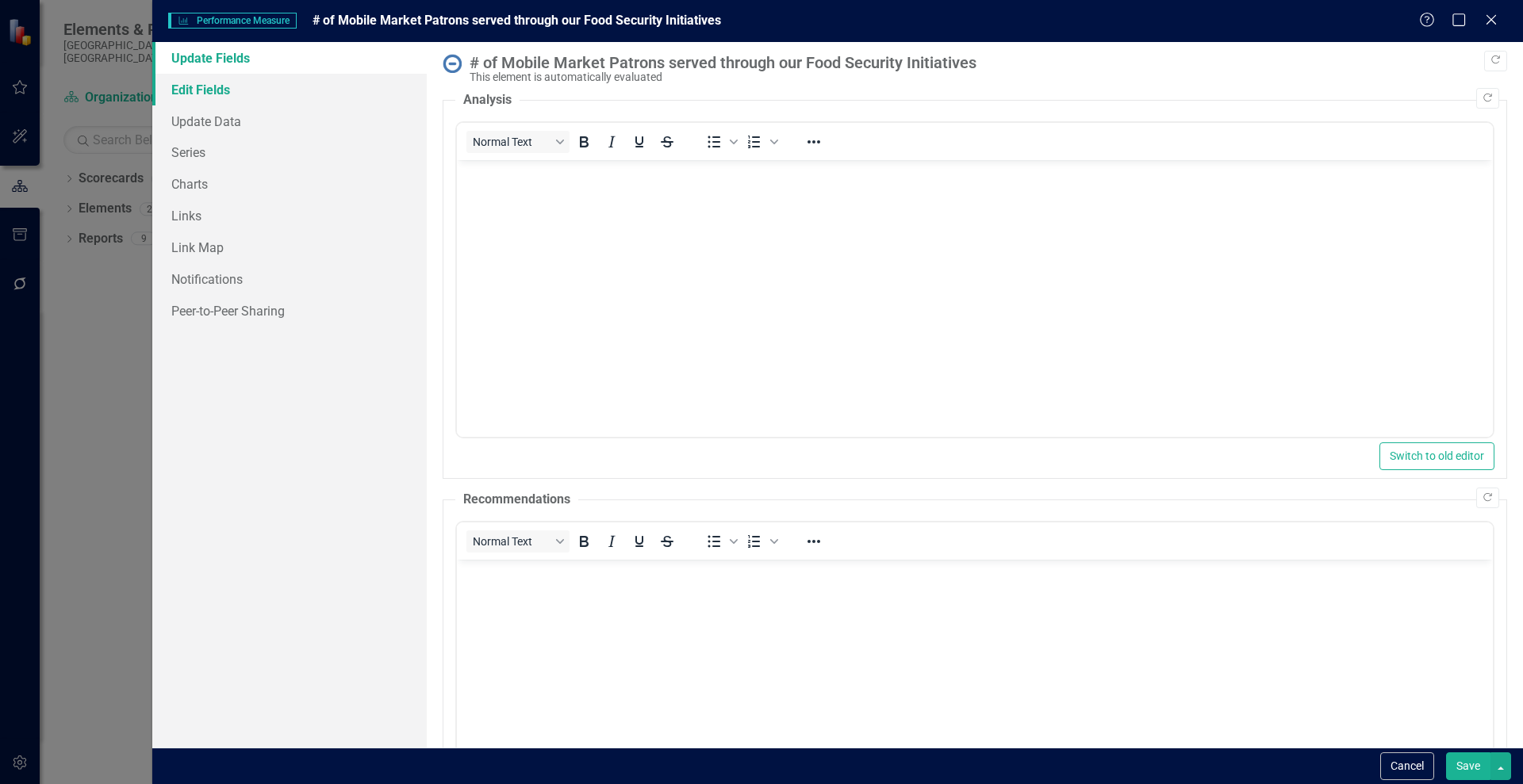
click at [196, 94] on link "Edit Fields" at bounding box center [289, 89] width 274 height 32
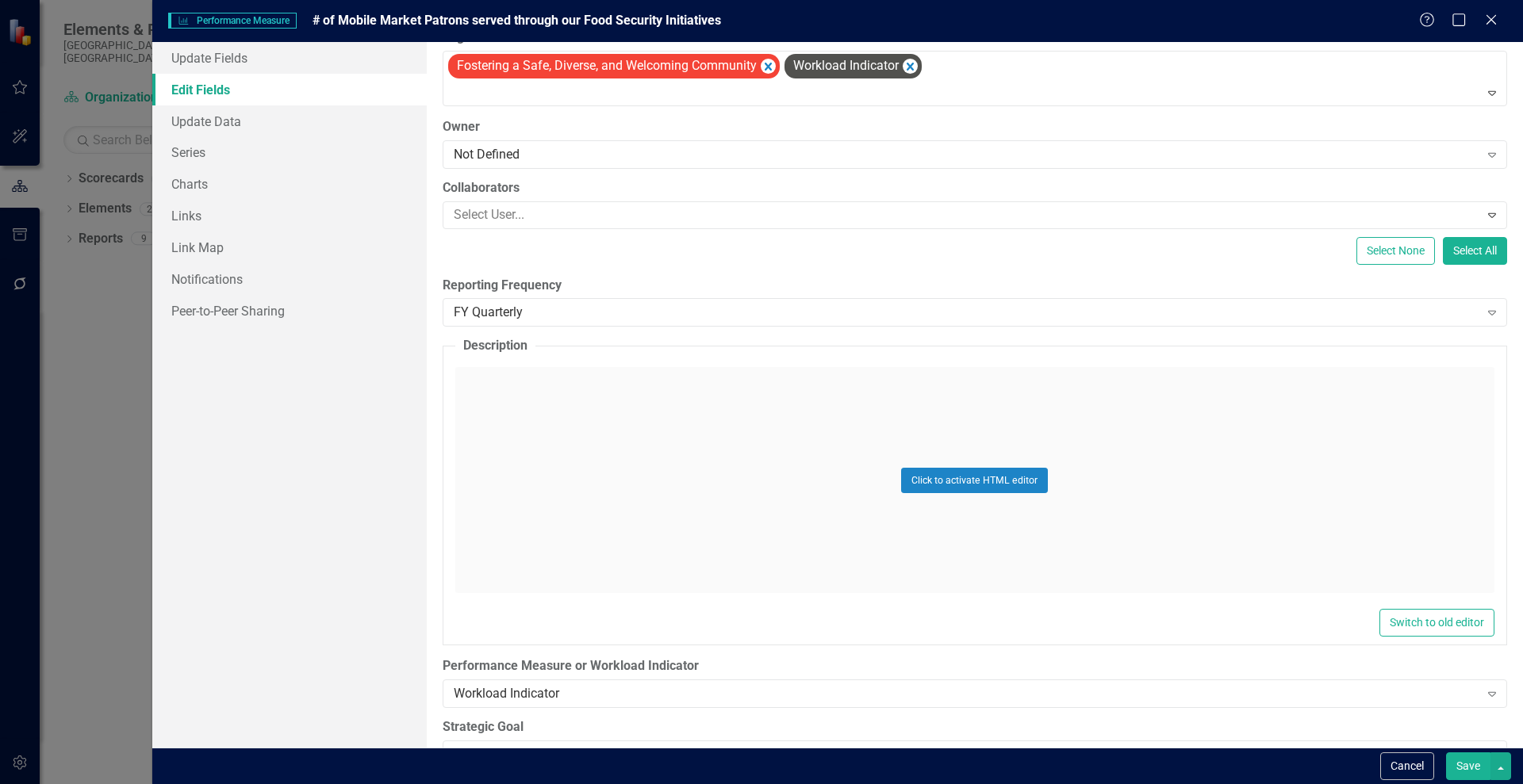
scroll to position [193, 0]
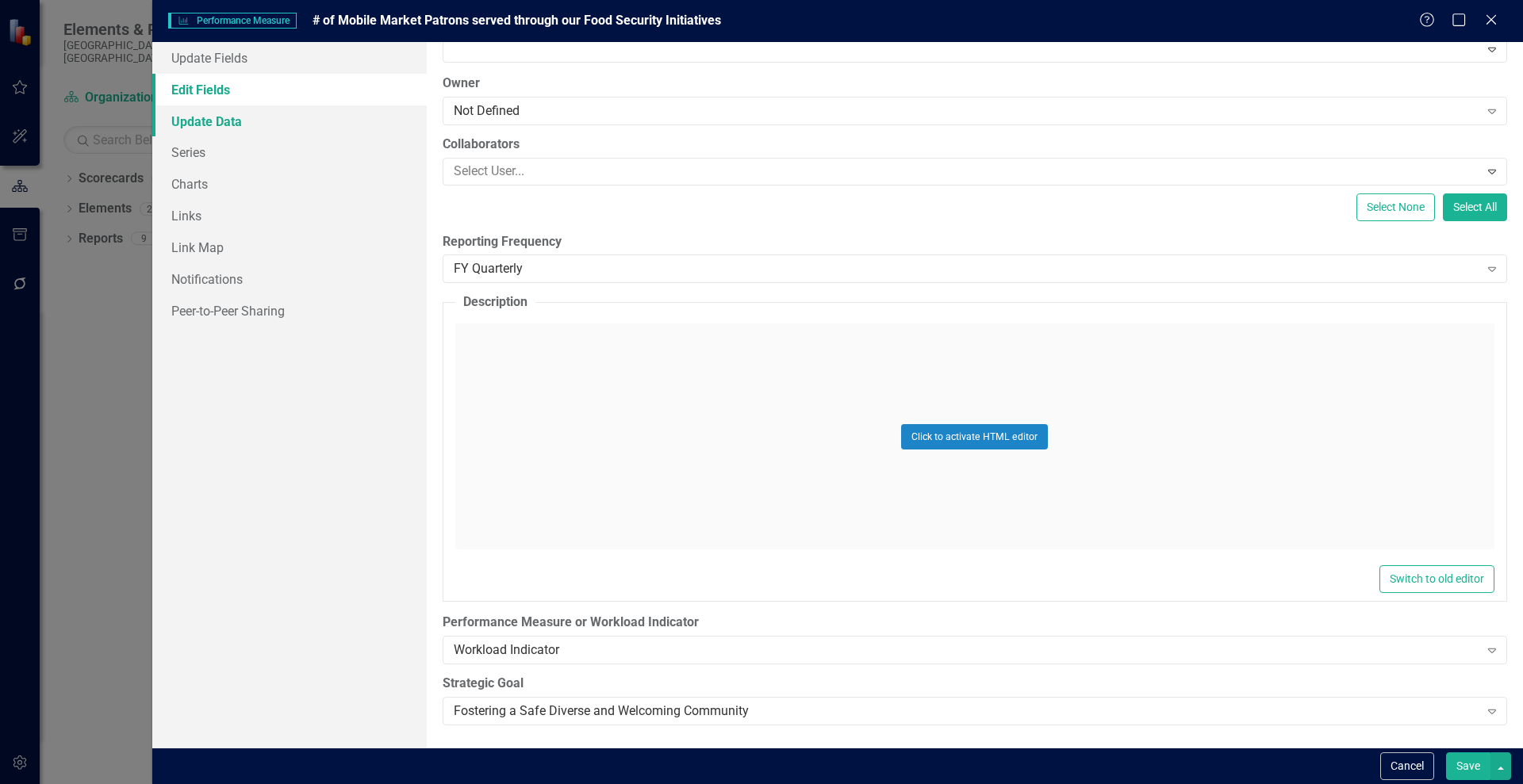
click at [183, 125] on link "Update Data" at bounding box center [289, 120] width 274 height 32
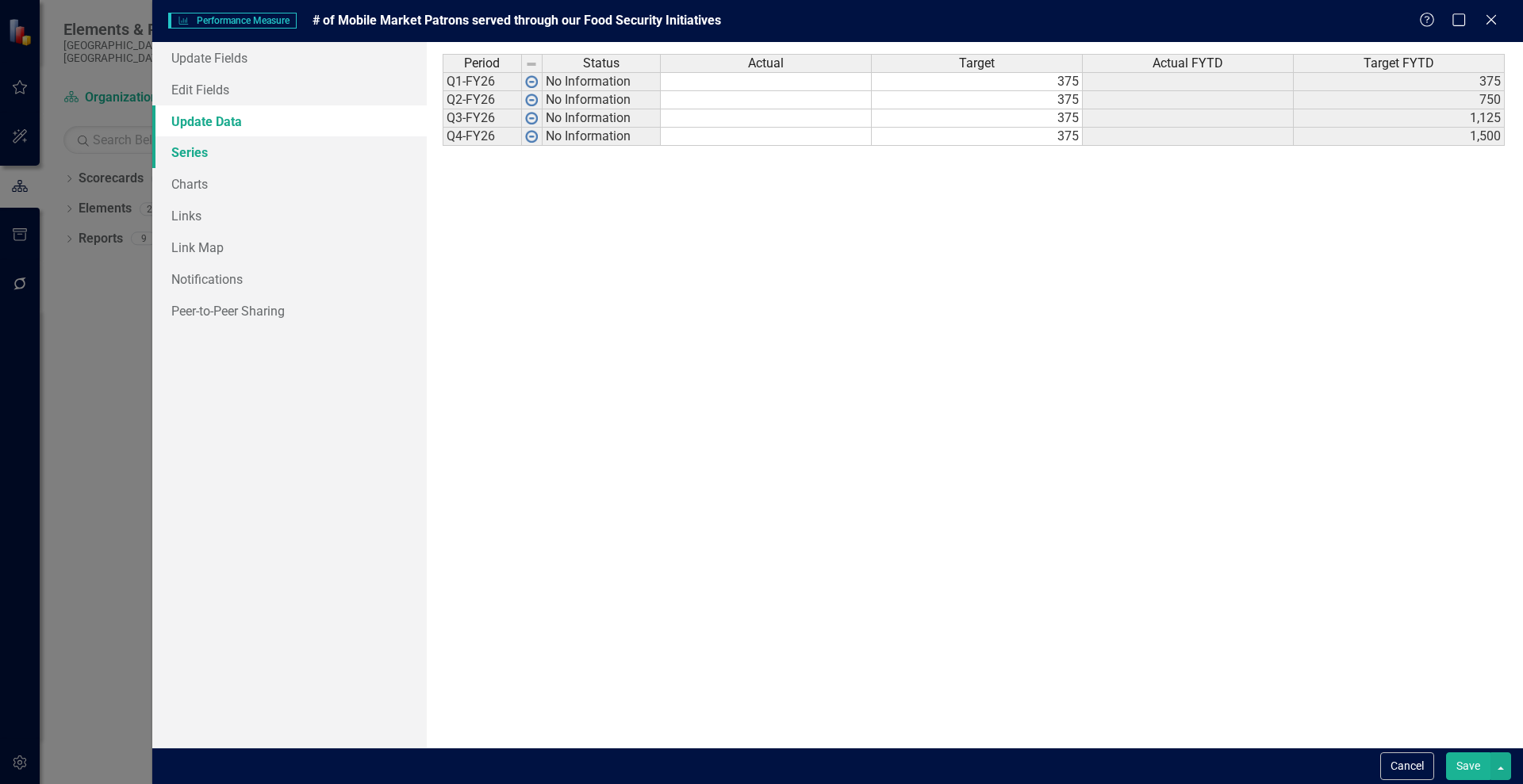
click at [187, 149] on link "Series" at bounding box center [289, 152] width 274 height 32
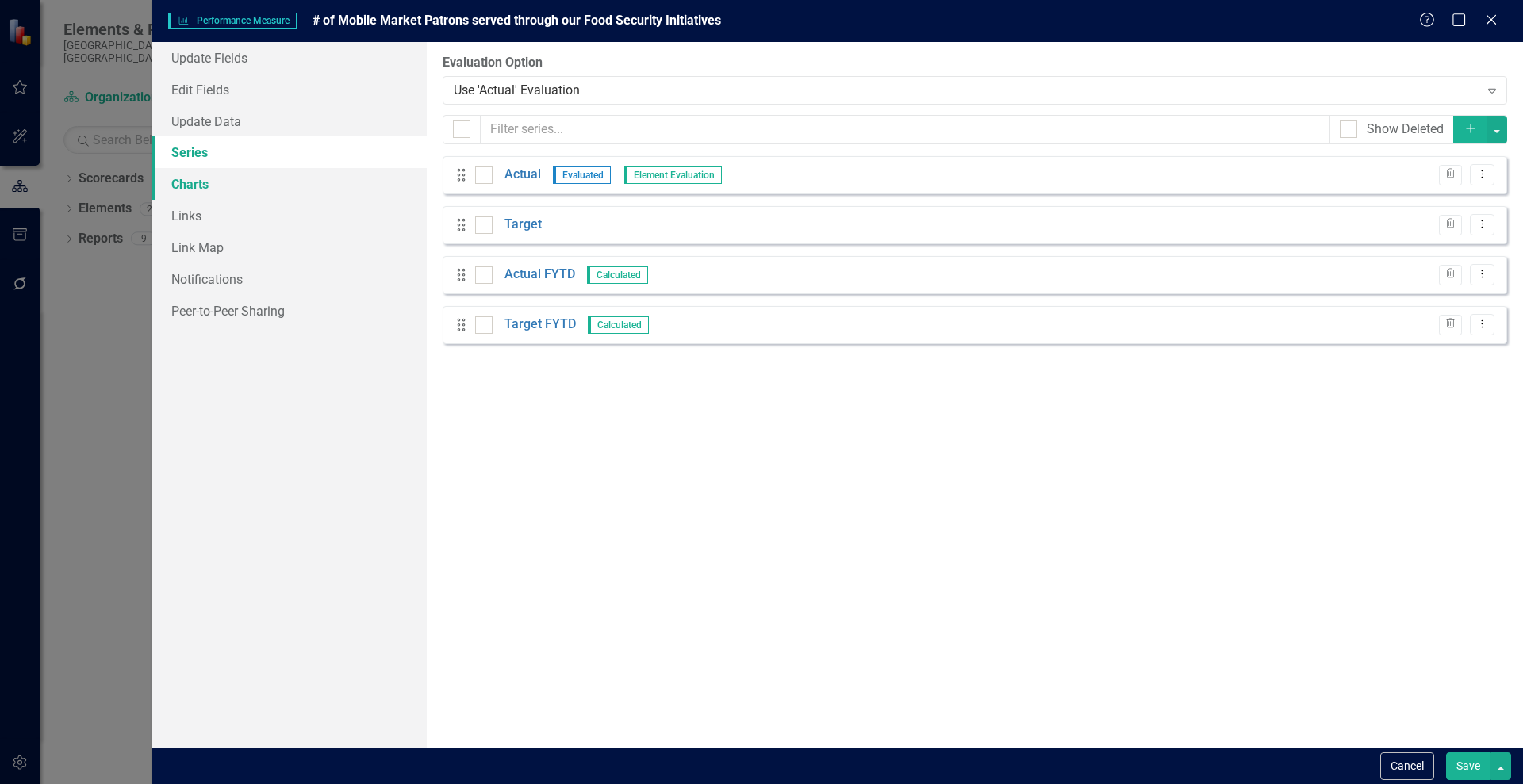
click at [188, 184] on link "Charts" at bounding box center [289, 184] width 274 height 32
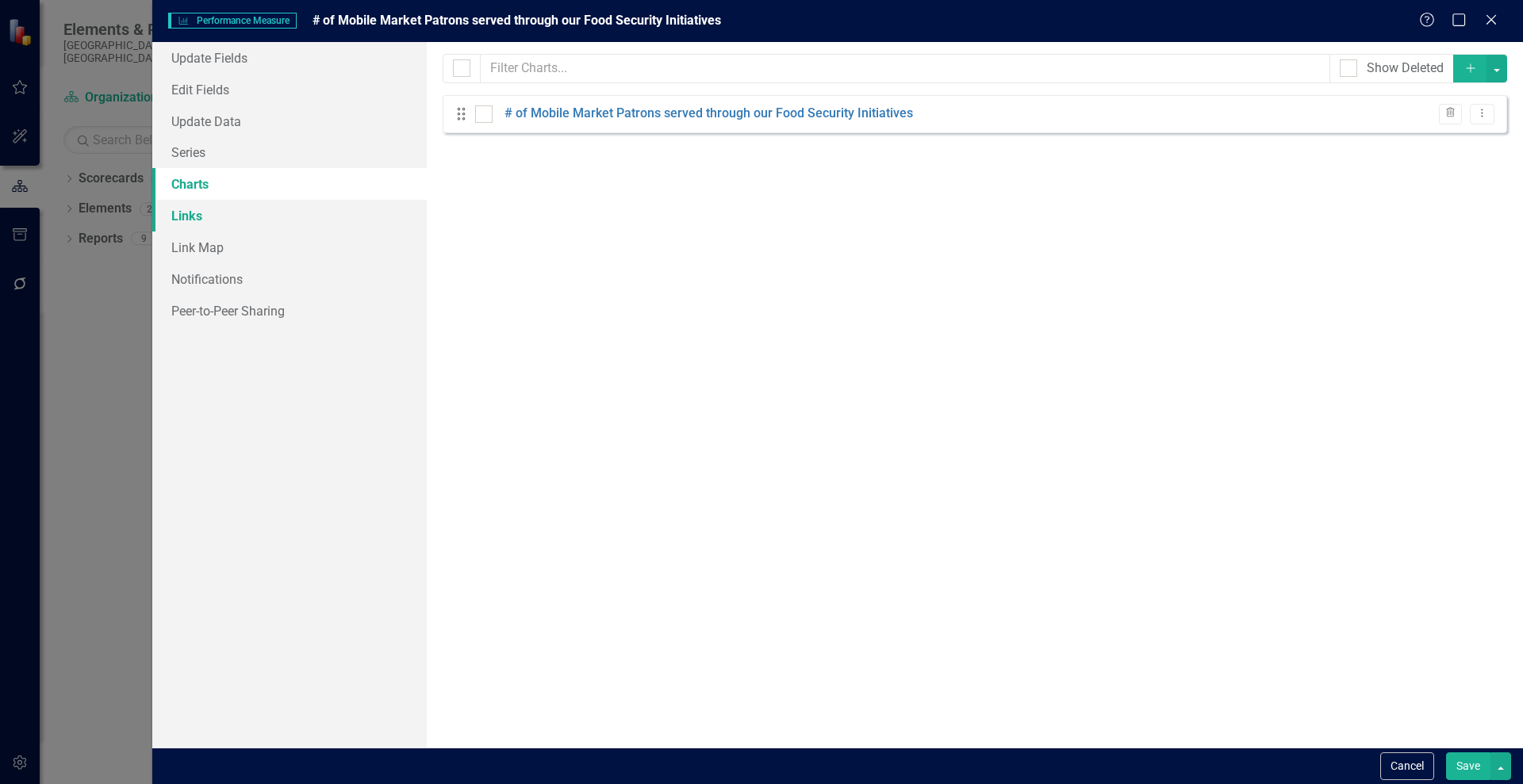
click at [190, 216] on link "Links" at bounding box center [289, 215] width 274 height 32
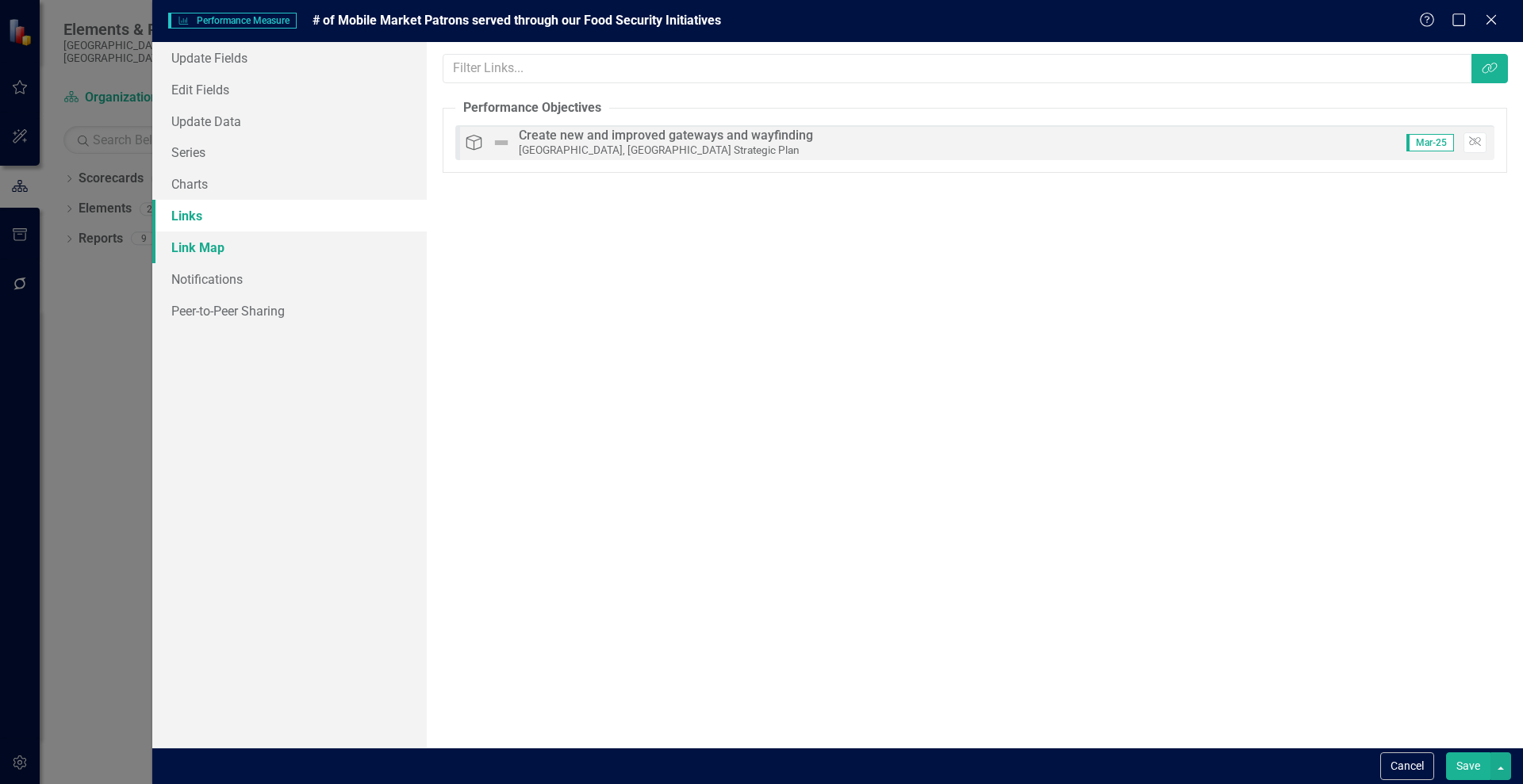
click at [195, 245] on link "Link Map" at bounding box center [289, 247] width 274 height 32
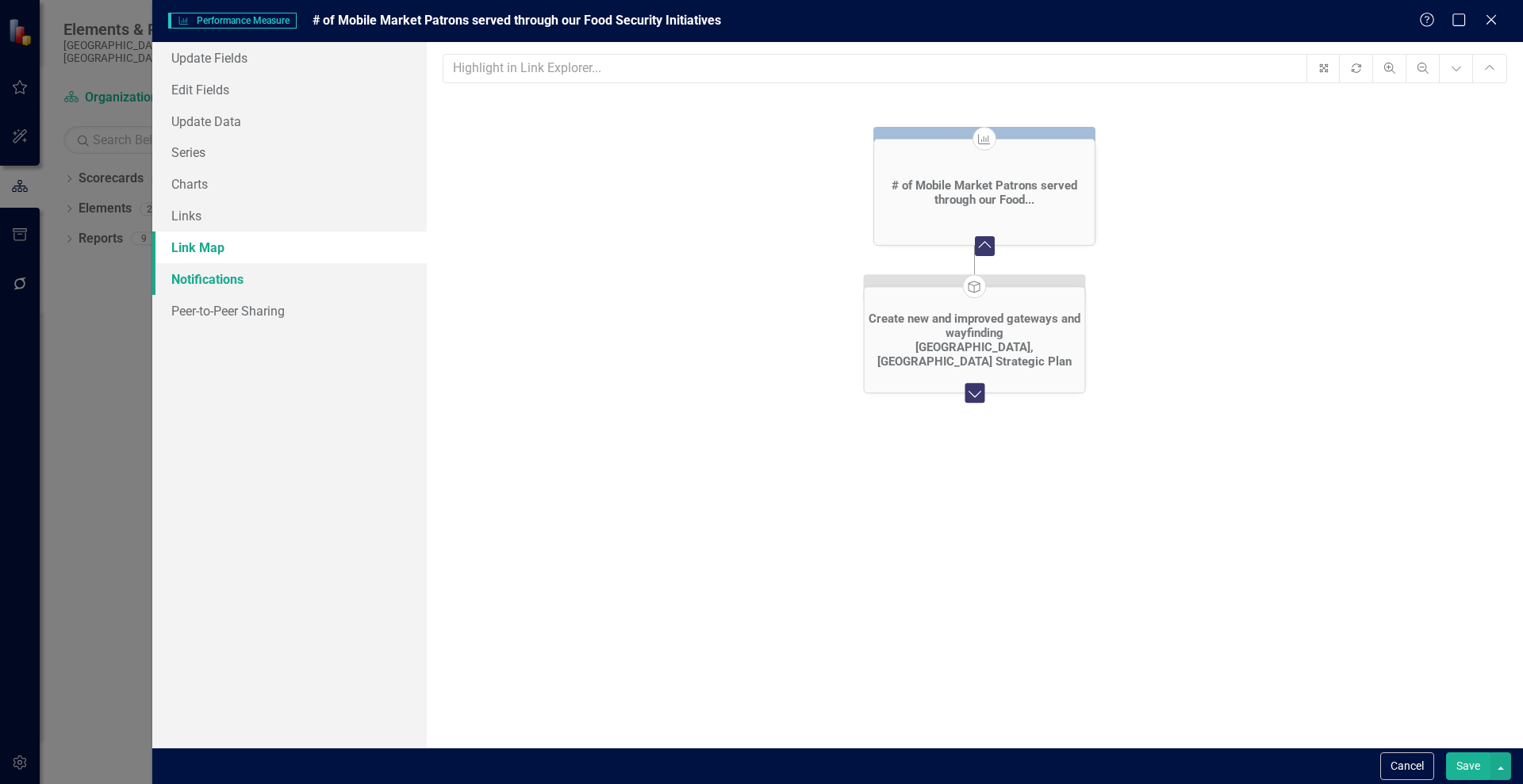
click at [198, 280] on link "Notifications" at bounding box center [289, 278] width 274 height 32
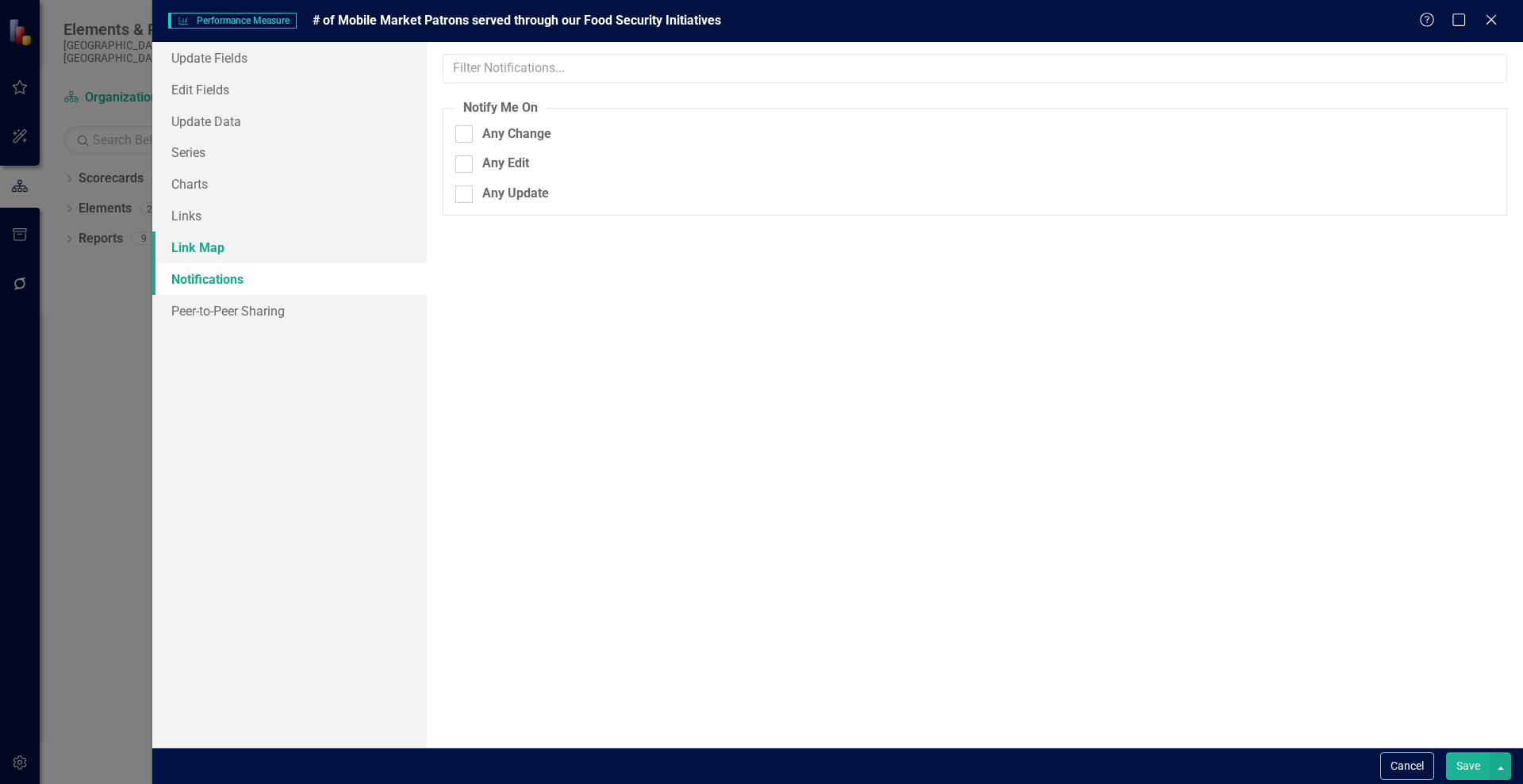
click at [188, 240] on link "Link Map" at bounding box center [289, 247] width 274 height 32
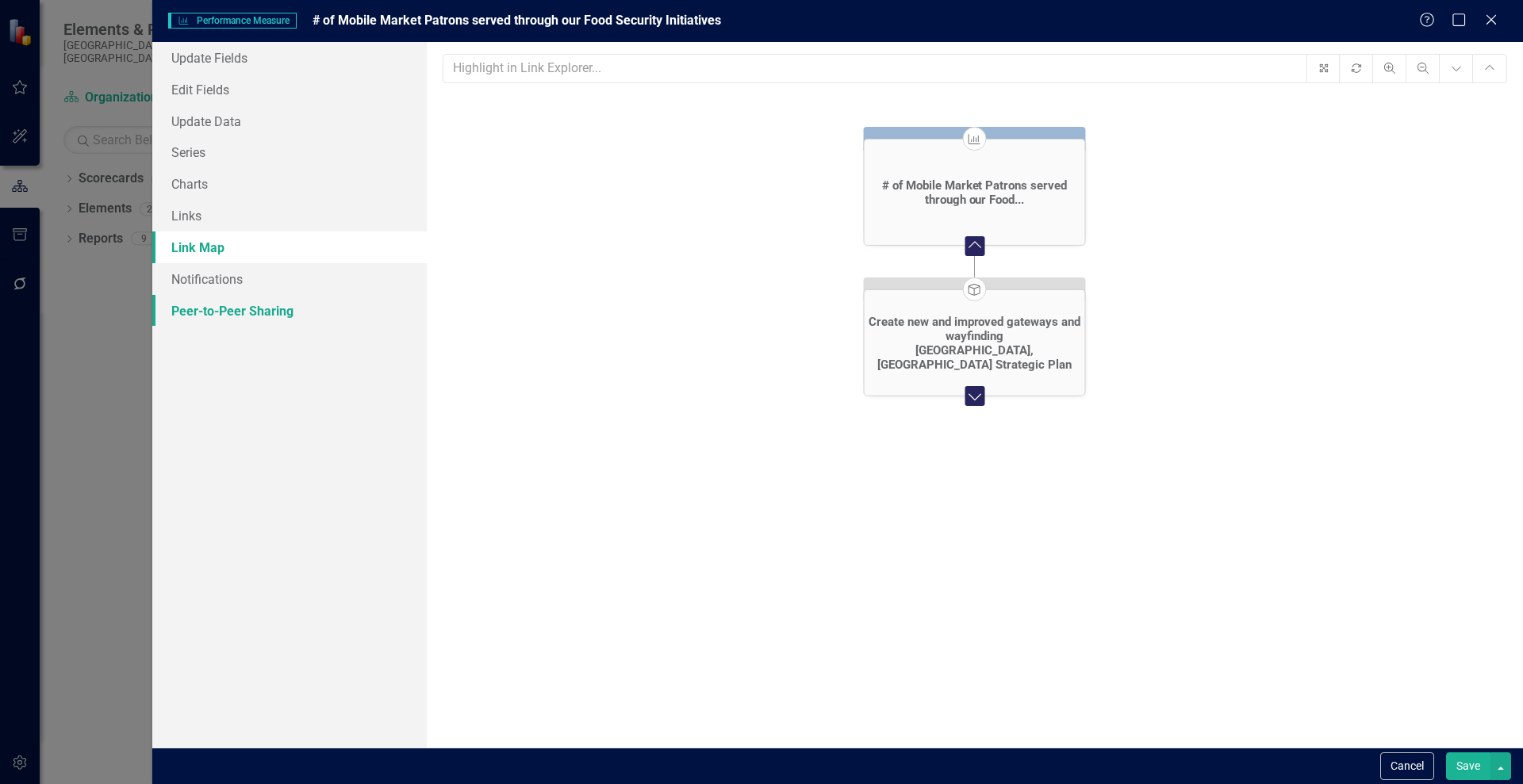
click at [220, 312] on link "Peer-to-Peer Sharing" at bounding box center [289, 310] width 274 height 32
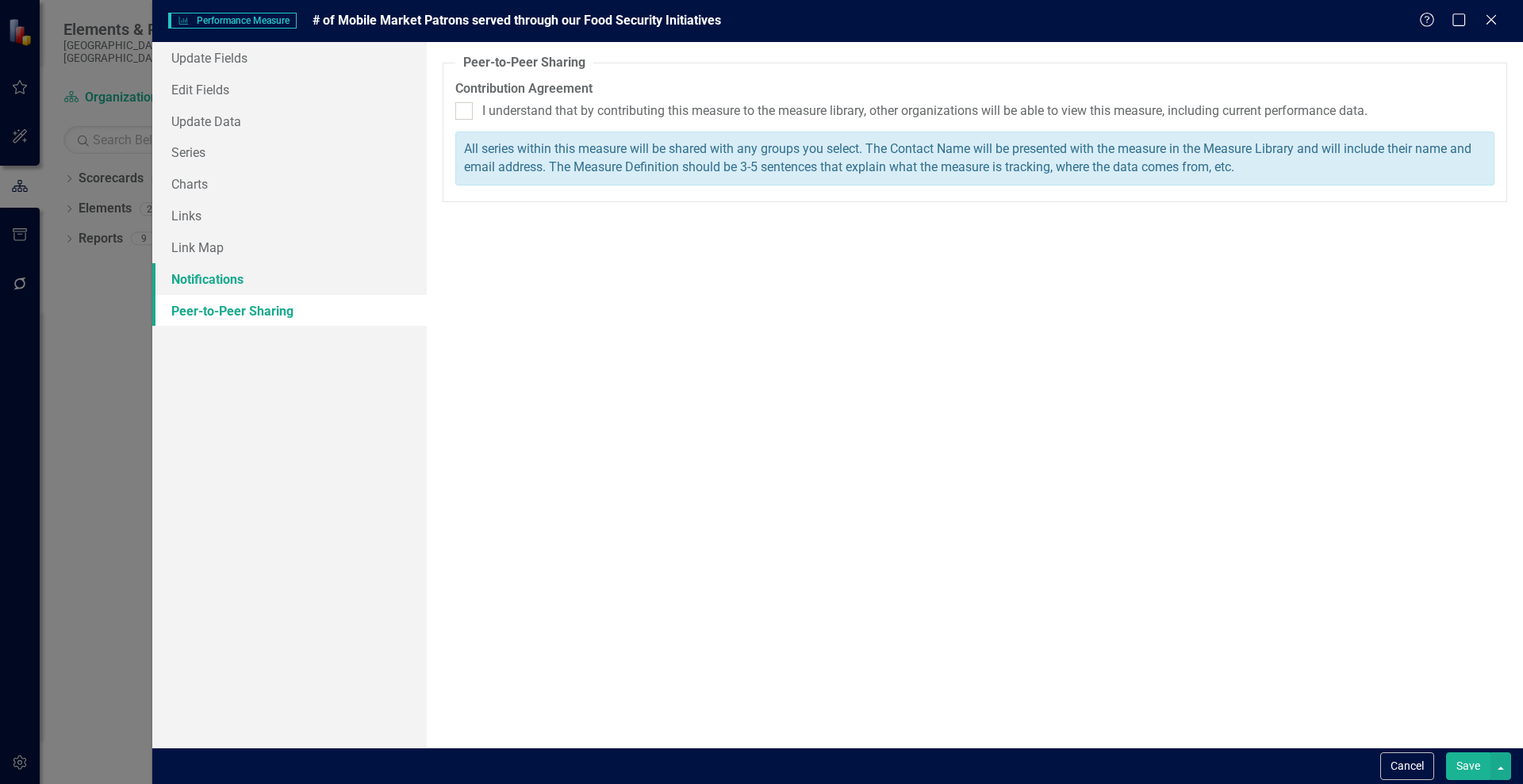
click at [202, 272] on link "Notifications" at bounding box center [289, 278] width 274 height 32
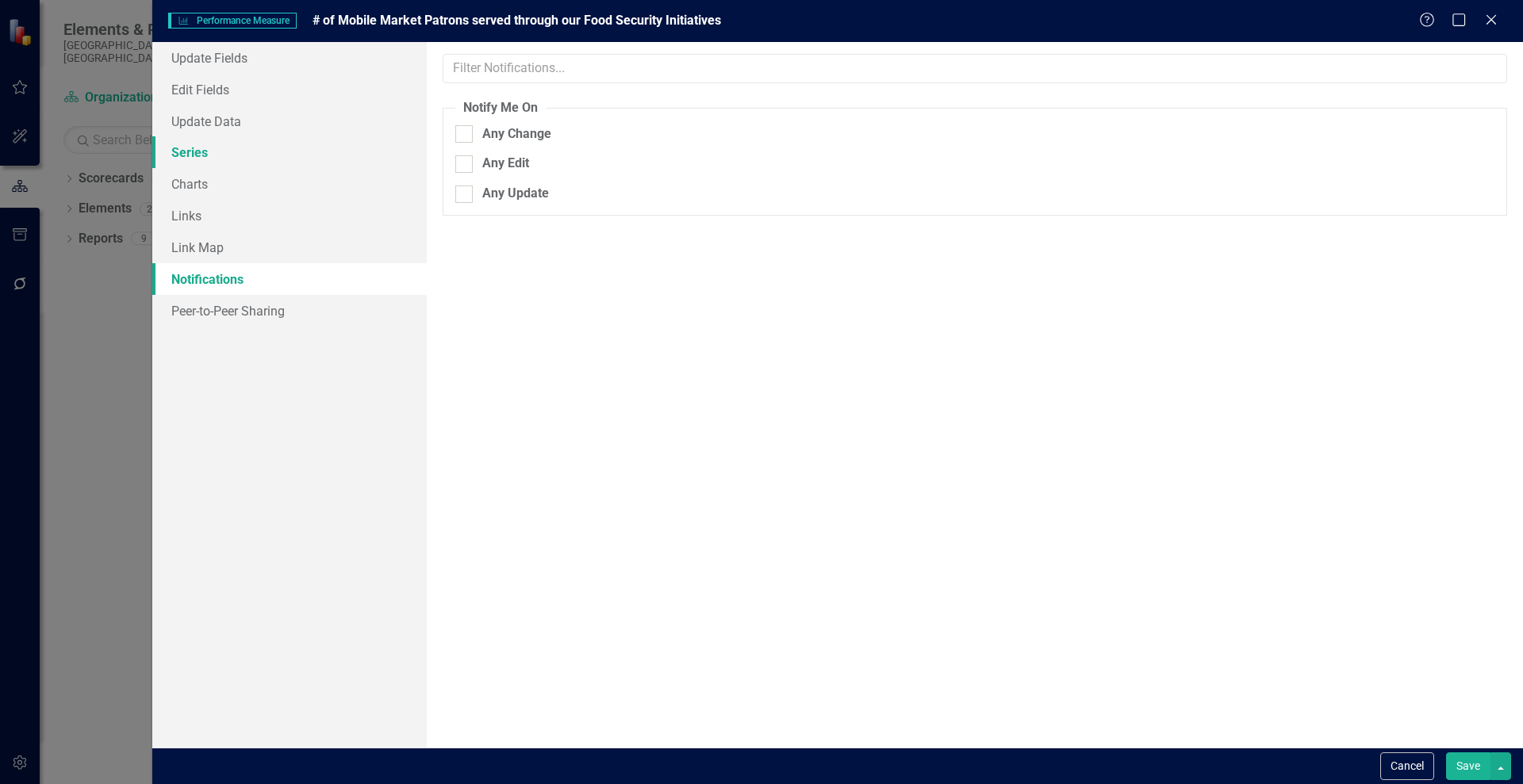
drag, startPoint x: 190, startPoint y: 190, endPoint x: 176, endPoint y: 160, distance: 33.1
click at [176, 160] on link "Series" at bounding box center [289, 152] width 274 height 32
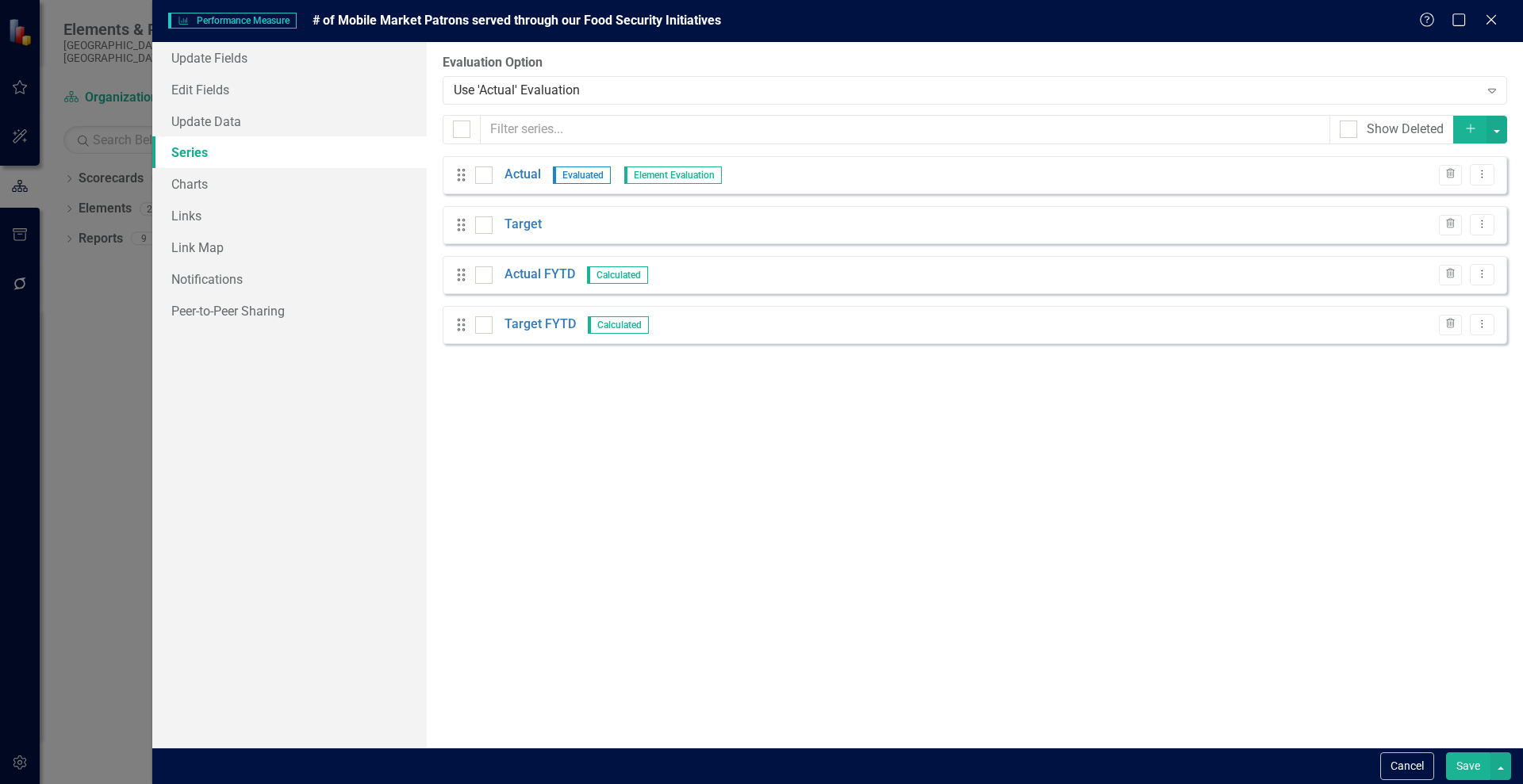
click at [1502, 24] on div "Help Maximize Close" at bounding box center [1462, 20] width 88 height 18
click at [1488, 20] on icon "Close" at bounding box center [1490, 20] width 20 height 15
